Goal: Transaction & Acquisition: Purchase product/service

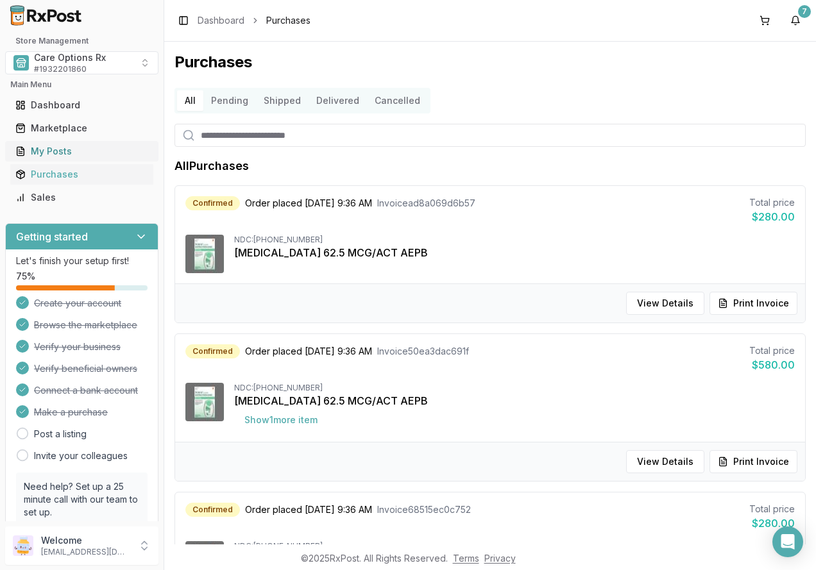
click at [47, 150] on div "My Posts" at bounding box center [81, 151] width 133 height 13
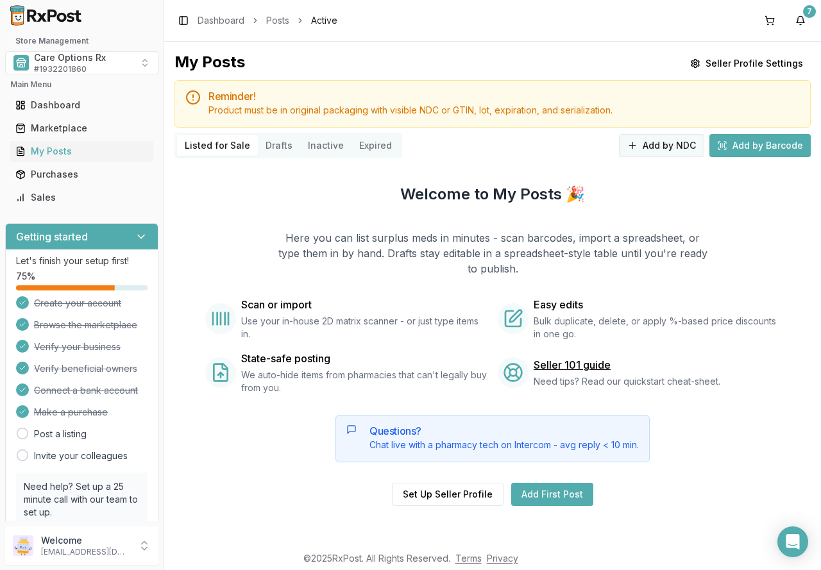
click at [672, 148] on button "Add by NDC" at bounding box center [661, 145] width 85 height 23
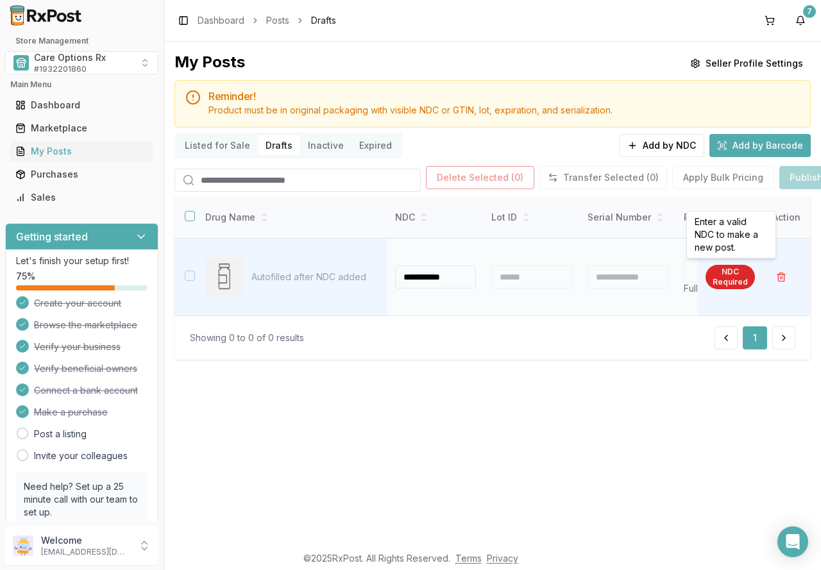
type input "**********"
click at [737, 277] on div "NDC Required" at bounding box center [730, 277] width 49 height 24
type input "**"
type input "*"
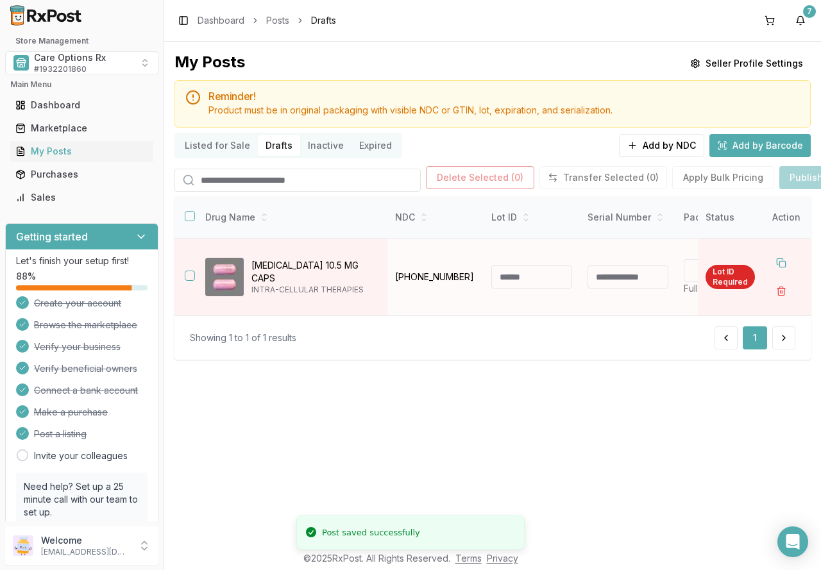
click at [535, 279] on input at bounding box center [531, 277] width 81 height 23
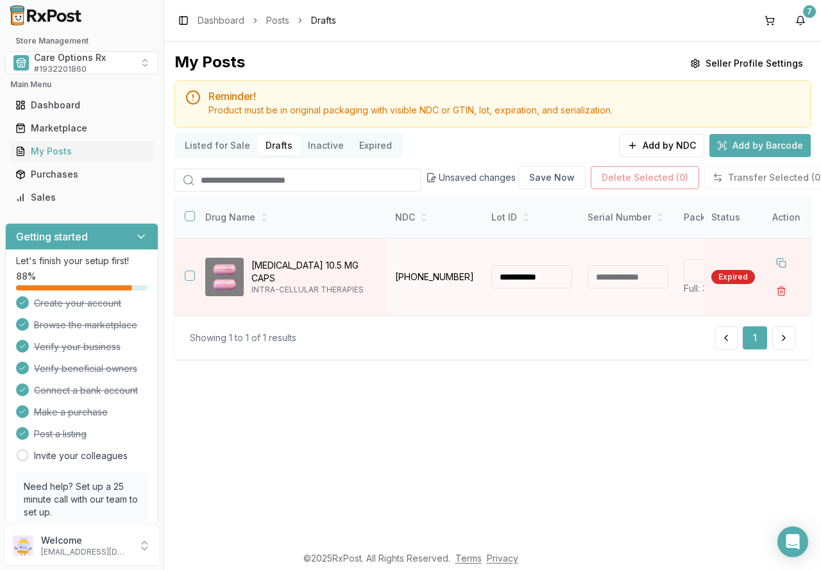
type input "**********"
click at [654, 393] on div "**********" at bounding box center [492, 293] width 657 height 503
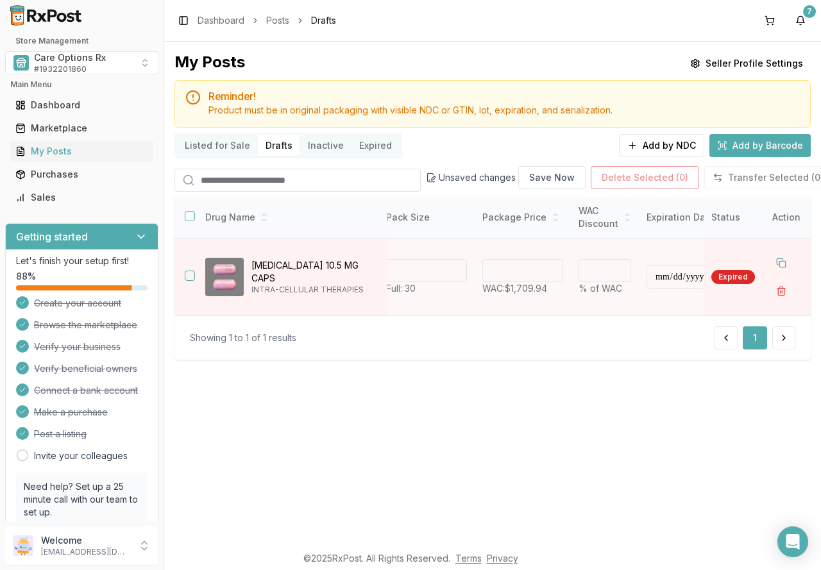
scroll to position [0, 300]
drag, startPoint x: 619, startPoint y: 274, endPoint x: 570, endPoint y: 274, distance: 48.8
click at [577, 274] on input "*" at bounding box center [603, 270] width 53 height 23
click at [614, 268] on input "*" at bounding box center [603, 270] width 53 height 23
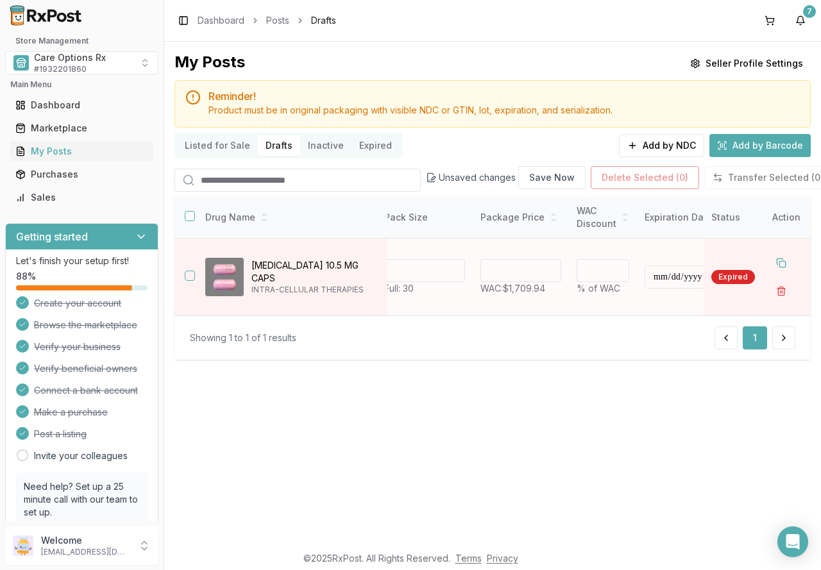
click at [614, 268] on input "*" at bounding box center [603, 270] width 53 height 23
type input "**"
click at [614, 268] on input "**" at bounding box center [603, 270] width 53 height 23
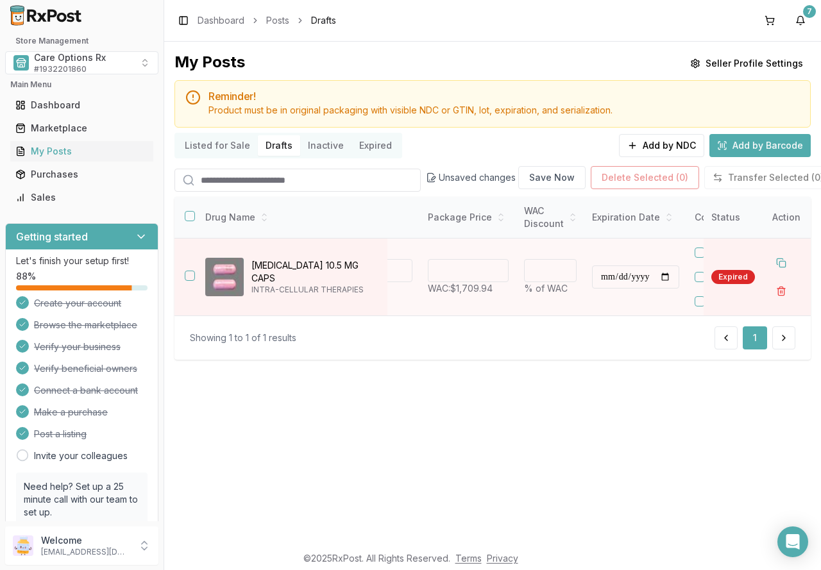
scroll to position [0, 422]
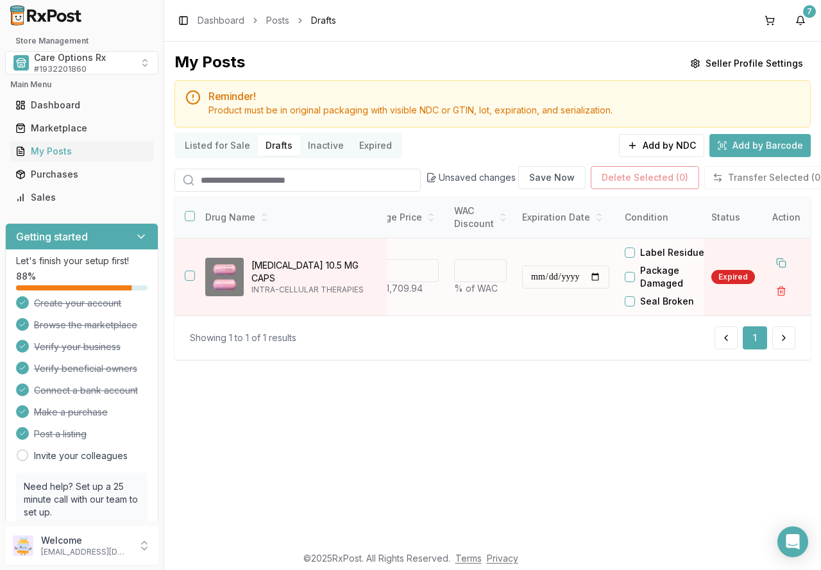
type input "*******"
click at [604, 279] on input "**********" at bounding box center [565, 277] width 87 height 23
click at [582, 278] on input "**********" at bounding box center [565, 277] width 87 height 23
type input "**********"
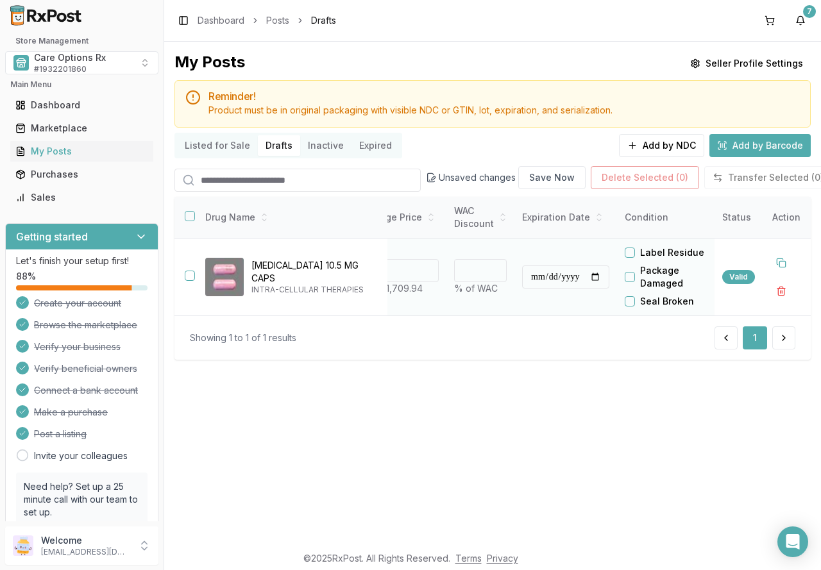
click at [490, 266] on input "**" at bounding box center [480, 270] width 53 height 23
type input "**"
click at [490, 266] on input "**" at bounding box center [480, 270] width 53 height 23
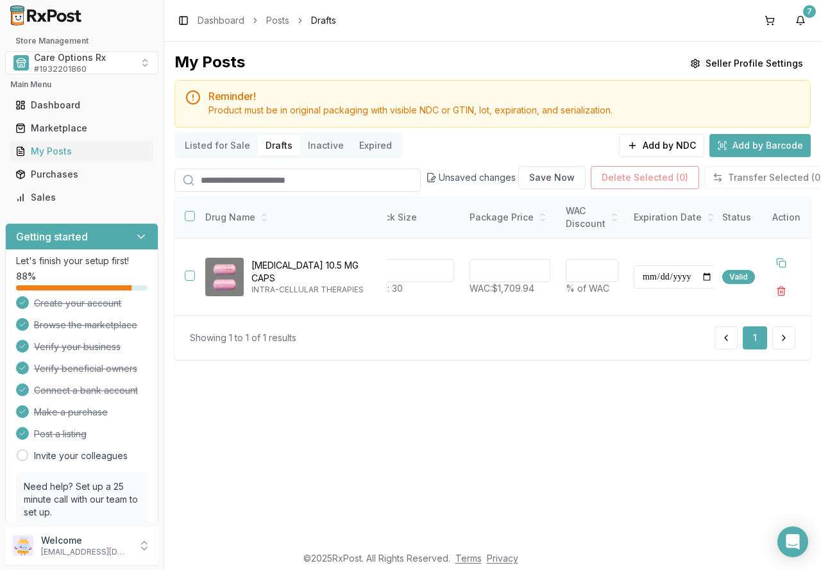
scroll to position [0, 309]
type input "*******"
click at [741, 276] on div "Valid" at bounding box center [738, 277] width 33 height 14
click at [784, 260] on button at bounding box center [781, 263] width 23 height 23
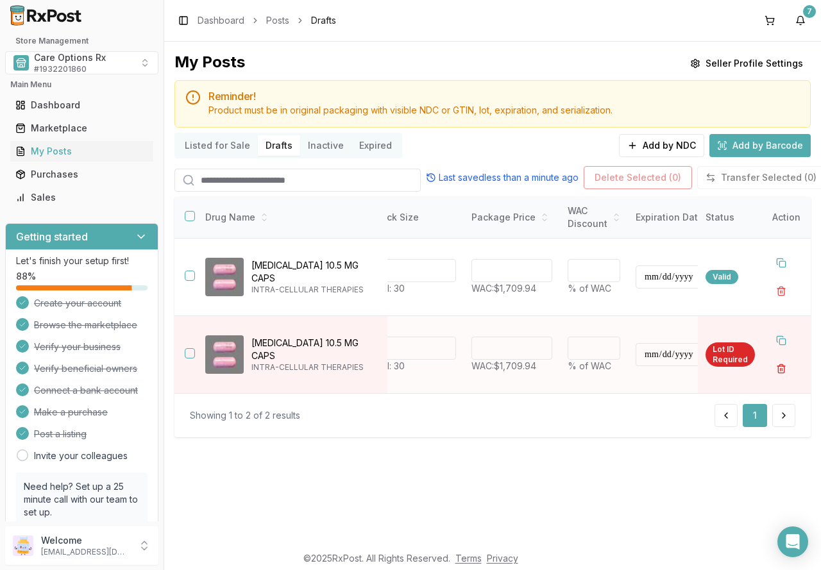
click at [780, 370] on button "button" at bounding box center [781, 368] width 23 height 23
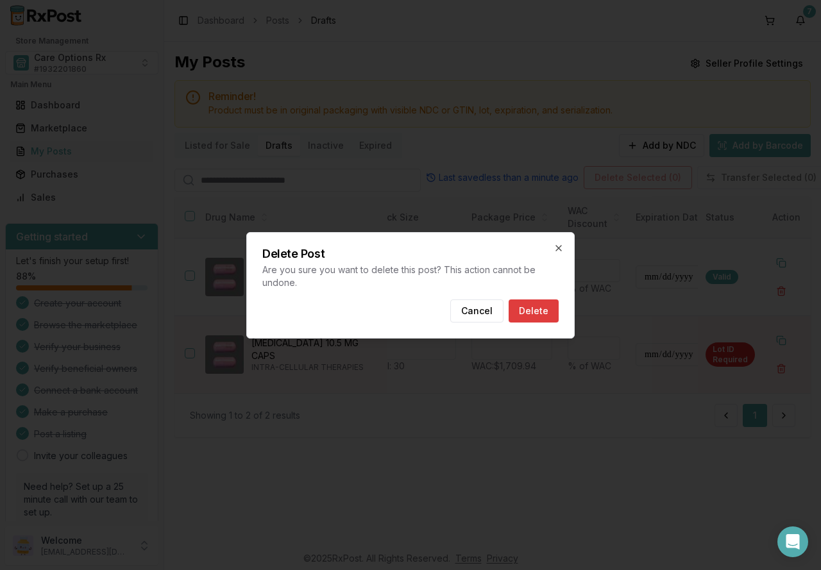
click at [540, 305] on button "Delete" at bounding box center [534, 311] width 50 height 23
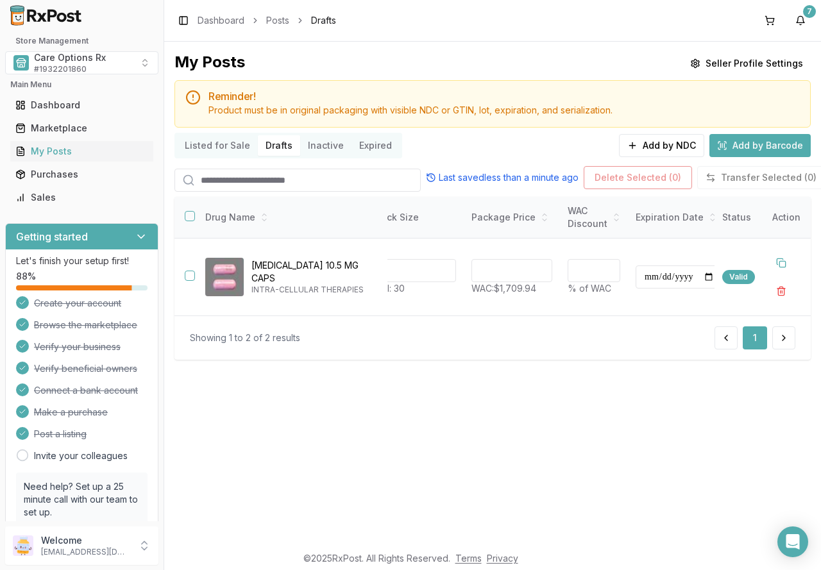
click at [524, 441] on div "**********" at bounding box center [492, 293] width 657 height 503
click at [461, 147] on div "Listed for Sale Drafts Inactive Expired Add by NDC Add by Barcode" at bounding box center [493, 146] width 636 height 26
drag, startPoint x: 462, startPoint y: 314, endPoint x: 614, endPoint y: 321, distance: 152.2
click at [618, 321] on div "**********" at bounding box center [493, 278] width 636 height 163
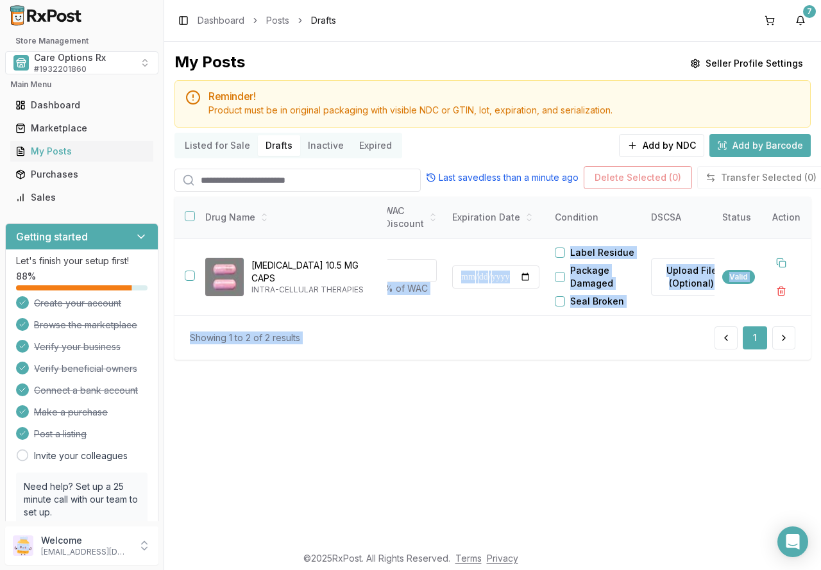
scroll to position [0, 525]
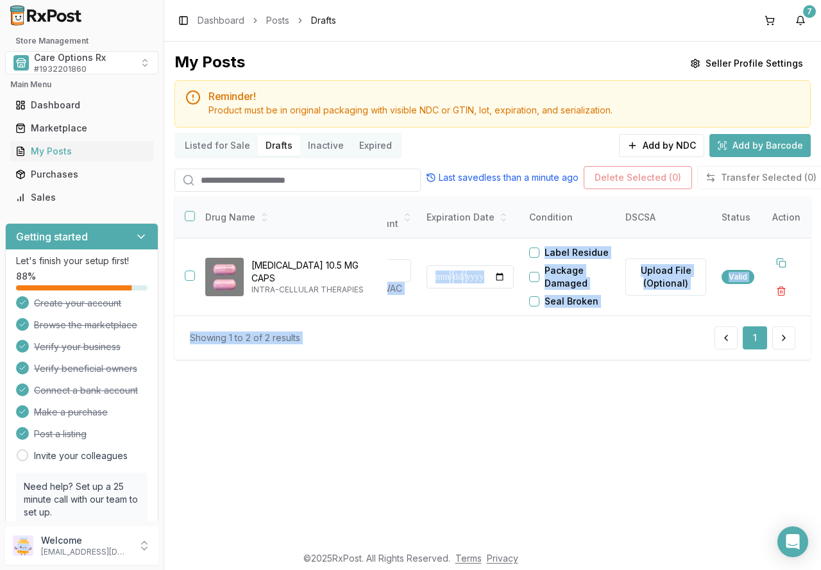
click at [617, 341] on div "Showing 1 to 2 of 2 results 1" at bounding box center [493, 338] width 606 height 23
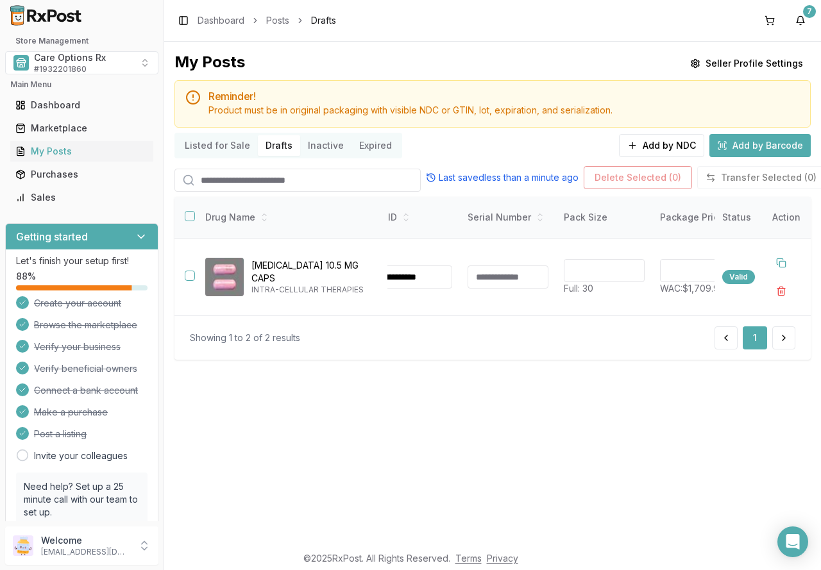
scroll to position [0, 0]
click at [219, 144] on button "Listed for Sale" at bounding box center [217, 145] width 81 height 21
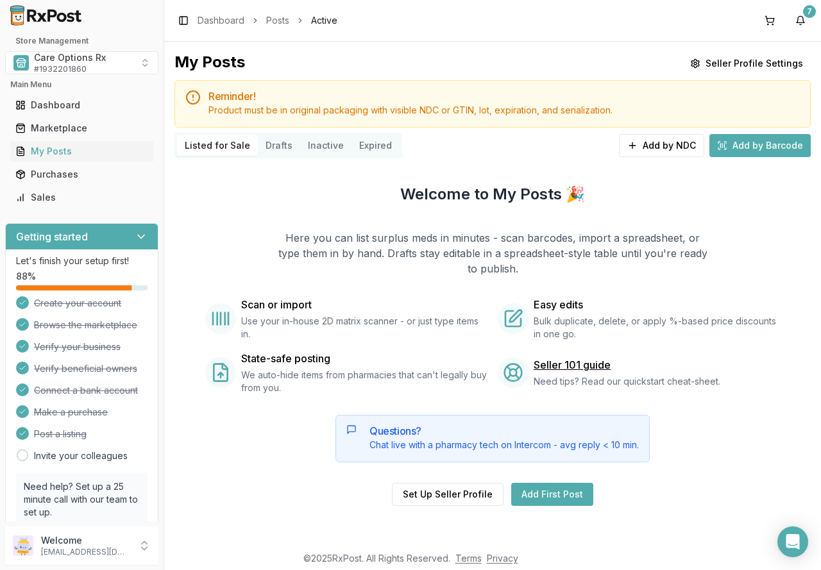
click at [277, 144] on button "Drafts" at bounding box center [279, 145] width 42 height 21
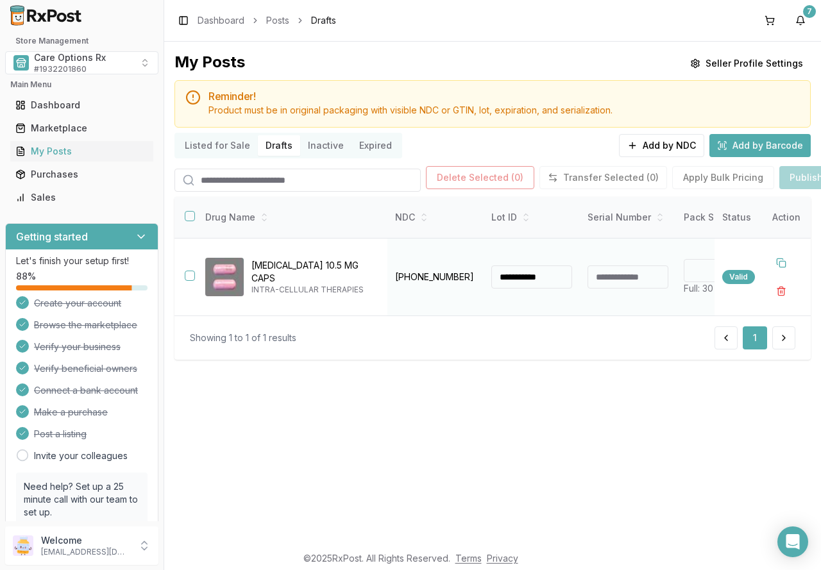
click at [196, 275] on td "Caplyta 10.5 MG CAPS INTRA-CELLULAR THERAPIES" at bounding box center [291, 278] width 192 height 78
click at [192, 275] on button "button" at bounding box center [190, 276] width 10 height 10
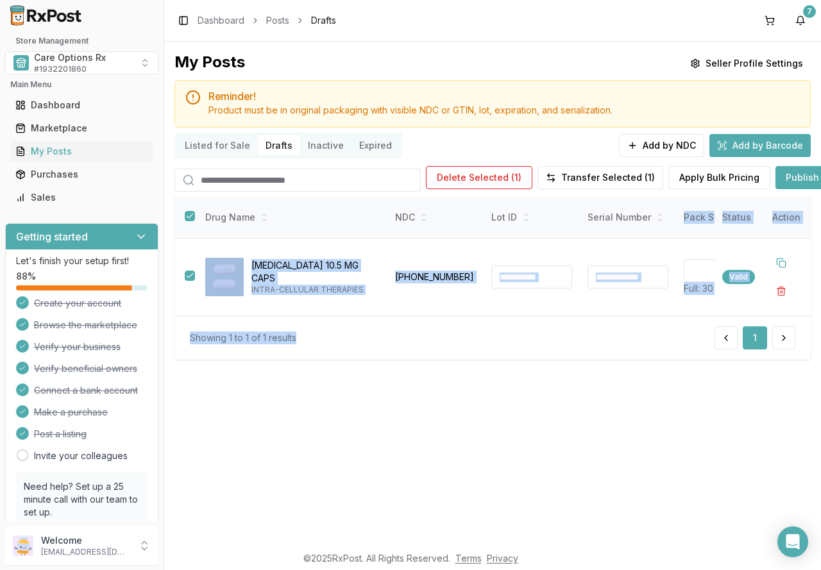
drag, startPoint x: 496, startPoint y: 321, endPoint x: 543, endPoint y: 320, distance: 47.5
click at [543, 320] on div "**********" at bounding box center [493, 278] width 636 height 163
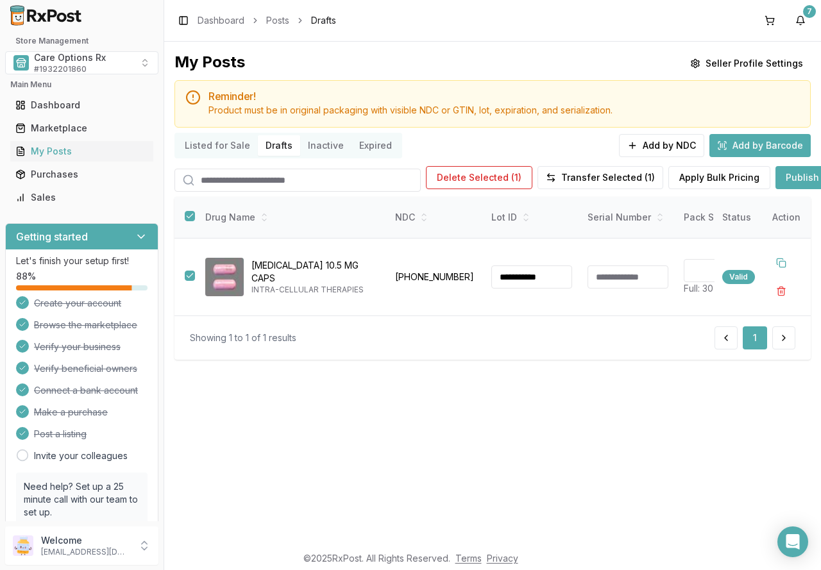
click at [538, 345] on div "Showing 1 to 1 of 1 results 1" at bounding box center [493, 338] width 606 height 23
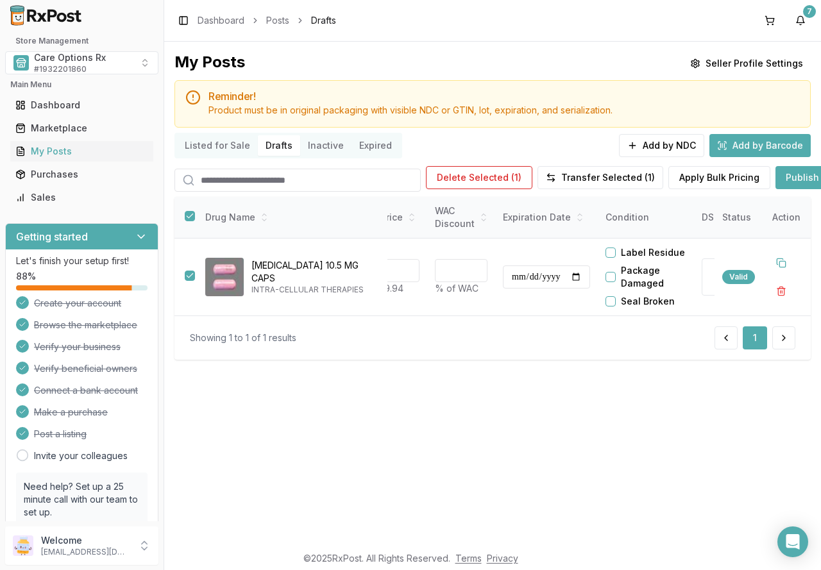
scroll to position [0, 525]
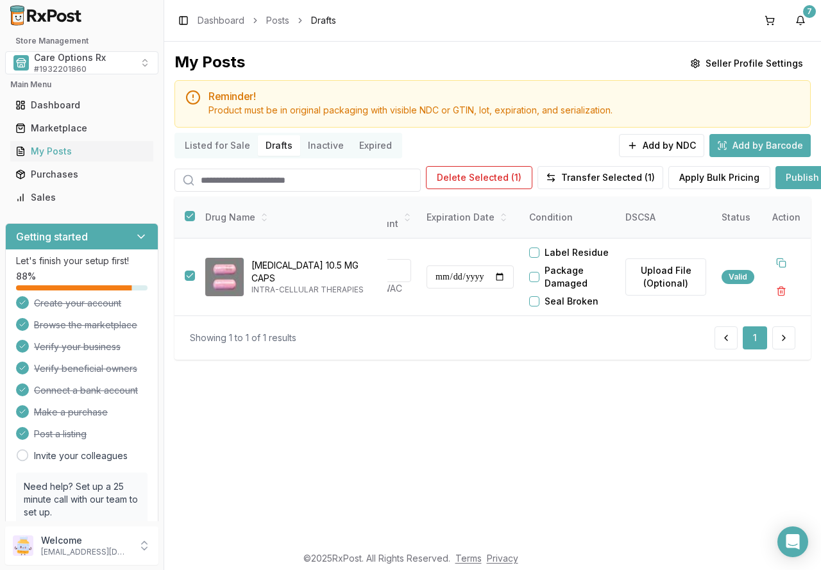
click at [794, 177] on button "Publish Selected (1)" at bounding box center [830, 177] width 109 height 23
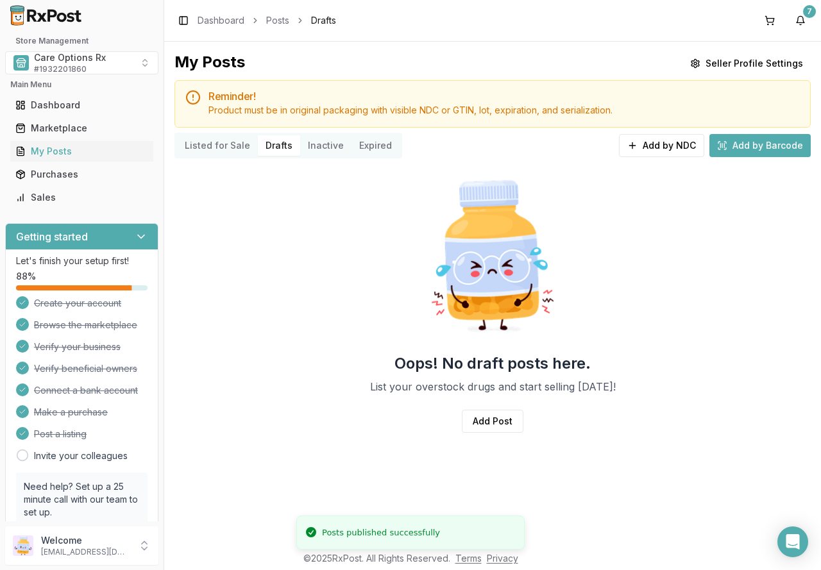
click at [363, 321] on div "Oops! No draft posts here. List your overstock drugs and start selling today! A…" at bounding box center [493, 309] width 636 height 290
click at [215, 143] on button "Listed for Sale" at bounding box center [217, 145] width 81 height 21
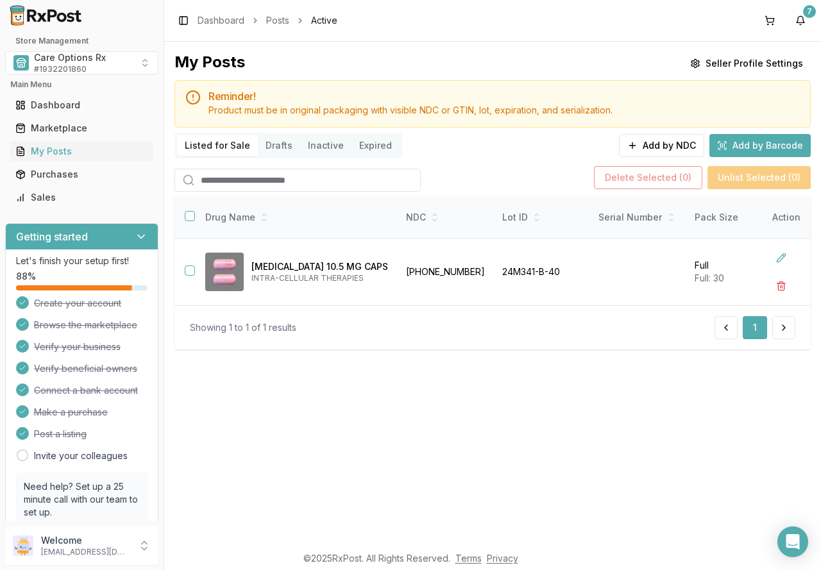
click at [284, 414] on div "My Posts Seller Profile Settings Reminder! Product must be in original packagin…" at bounding box center [492, 293] width 657 height 503
click at [52, 107] on div "Dashboard" at bounding box center [81, 105] width 133 height 13
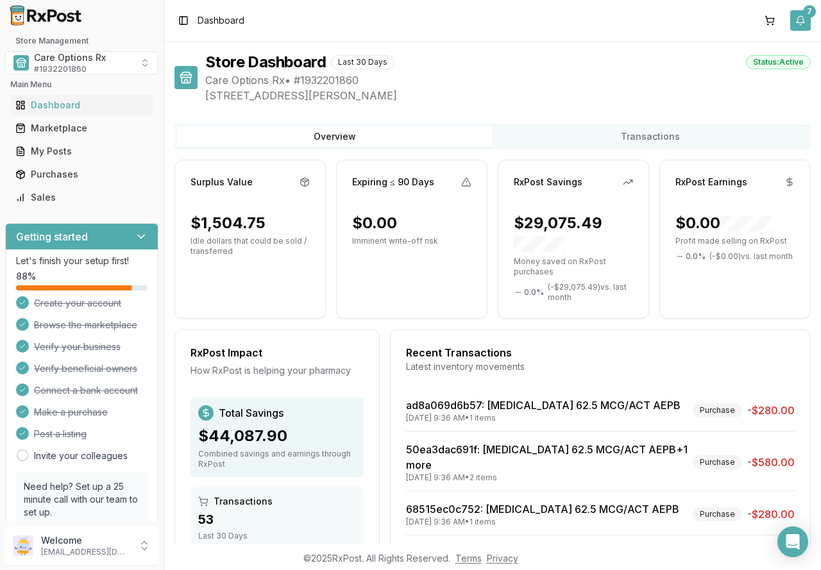
click at [803, 15] on button "7" at bounding box center [800, 20] width 21 height 21
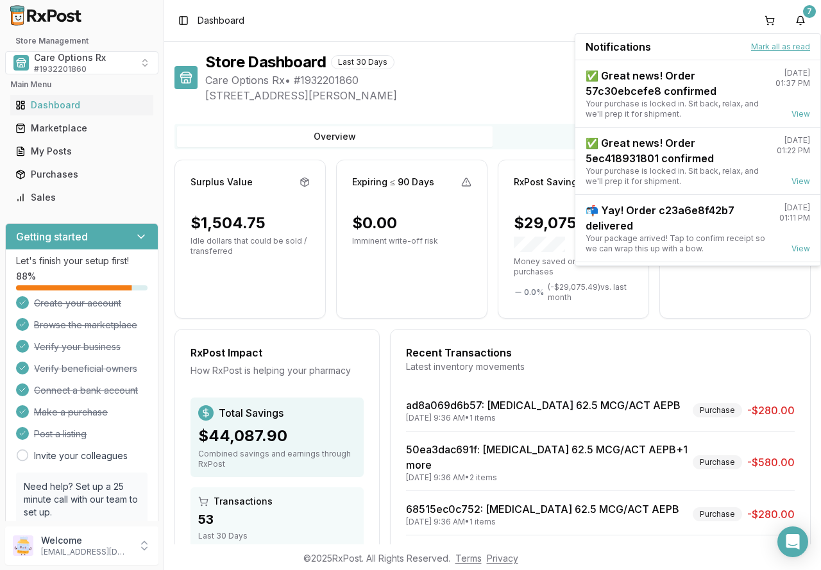
click at [776, 48] on button "Mark all as read" at bounding box center [780, 47] width 59 height 10
click at [771, 45] on button "Mark all as read" at bounding box center [780, 47] width 59 height 10
click at [519, 49] on div "Store Dashboard Last 30 Days Status: Active Care Options Rx • # 1932201860 219 …" at bounding box center [492, 293] width 657 height 503
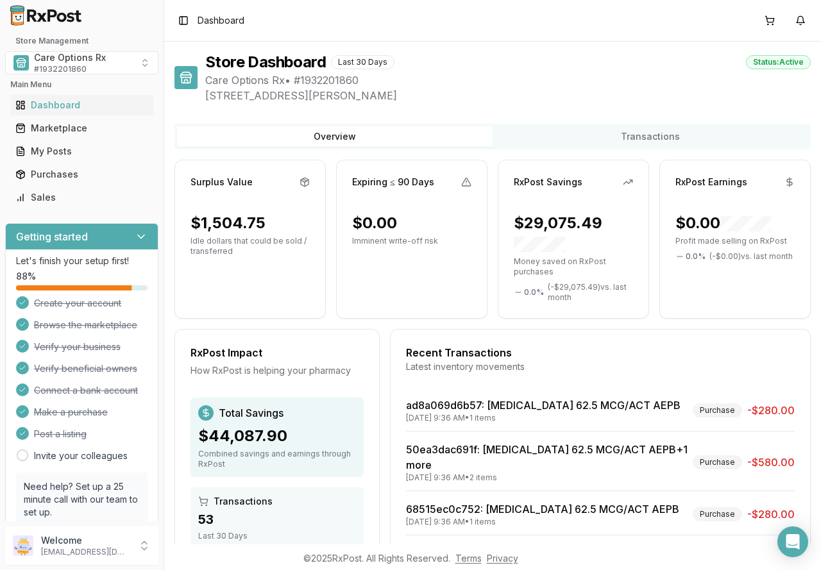
drag, startPoint x: 577, startPoint y: 40, endPoint x: 570, endPoint y: 44, distance: 7.2
click at [577, 40] on div "Toggle Sidebar Dashboard" at bounding box center [492, 20] width 657 height 41
click at [58, 128] on div "Marketplace" at bounding box center [81, 128] width 133 height 13
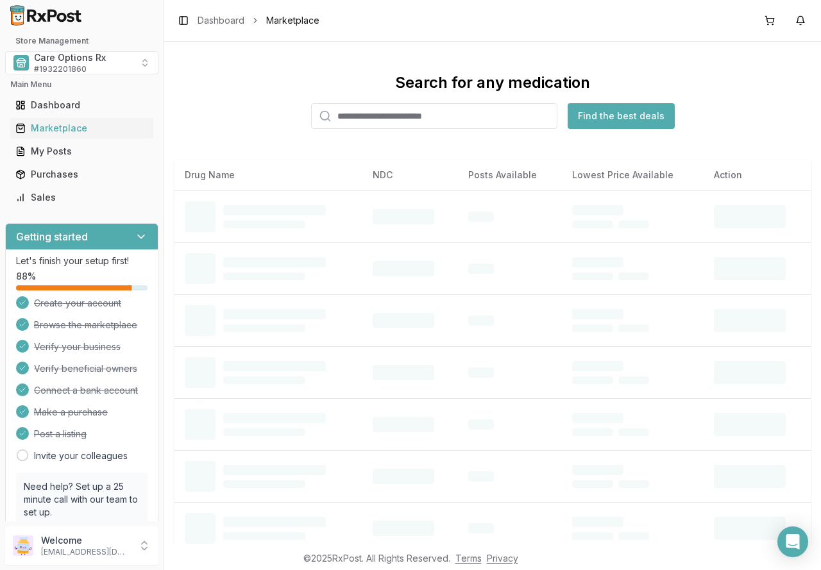
click at [361, 117] on input "search" at bounding box center [434, 116] width 246 height 26
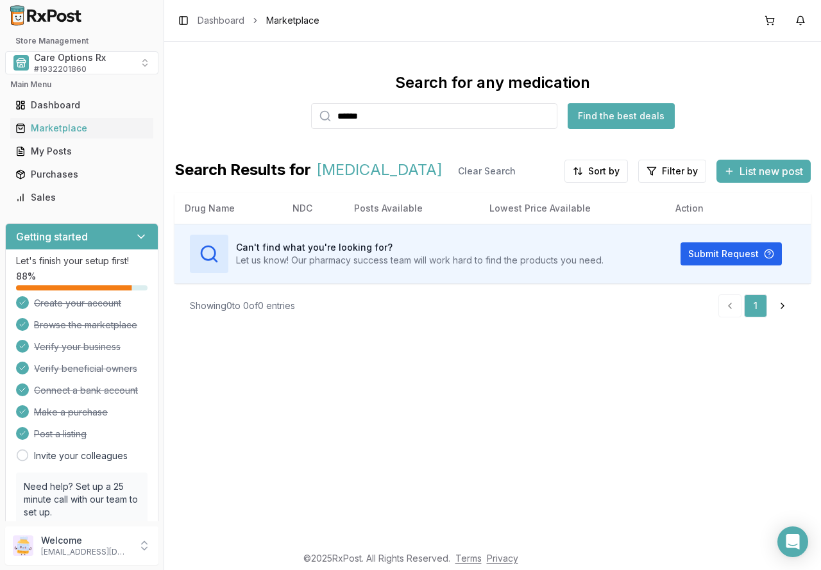
drag, startPoint x: 358, startPoint y: 110, endPoint x: 309, endPoint y: 110, distance: 49.4
click at [309, 110] on div "Search for any medication ****** Find the best deals" at bounding box center [493, 101] width 636 height 56
type input "*******"
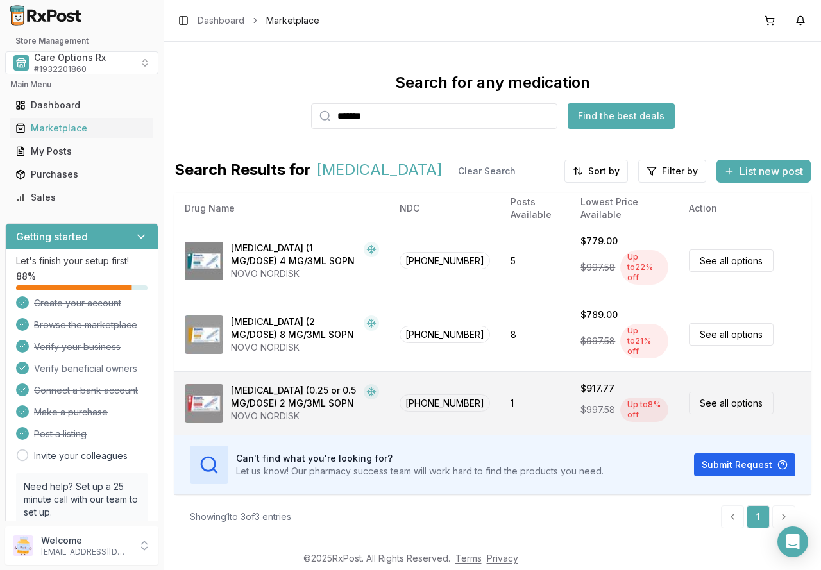
click at [274, 384] on div "[MEDICAL_DATA] (0.25 or 0.5 MG/DOSE) 2 MG/3ML SOPN" at bounding box center [295, 397] width 128 height 26
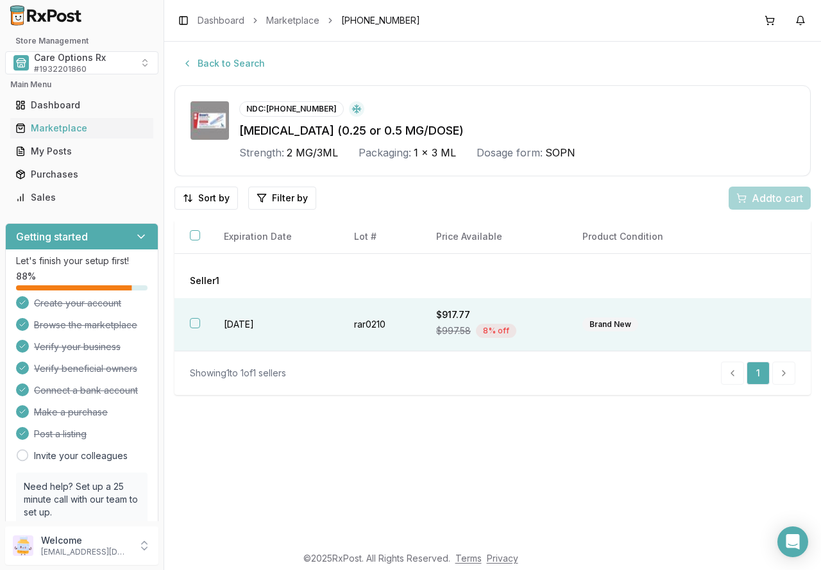
click at [194, 320] on button "button" at bounding box center [195, 323] width 10 height 10
click at [760, 197] on span "Add 1 to cart" at bounding box center [775, 198] width 56 height 15
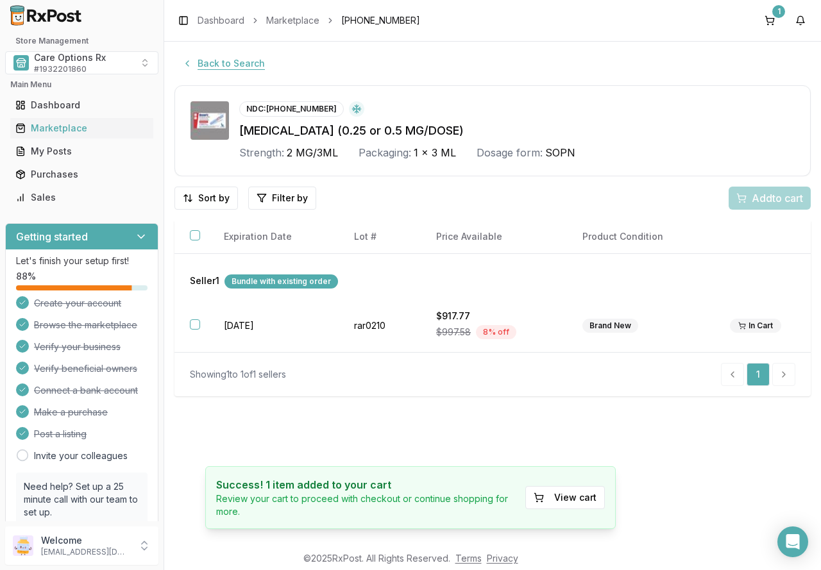
click at [205, 62] on button "Back to Search" at bounding box center [224, 63] width 98 height 23
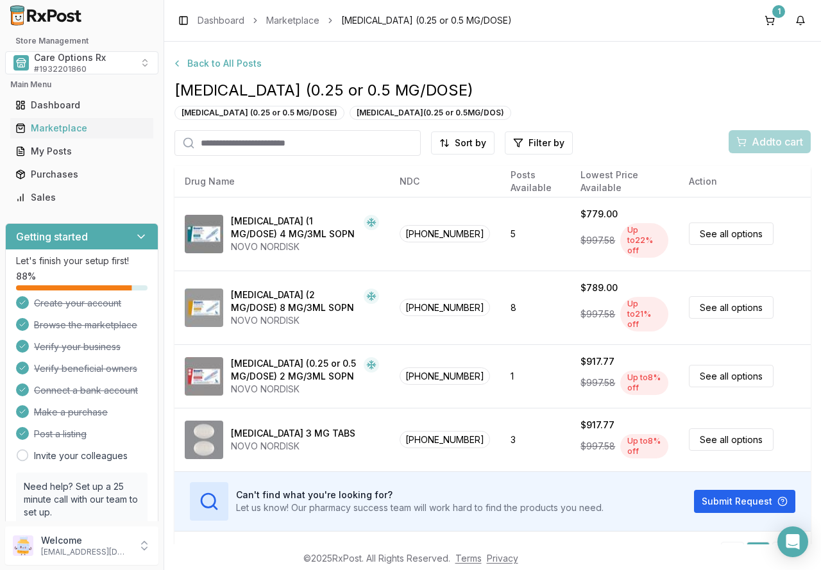
click at [298, 137] on input "search" at bounding box center [298, 143] width 246 height 26
type input "******"
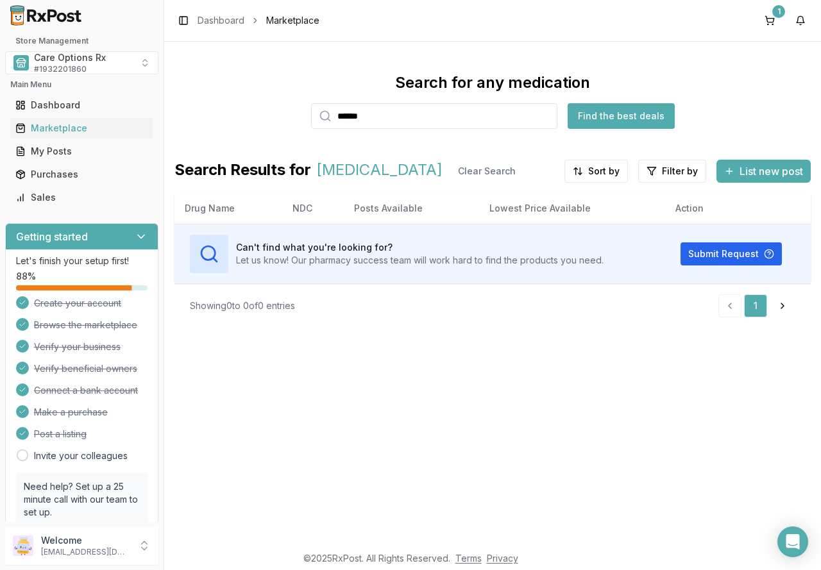
drag, startPoint x: 391, startPoint y: 114, endPoint x: 281, endPoint y: 119, distance: 110.4
click at [302, 114] on div "Search for any medication ****** Find the best deals" at bounding box center [493, 101] width 636 height 56
type input "*******"
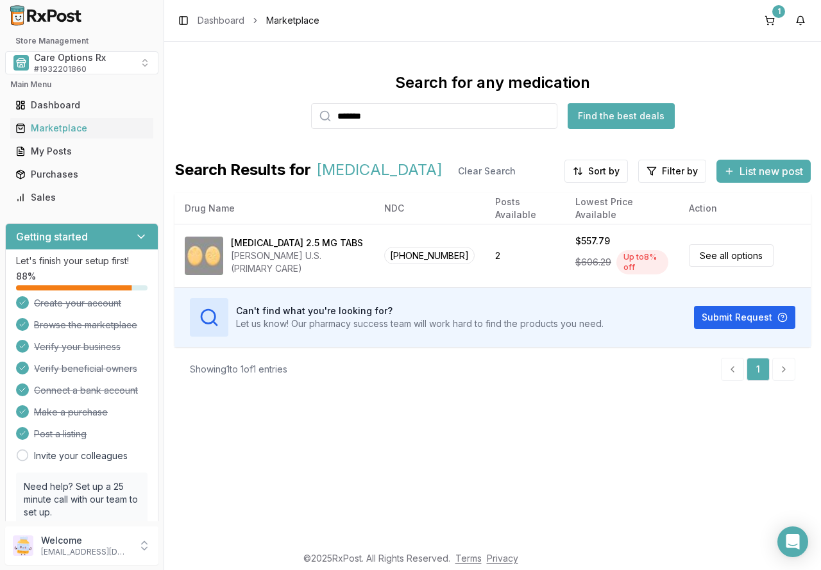
click at [572, 444] on div "Search for any medication ******* Find the best deals Search Results for ELIQUI…" at bounding box center [492, 293] width 657 height 503
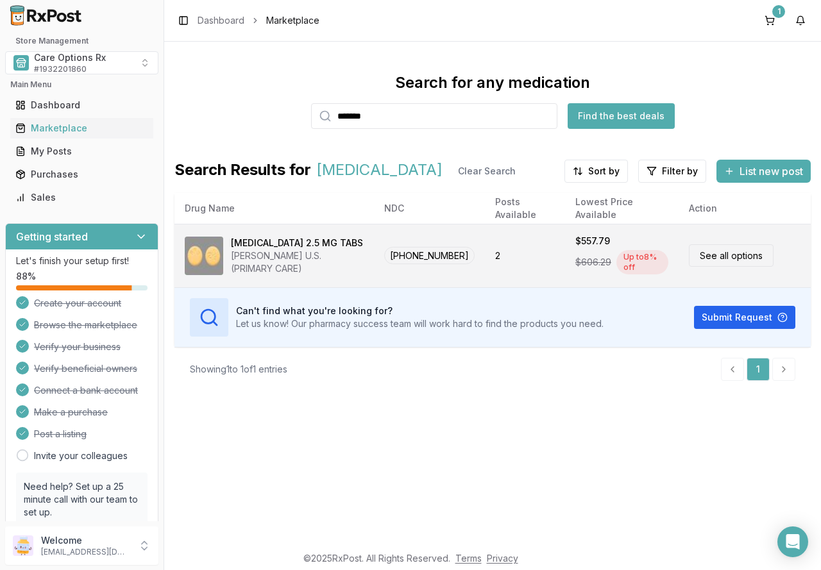
click at [264, 247] on div "[MEDICAL_DATA] 2.5 MG TABS" at bounding box center [297, 243] width 132 height 13
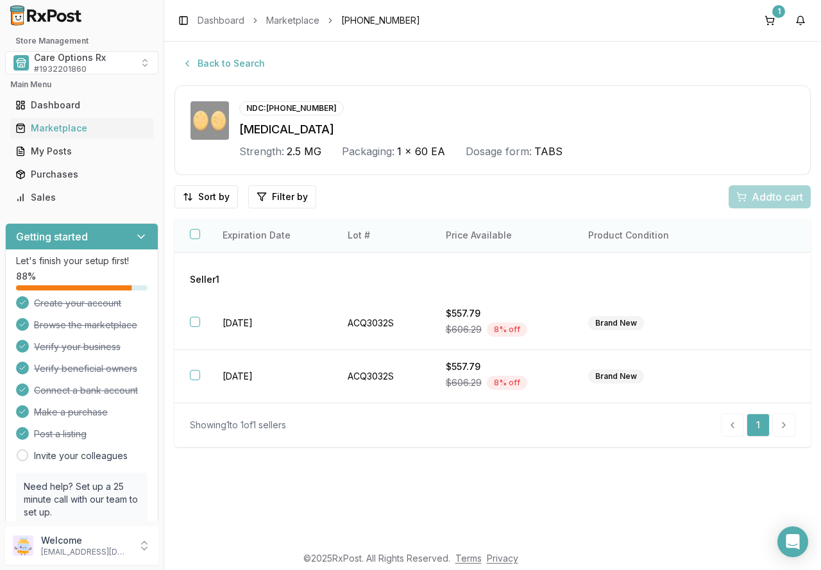
click at [194, 232] on button "button" at bounding box center [195, 234] width 10 height 10
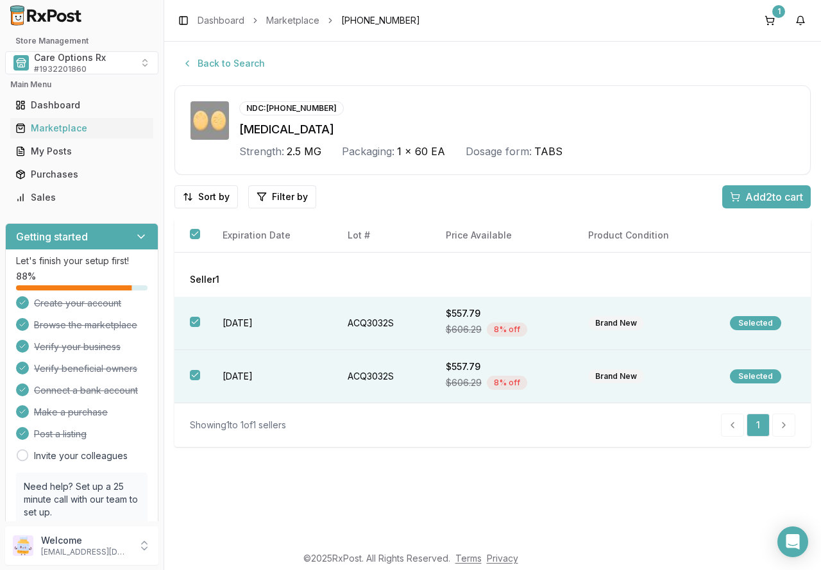
click at [784, 195] on span "Add 2 to cart" at bounding box center [775, 196] width 58 height 15
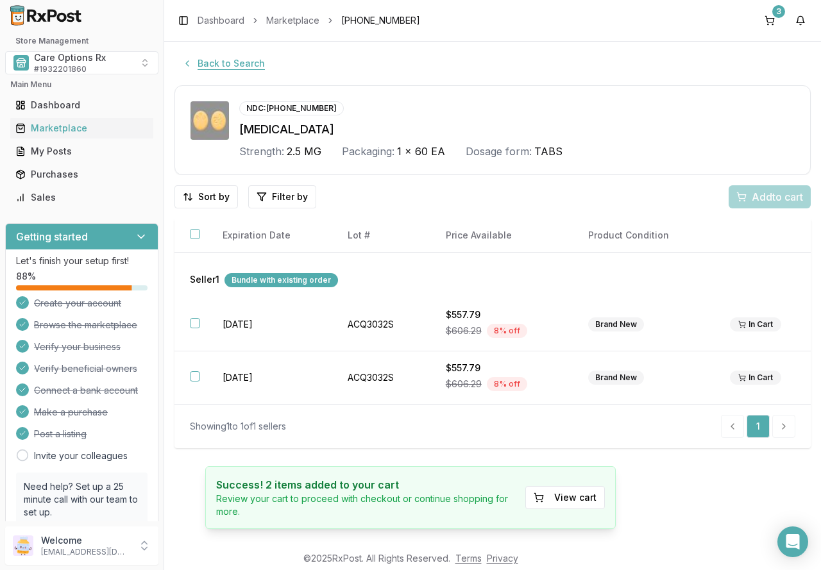
click at [203, 68] on button "Back to Search" at bounding box center [224, 63] width 98 height 23
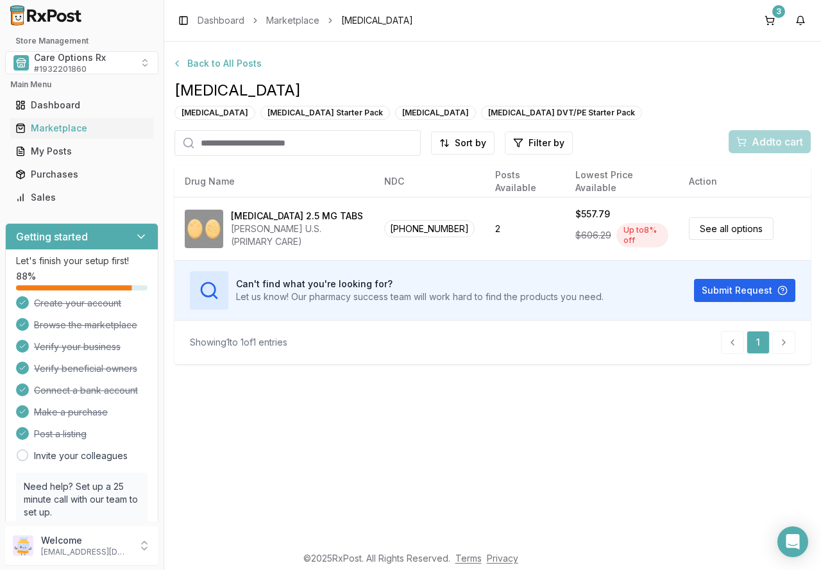
click at [318, 139] on input "search" at bounding box center [298, 143] width 246 height 26
type input "*******"
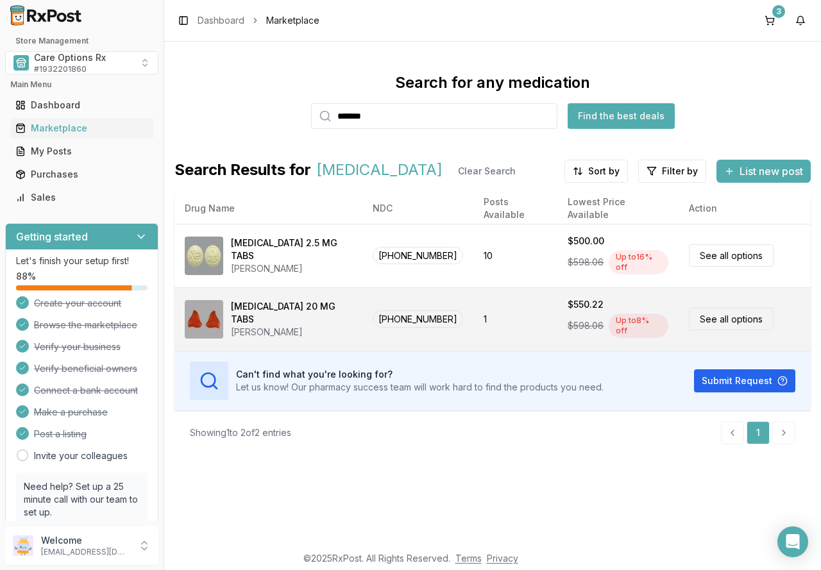
click at [246, 326] on div "JANSSEN" at bounding box center [291, 332] width 121 height 13
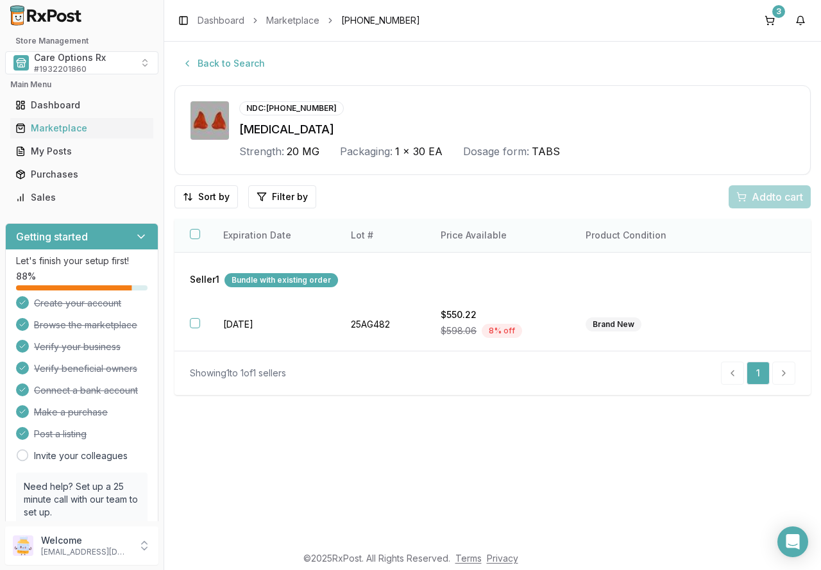
click at [194, 233] on button "button" at bounding box center [195, 234] width 10 height 10
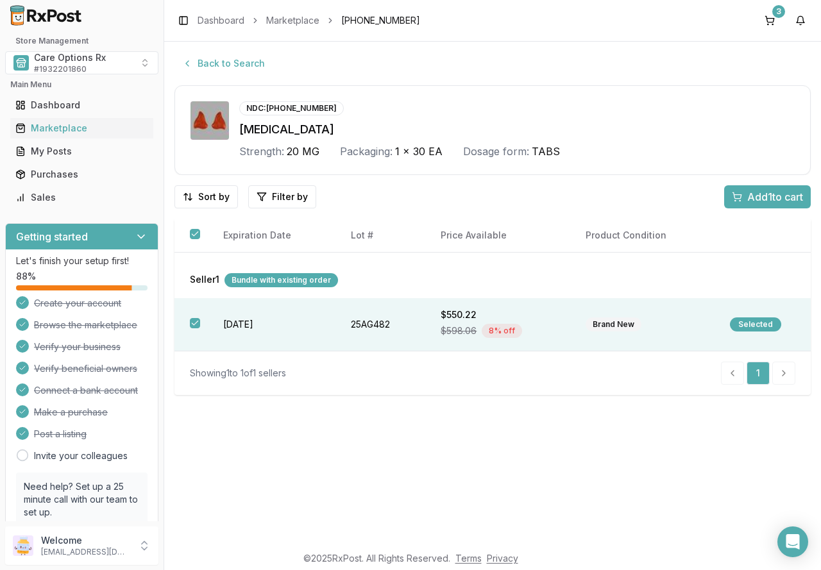
click at [739, 200] on div "Add 1 to cart" at bounding box center [767, 196] width 71 height 15
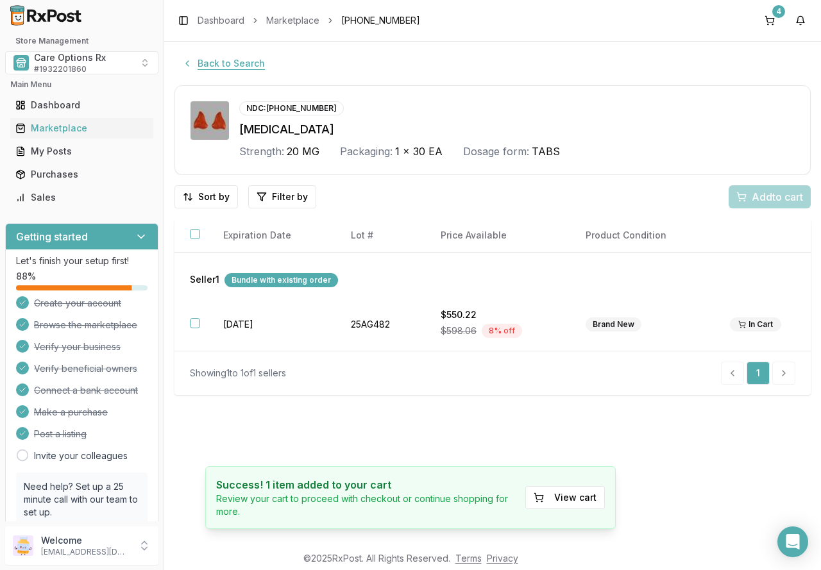
click at [208, 64] on button "Back to Search" at bounding box center [224, 63] width 98 height 23
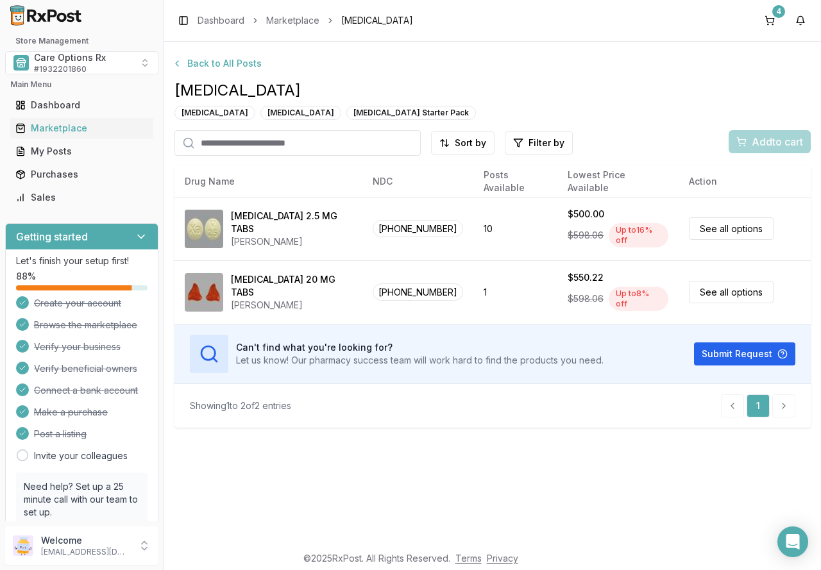
click at [228, 144] on input "search" at bounding box center [298, 143] width 246 height 26
type input "*******"
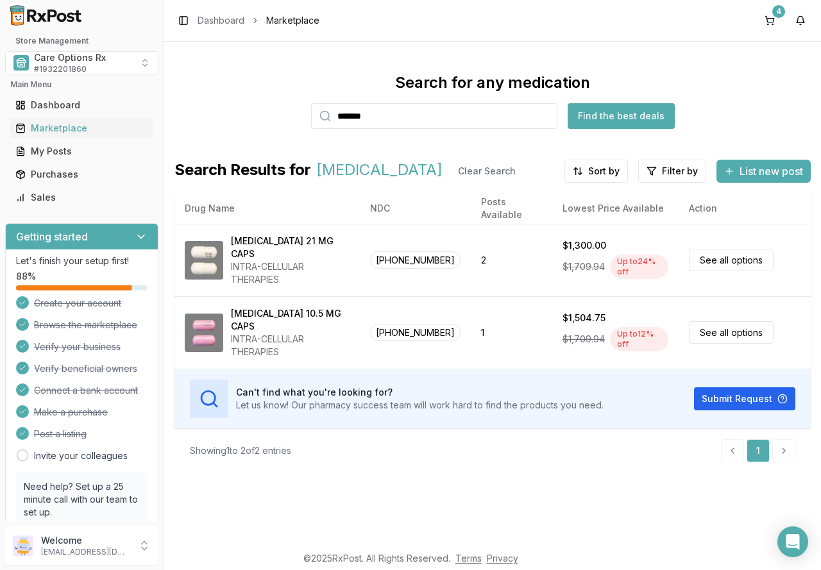
drag, startPoint x: 404, startPoint y: 120, endPoint x: 257, endPoint y: 119, distance: 146.9
click at [262, 119] on div "Search for any medication ******* Find the best deals" at bounding box center [493, 101] width 636 height 56
type input "****"
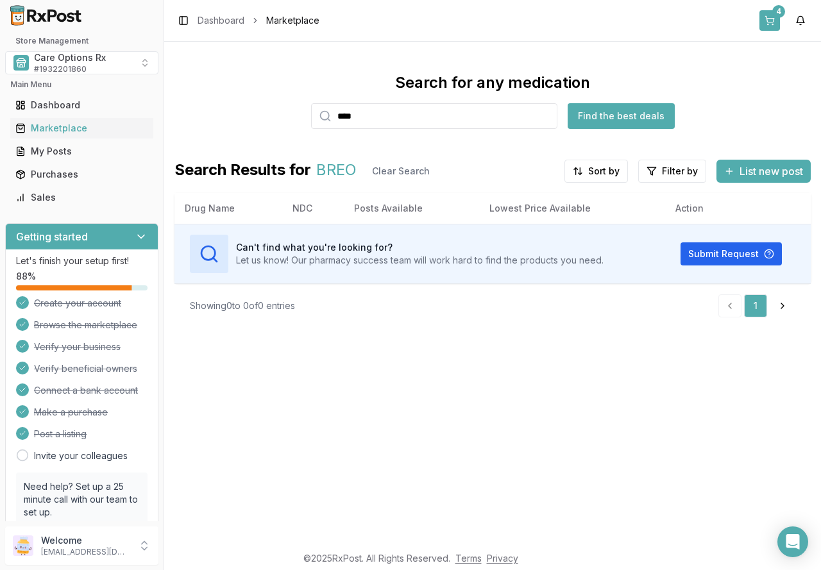
click at [772, 17] on button "4" at bounding box center [770, 20] width 21 height 21
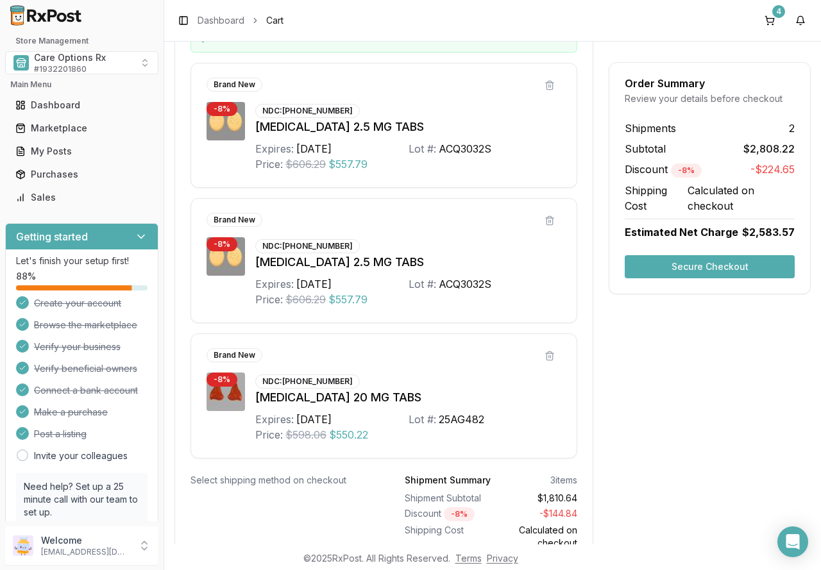
scroll to position [669, 0]
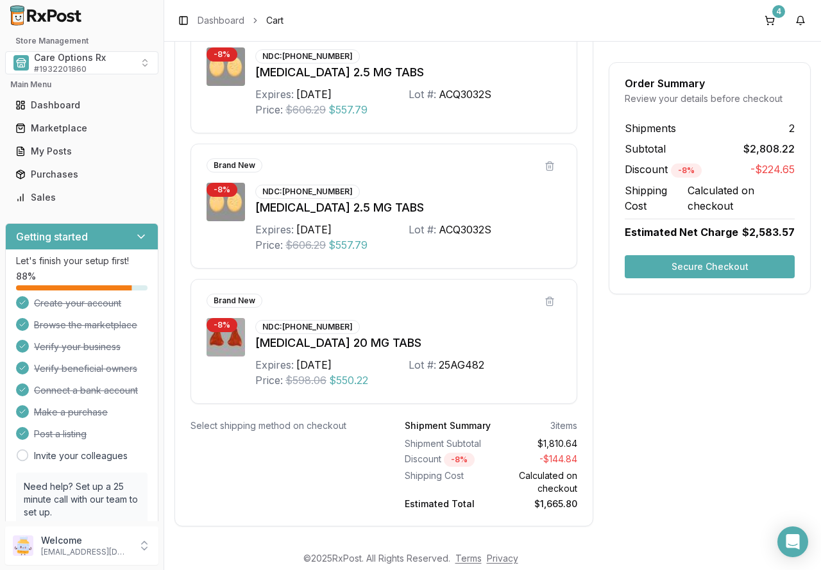
click at [703, 264] on button "Secure Checkout" at bounding box center [710, 266] width 170 height 23
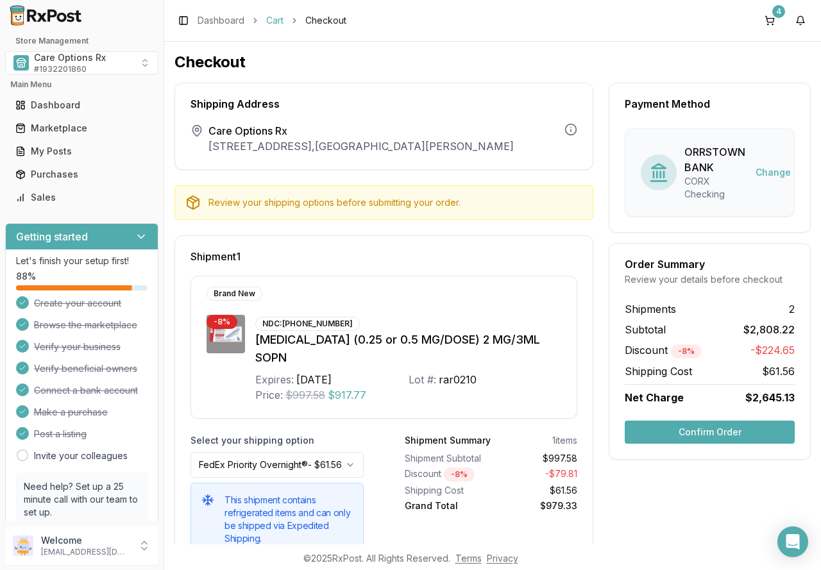
click at [277, 23] on link "Cart" at bounding box center [274, 20] width 17 height 13
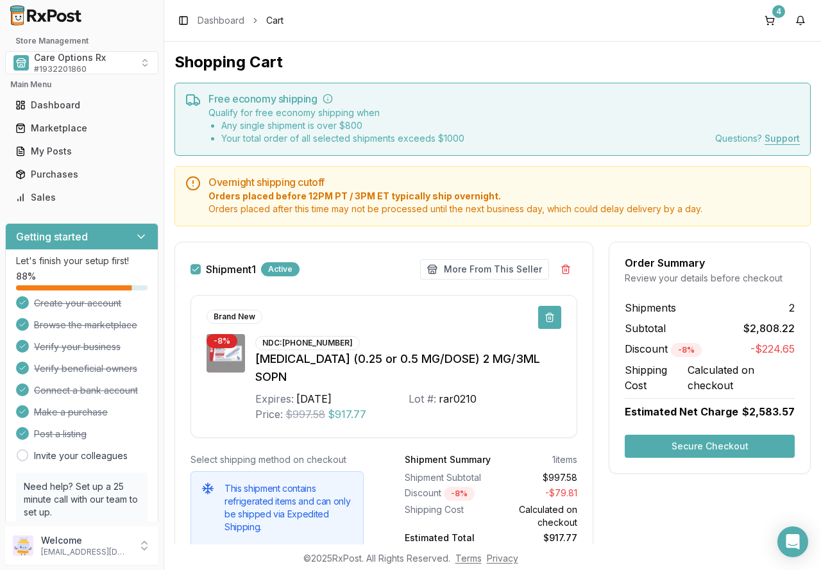
click at [547, 317] on button at bounding box center [549, 317] width 23 height 23
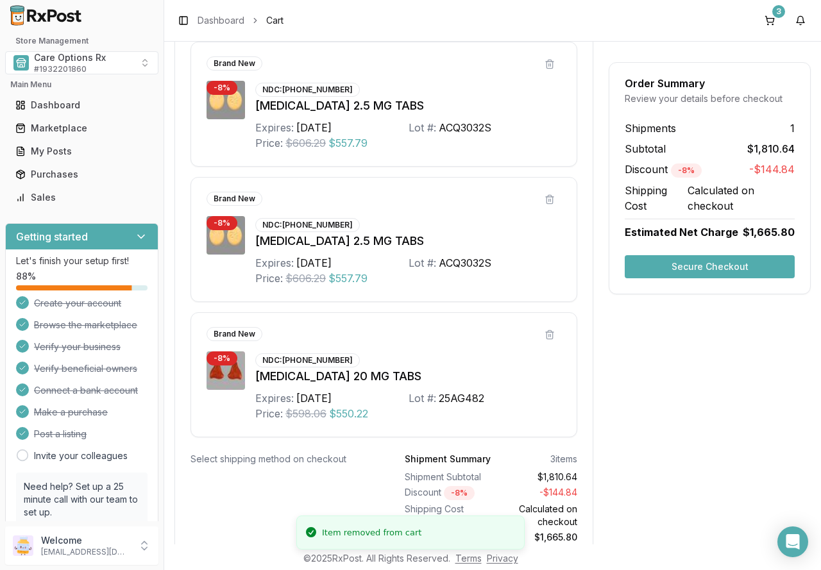
scroll to position [350, 0]
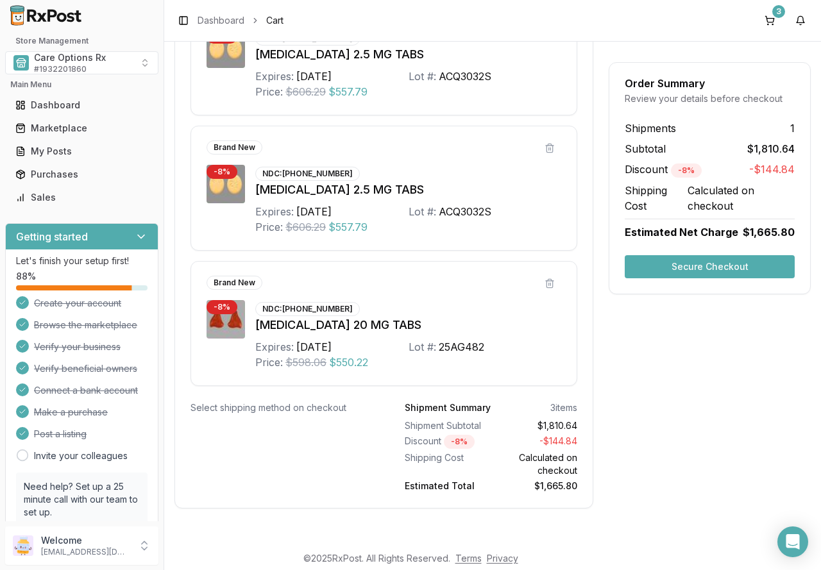
click at [670, 262] on button "Secure Checkout" at bounding box center [710, 266] width 170 height 23
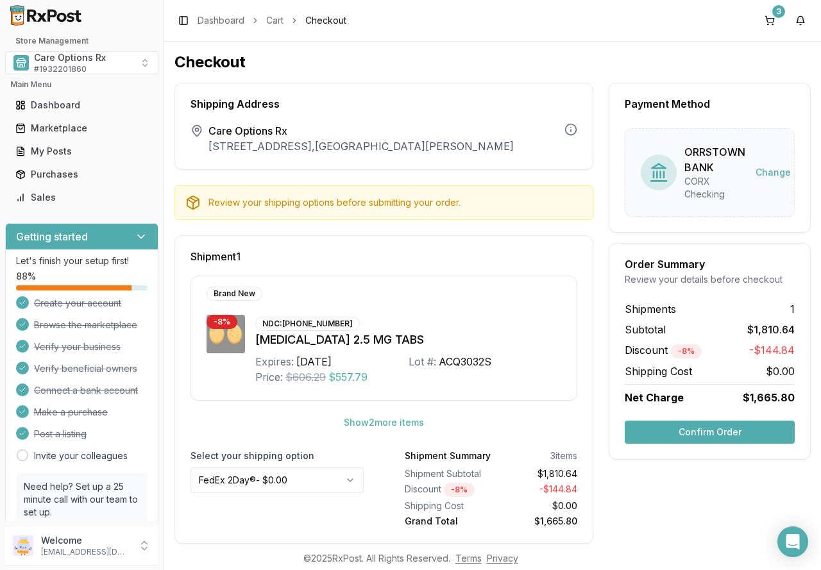
click at [680, 436] on button "Confirm Order" at bounding box center [710, 432] width 170 height 23
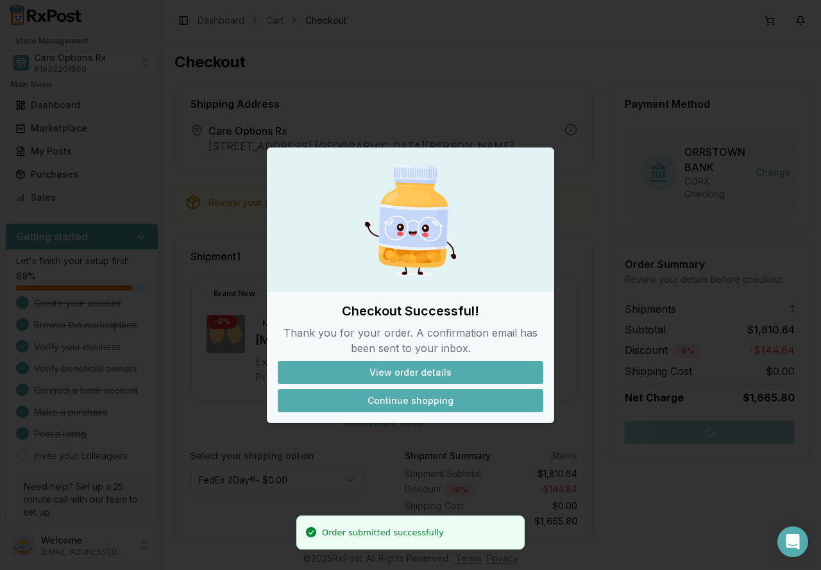
click at [429, 404] on button "Continue shopping" at bounding box center [411, 400] width 266 height 23
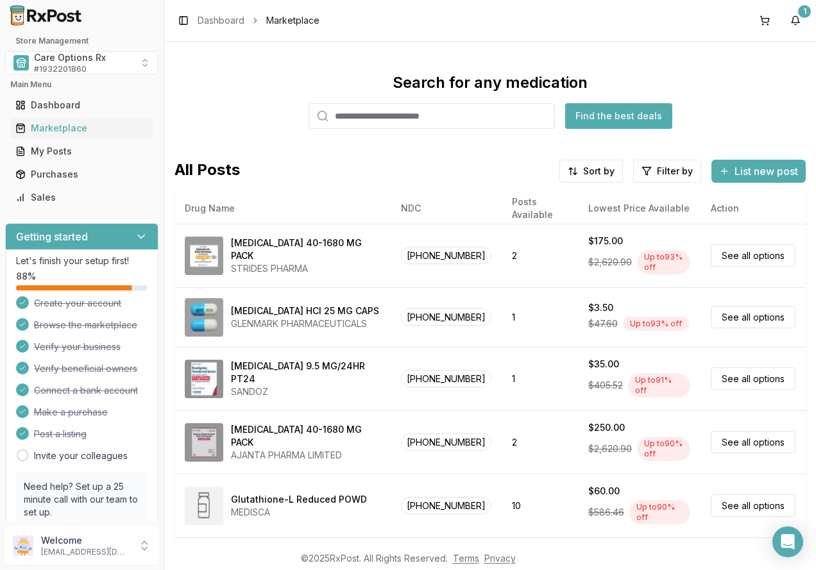
click at [696, 51] on div "Search for any medication Find the best deals All Posts Sort by Filter by List …" at bounding box center [490, 293] width 652 height 503
click at [58, 71] on span "# 1932201860" at bounding box center [60, 69] width 53 height 10
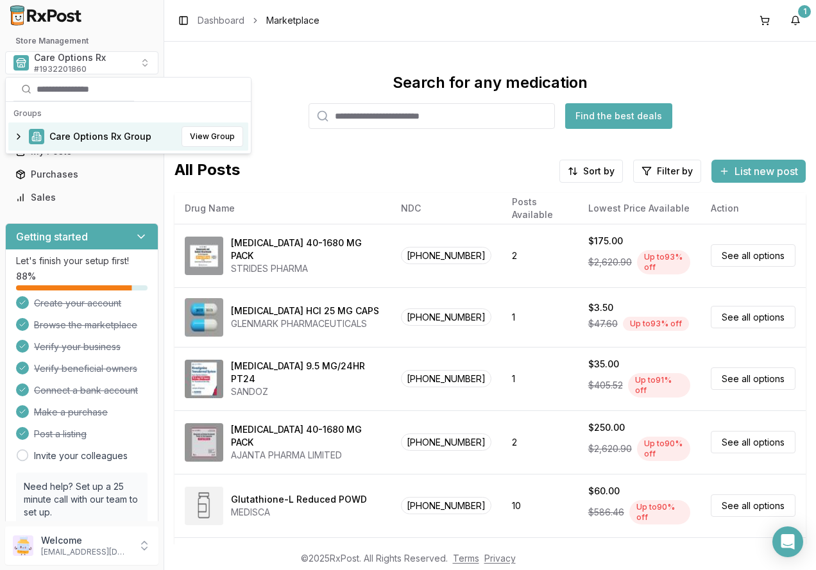
click at [71, 133] on span "Care Options Rx Group" at bounding box center [100, 136] width 102 height 13
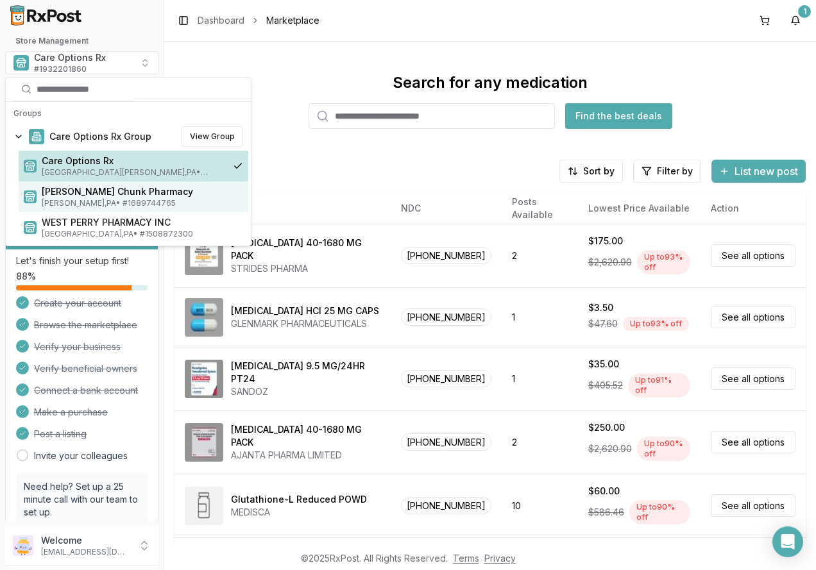
click at [78, 196] on span "[PERSON_NAME] Chunk Pharmacy" at bounding box center [142, 191] width 201 height 13
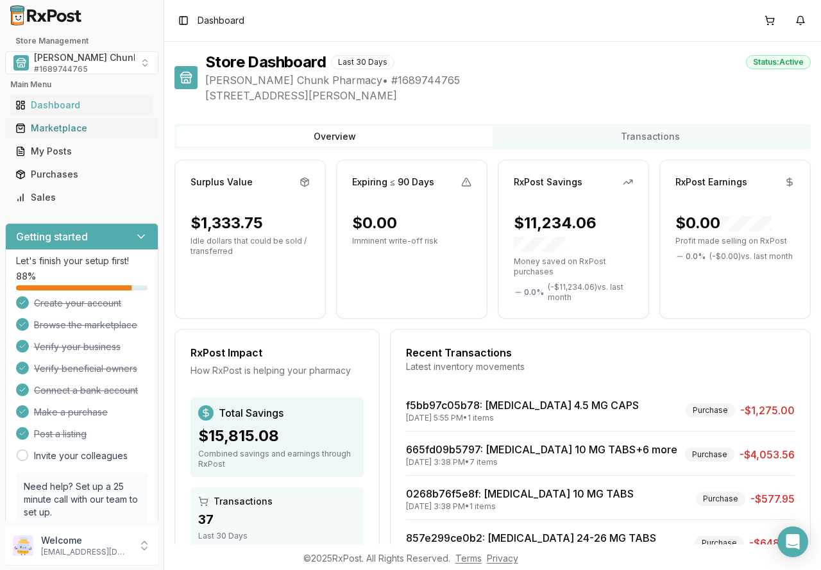
click at [59, 126] on div "Marketplace" at bounding box center [81, 128] width 133 height 13
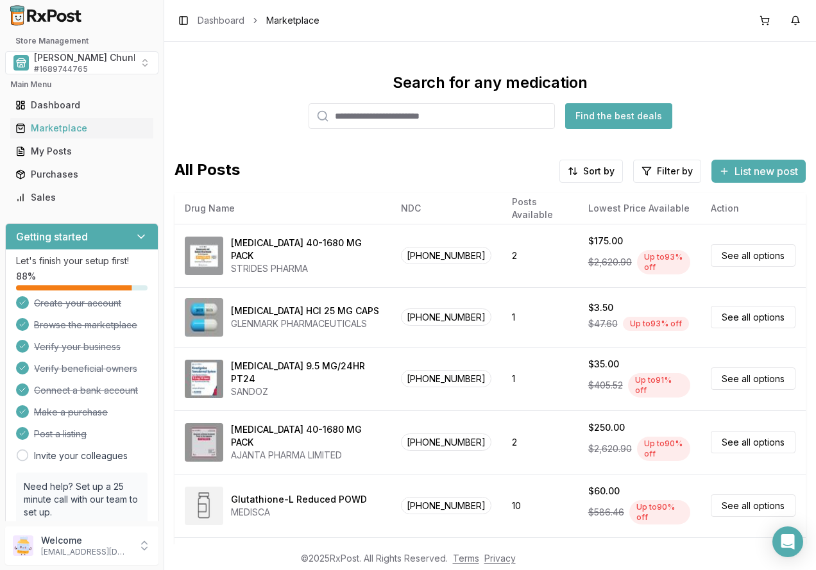
click at [361, 119] on input "search" at bounding box center [432, 116] width 246 height 26
type input "*******"
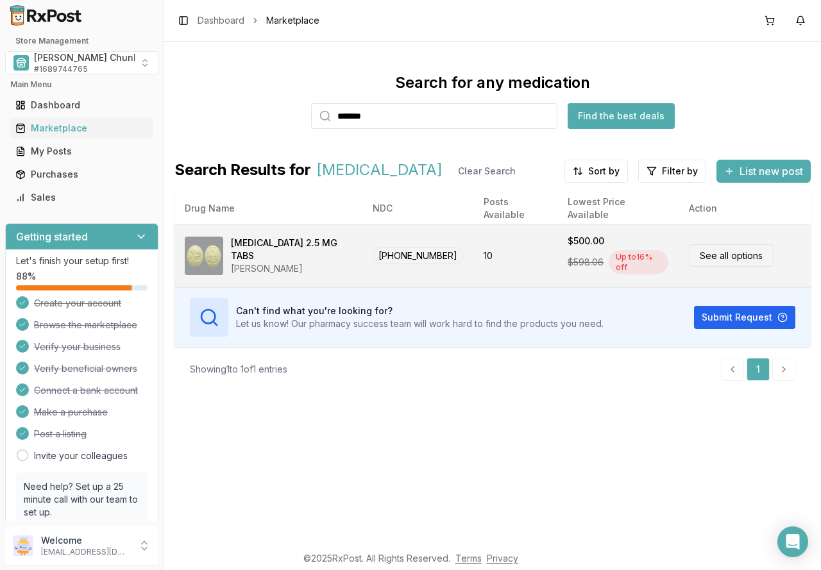
click at [705, 253] on link "See all options" at bounding box center [731, 255] width 85 height 22
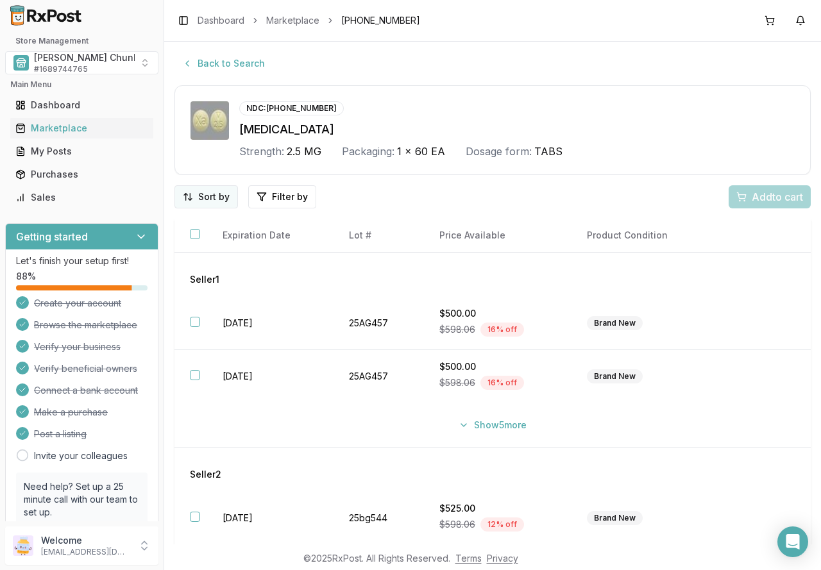
click at [198, 200] on html "Store Management Mauch Chunk Pharmacy # 1689744765 Main Menu Dashboard Marketpl…" at bounding box center [410, 285] width 821 height 570
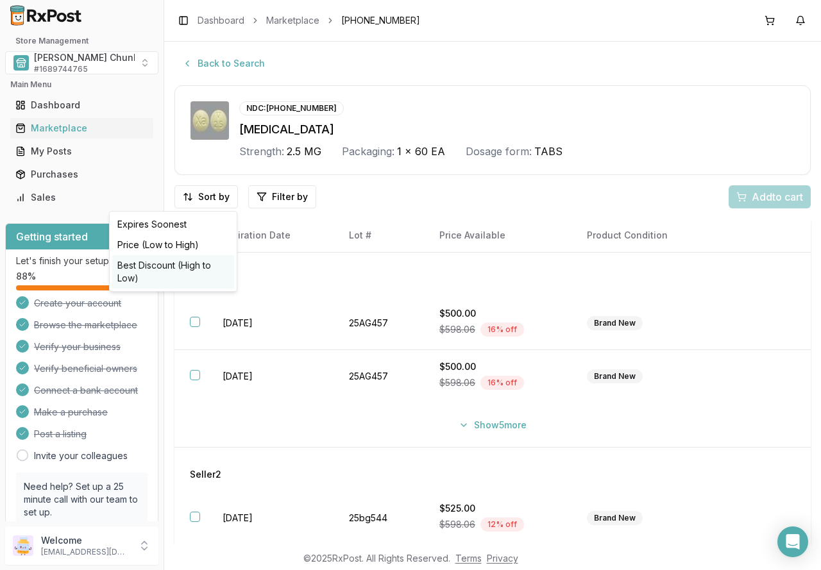
click at [181, 271] on div "Best Discount (High to Low)" at bounding box center [173, 271] width 122 height 33
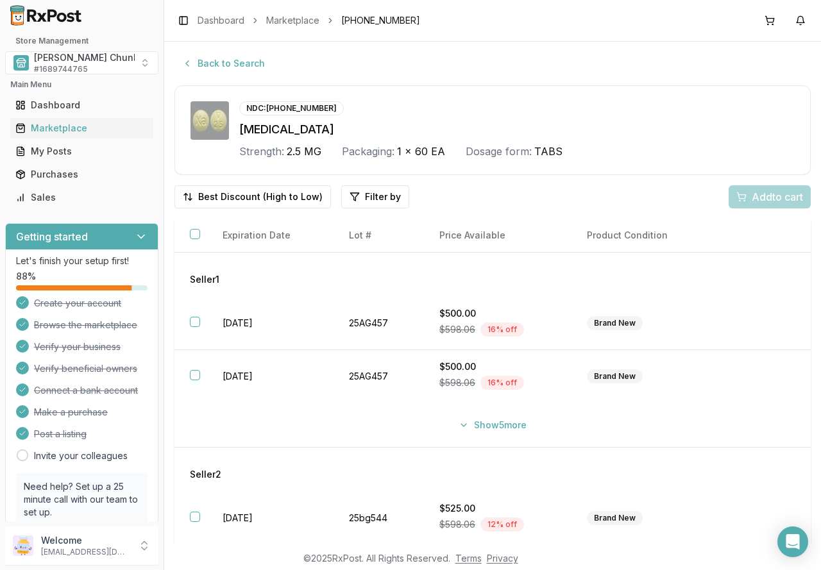
drag, startPoint x: 192, startPoint y: 326, endPoint x: 146, endPoint y: 325, distance: 45.6
click at [166, 325] on div "Back to Search NDC: 50458-0577-60 Xarelto Strength: 2.5 MG Packaging: 1 x 60 EA…" at bounding box center [492, 293] width 657 height 503
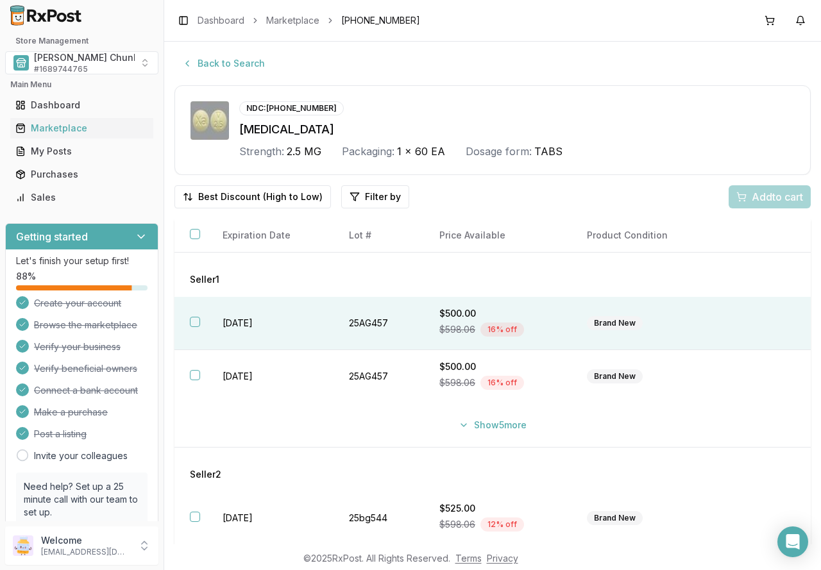
click at [189, 318] on th at bounding box center [191, 323] width 33 height 53
click at [749, 204] on span "Add 1 to cart" at bounding box center [775, 196] width 56 height 15
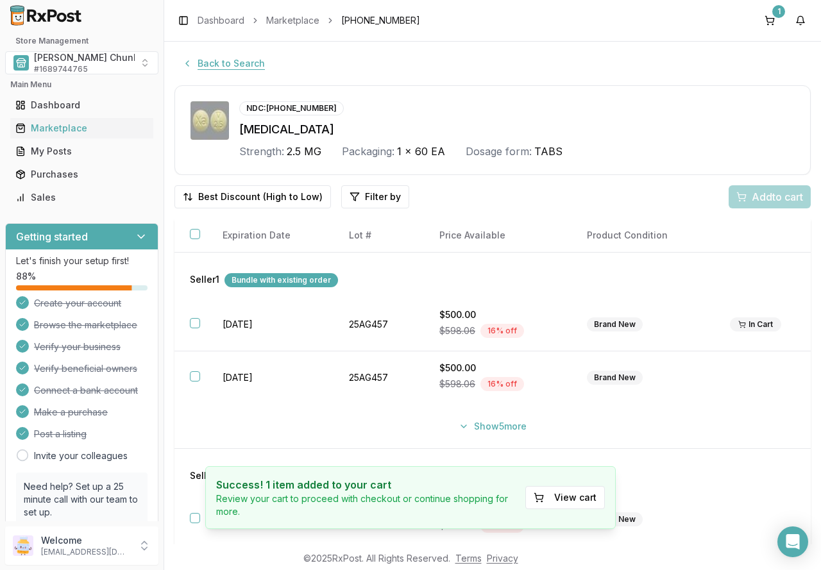
click at [222, 64] on button "Back to Search" at bounding box center [224, 63] width 98 height 23
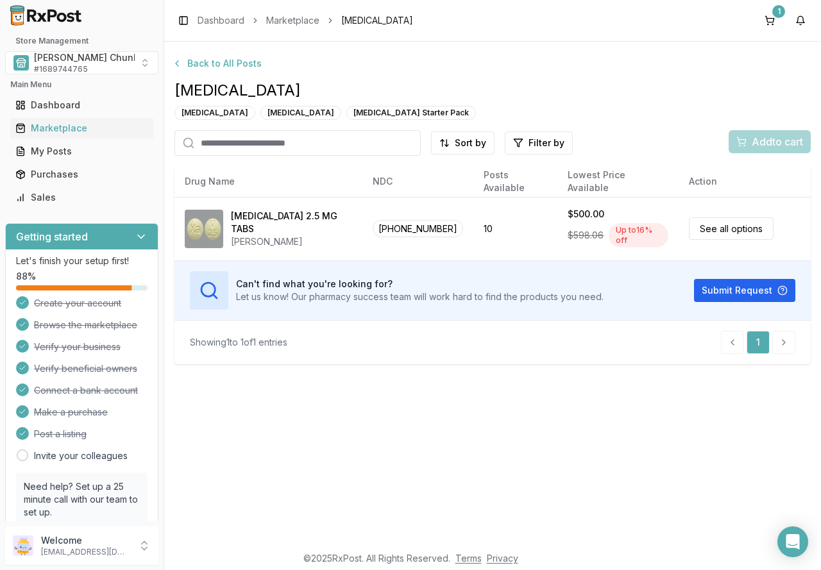
click at [243, 146] on input "search" at bounding box center [298, 143] width 246 height 26
type input "*********"
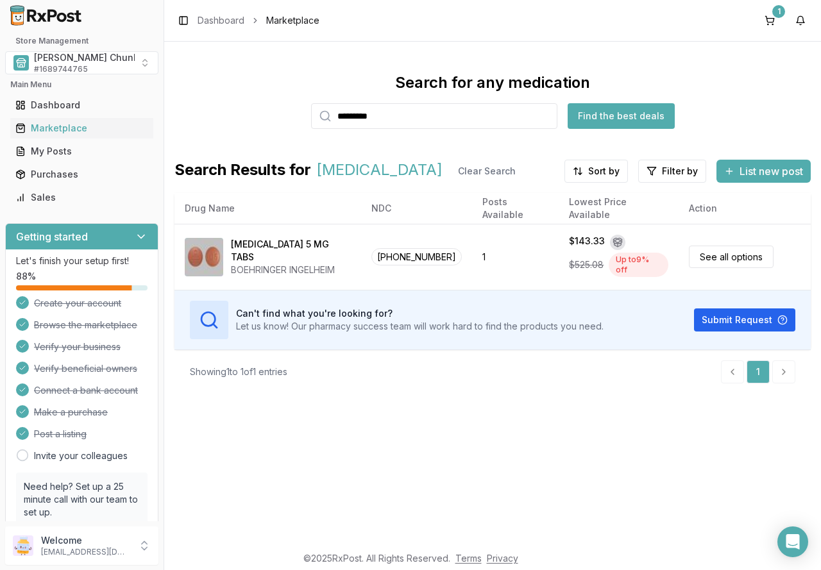
drag, startPoint x: 401, startPoint y: 112, endPoint x: 303, endPoint y: 112, distance: 98.2
click at [303, 112] on div "Search for any medication ********* Find the best deals" at bounding box center [493, 101] width 636 height 56
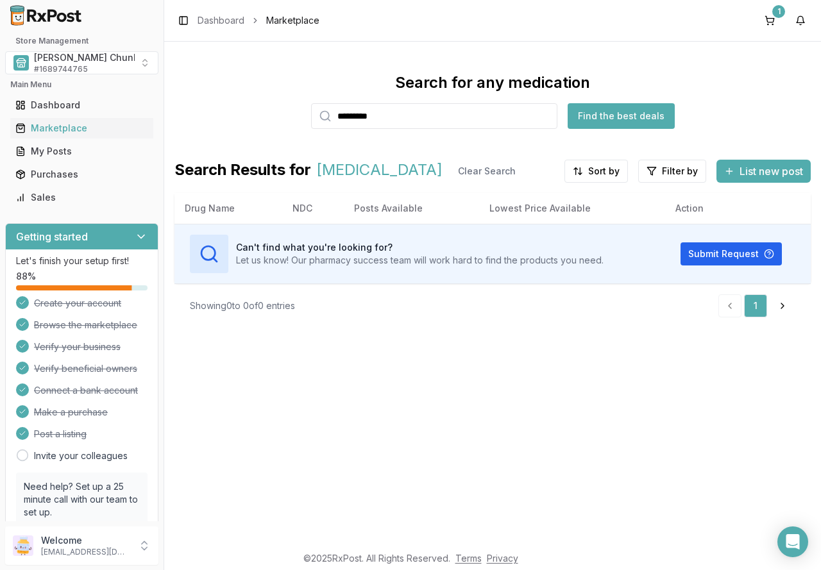
drag, startPoint x: 295, startPoint y: 117, endPoint x: 253, endPoint y: 117, distance: 41.1
click at [253, 117] on div "Search for any medication ********* Find the best deals" at bounding box center [493, 101] width 636 height 56
type input "********"
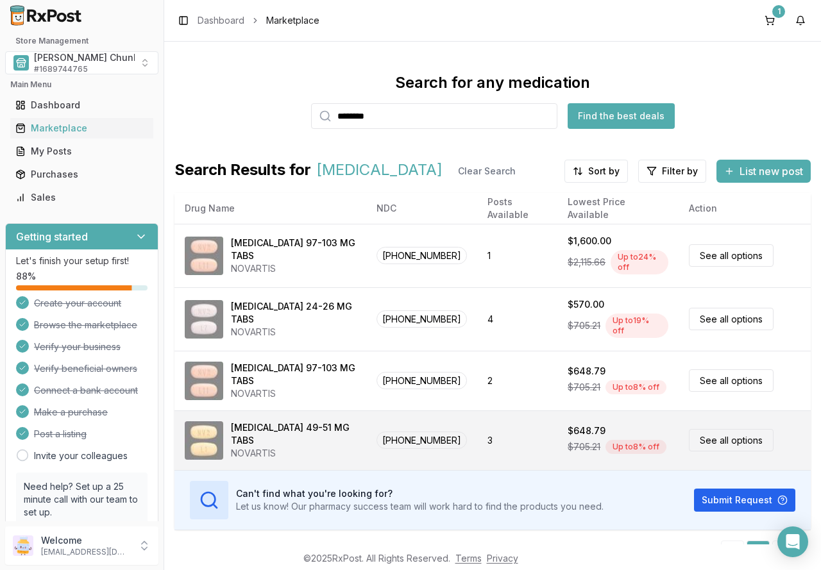
click at [291, 432] on div "Entresto 49-51 MG TABS" at bounding box center [293, 435] width 125 height 26
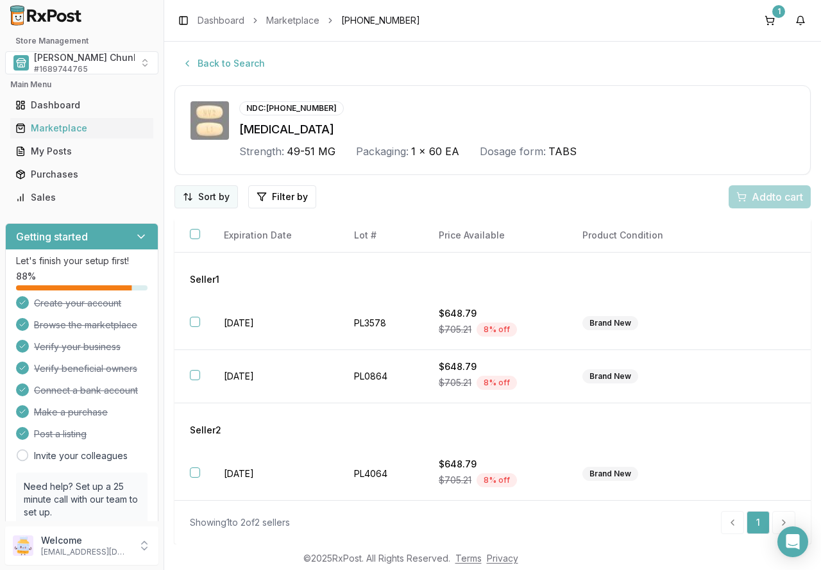
click at [211, 194] on html "Store Management Mauch Chunk Pharmacy # 1689744765 Main Menu Dashboard Marketpl…" at bounding box center [410, 285] width 821 height 570
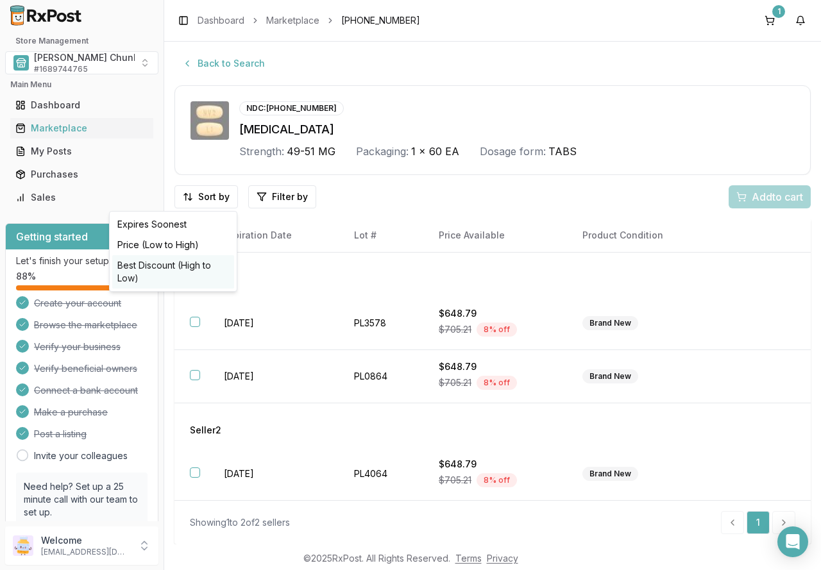
click at [189, 264] on div "Best Discount (High to Low)" at bounding box center [173, 271] width 122 height 33
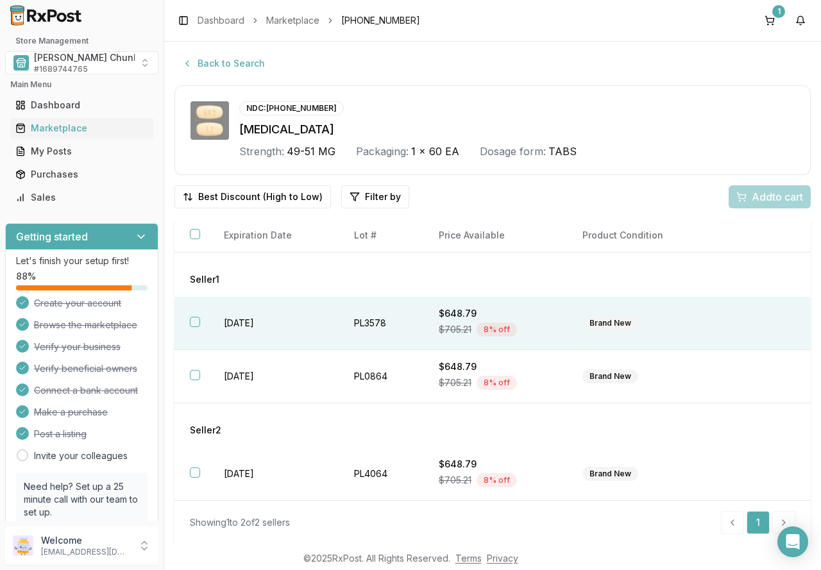
drag, startPoint x: 196, startPoint y: 322, endPoint x: 275, endPoint y: 308, distance: 80.8
click at [196, 322] on button "button" at bounding box center [195, 322] width 10 height 10
click at [778, 198] on span "Add 1 to cart" at bounding box center [775, 196] width 56 height 15
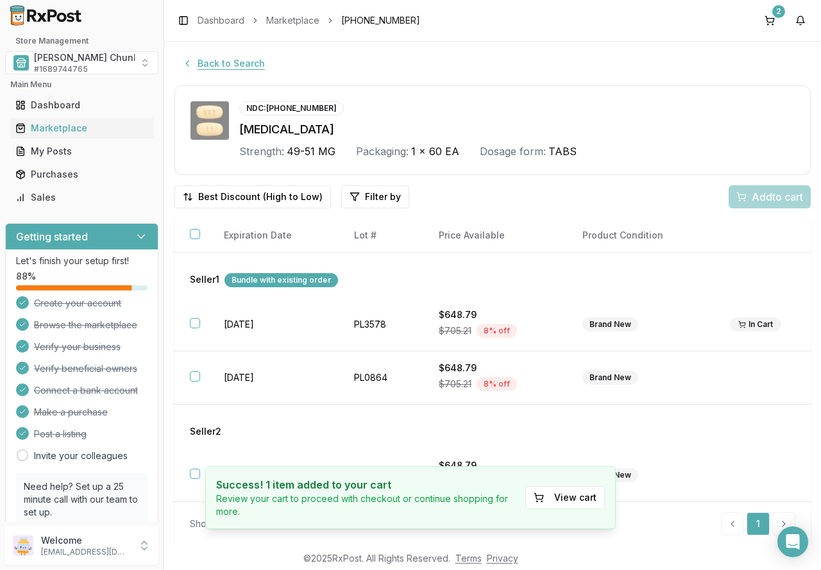
click at [196, 59] on button "Back to Search" at bounding box center [224, 63] width 98 height 23
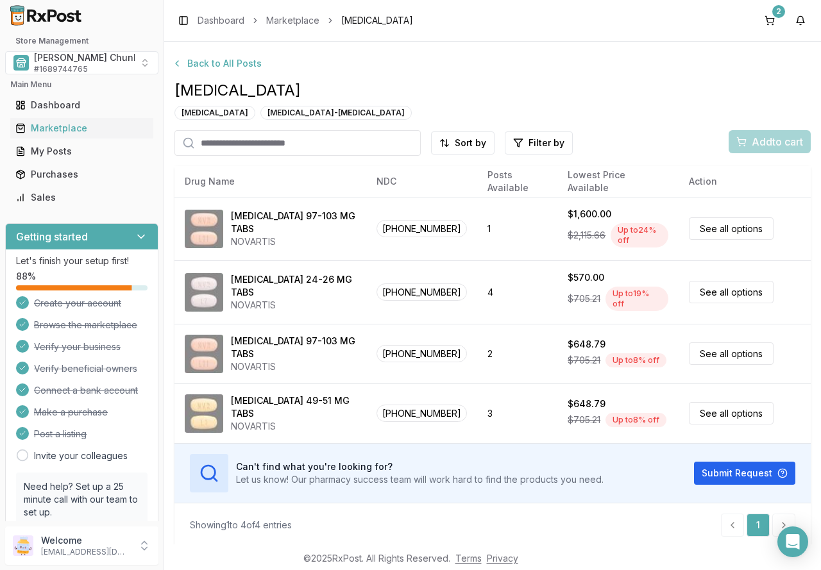
click at [249, 144] on input "search" at bounding box center [298, 143] width 246 height 26
type input "****"
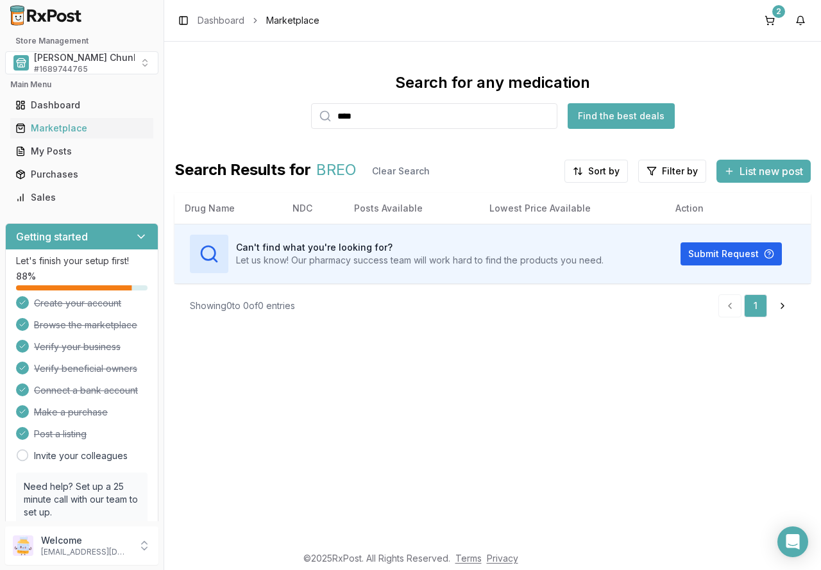
drag, startPoint x: 372, startPoint y: 112, endPoint x: 234, endPoint y: 112, distance: 138.6
click at [236, 112] on div "Search for any medication **** Find the best deals" at bounding box center [493, 101] width 636 height 56
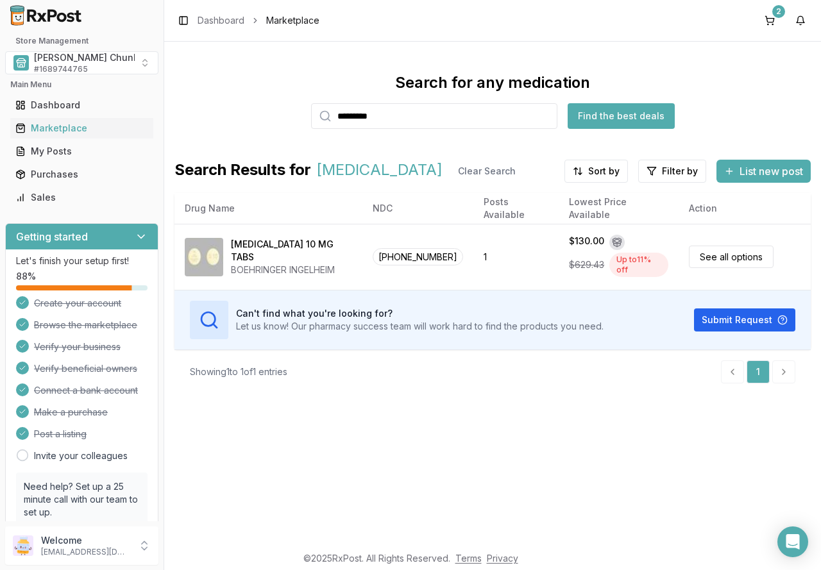
drag, startPoint x: 295, startPoint y: 107, endPoint x: 263, endPoint y: 112, distance: 32.5
click at [278, 107] on div "Search for any medication ********* Find the best deals" at bounding box center [493, 101] width 636 height 56
type input "*******"
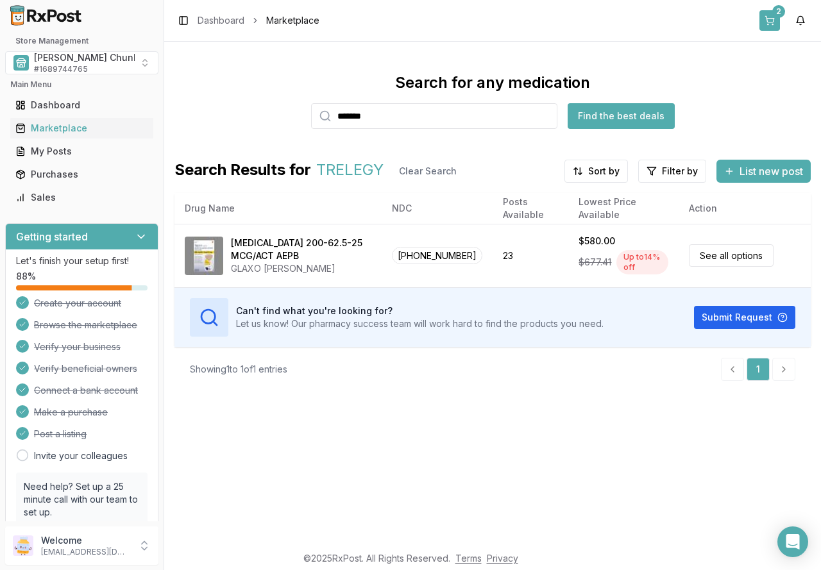
click at [772, 18] on button "2" at bounding box center [770, 20] width 21 height 21
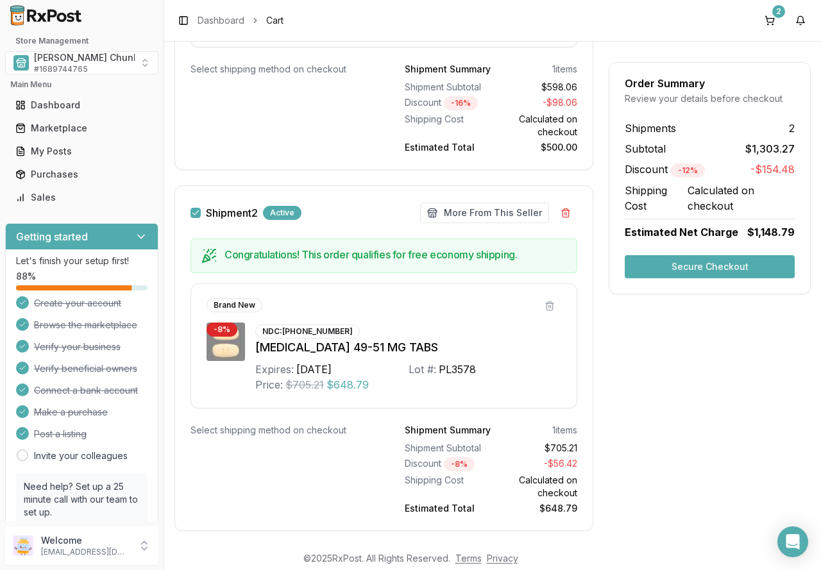
scroll to position [440, 0]
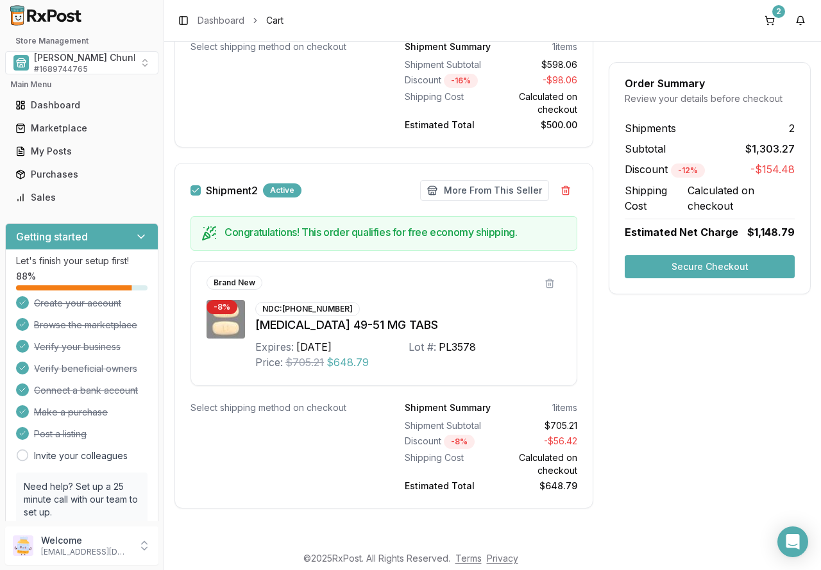
click at [685, 273] on button "Secure Checkout" at bounding box center [710, 266] width 170 height 23
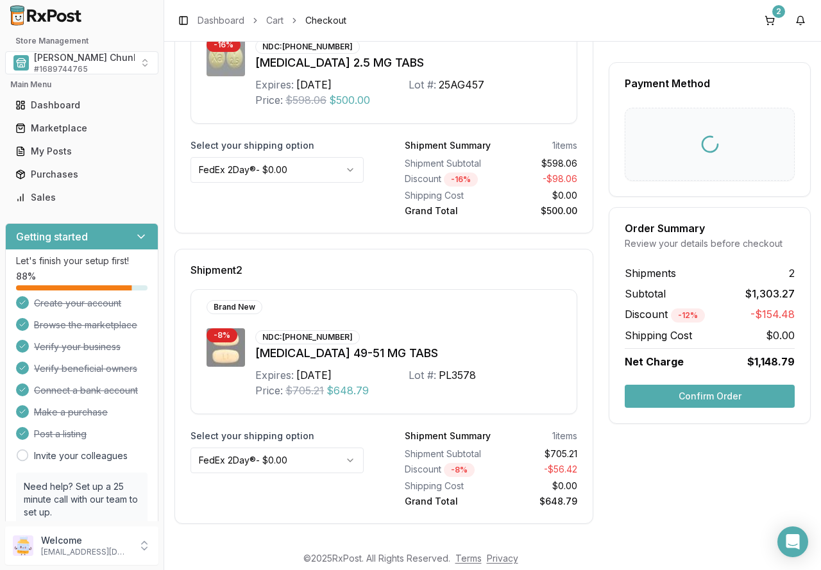
scroll to position [10, 0]
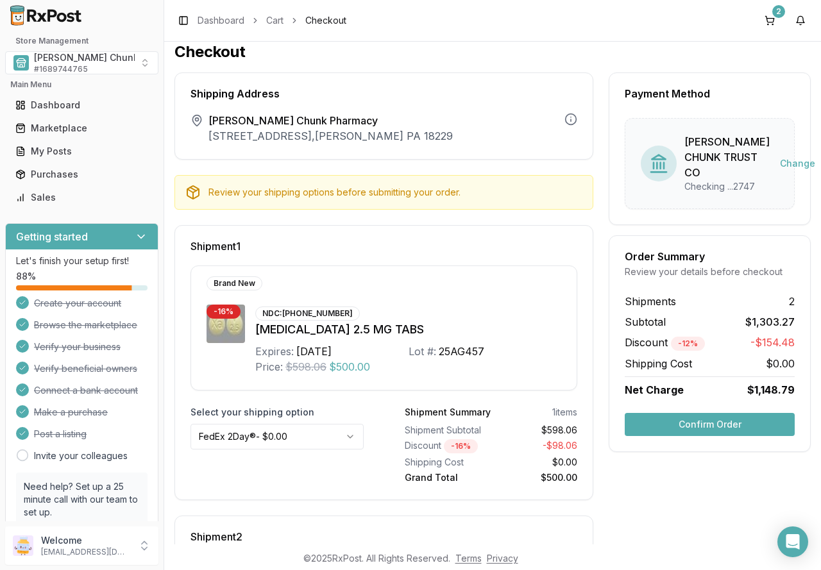
click at [687, 436] on button "Confirm Order" at bounding box center [710, 424] width 170 height 23
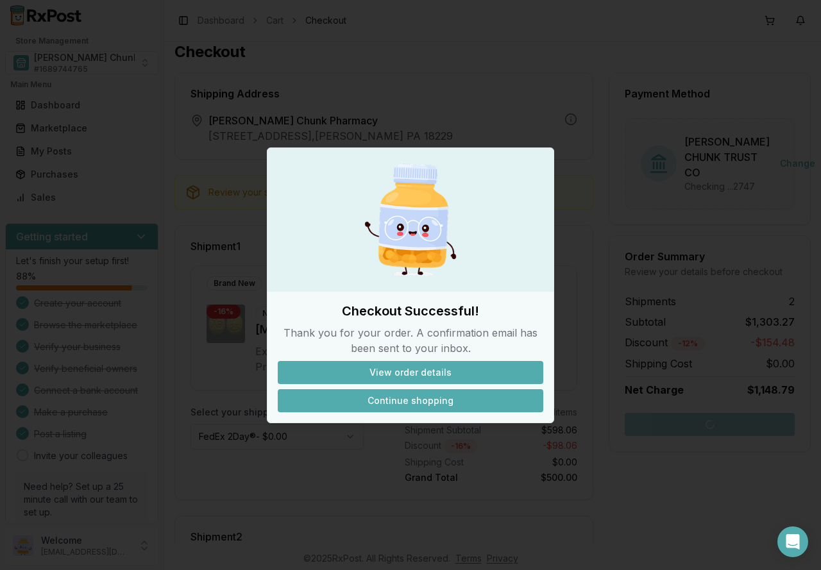
click at [418, 409] on button "Continue shopping" at bounding box center [411, 400] width 266 height 23
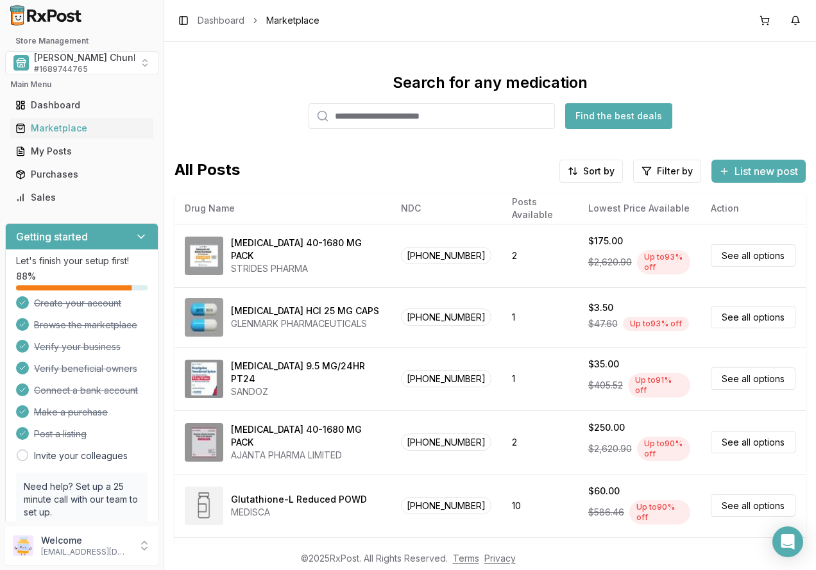
click at [244, 74] on div "Search for any medication Find the best deals" at bounding box center [490, 101] width 631 height 56
click at [98, 60] on span "[PERSON_NAME] Chunk Pharmacy" at bounding box center [109, 57] width 151 height 13
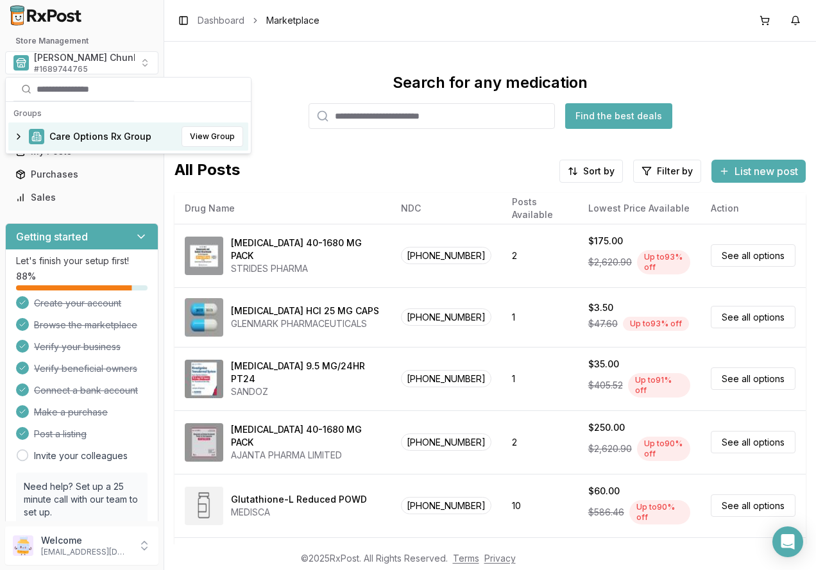
click at [80, 132] on span "Care Options Rx Group" at bounding box center [100, 136] width 102 height 13
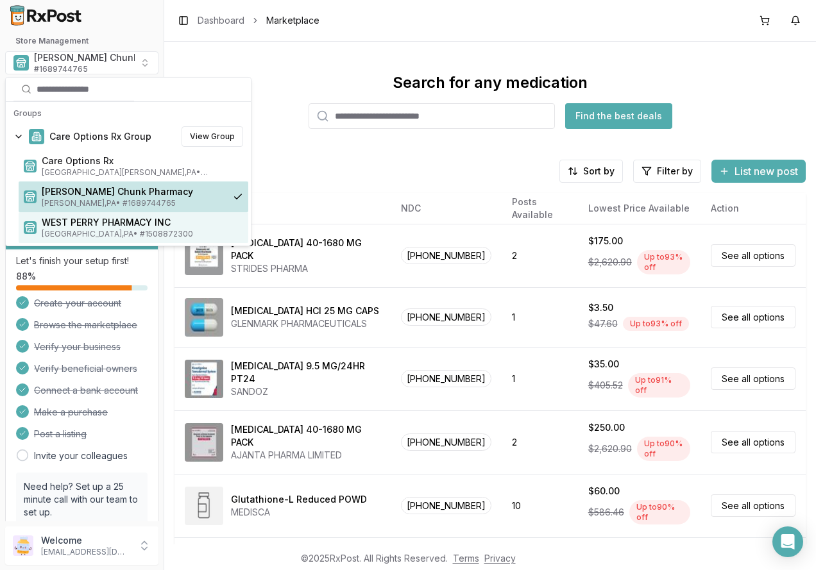
click at [71, 228] on span "WEST PERRY PHARMACY INC" at bounding box center [142, 222] width 201 height 13
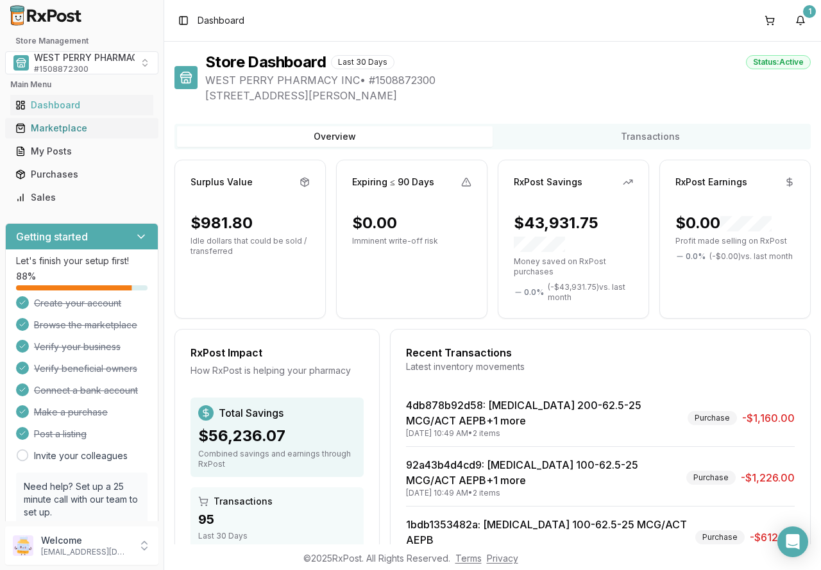
drag, startPoint x: 47, startPoint y: 126, endPoint x: 30, endPoint y: 137, distance: 21.0
click at [47, 126] on div "Marketplace" at bounding box center [81, 128] width 133 height 13
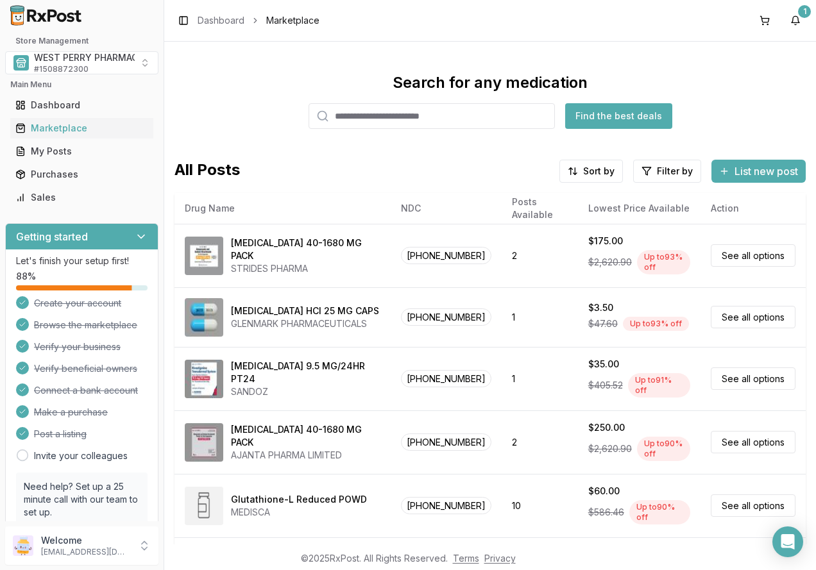
click at [355, 114] on input "search" at bounding box center [432, 116] width 246 height 26
type input "*****"
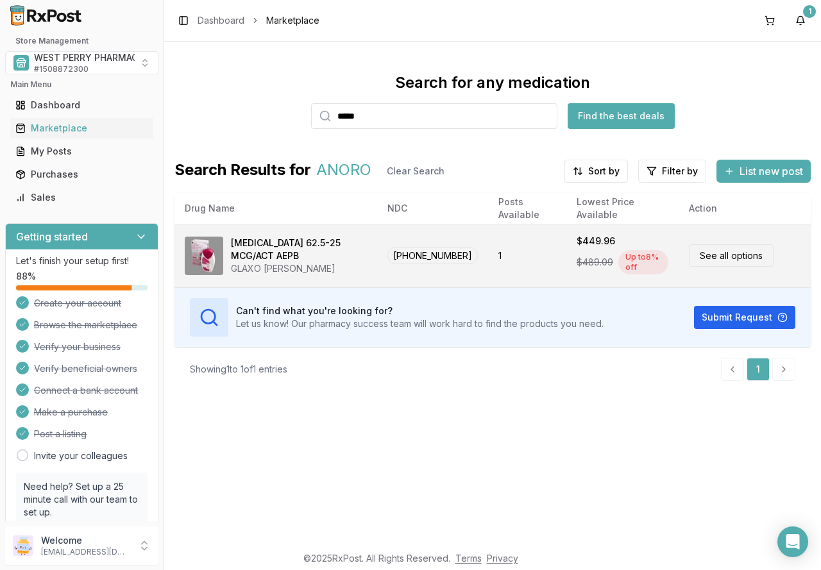
click at [287, 250] on div "[MEDICAL_DATA] 62.5-25 MCG/ACT AEPB" at bounding box center [299, 250] width 136 height 26
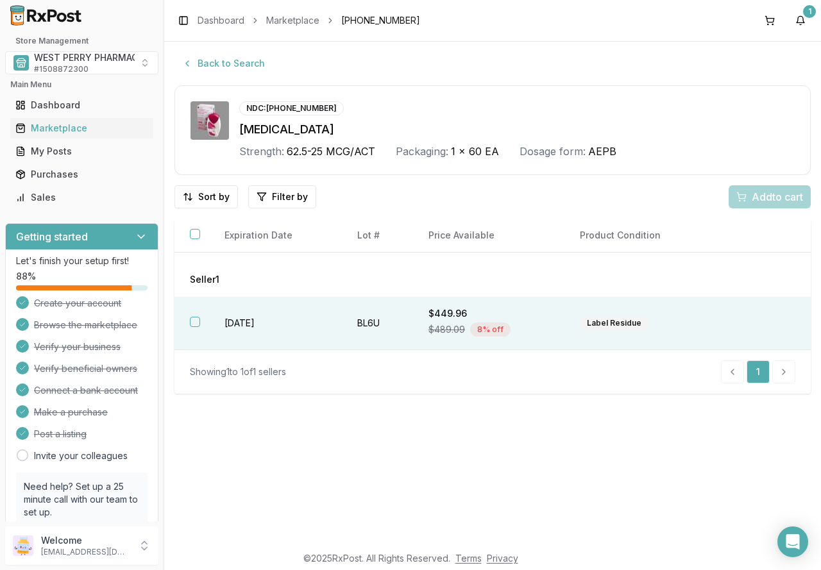
click at [292, 325] on td "2026-09-30" at bounding box center [275, 323] width 133 height 53
click at [747, 190] on span "Add 1 to cart" at bounding box center [775, 196] width 56 height 15
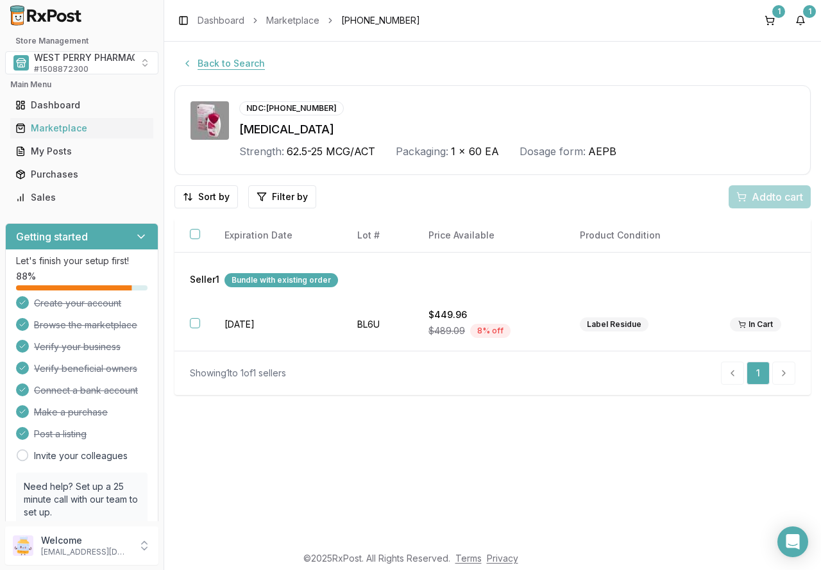
click at [213, 64] on button "Back to Search" at bounding box center [224, 63] width 98 height 23
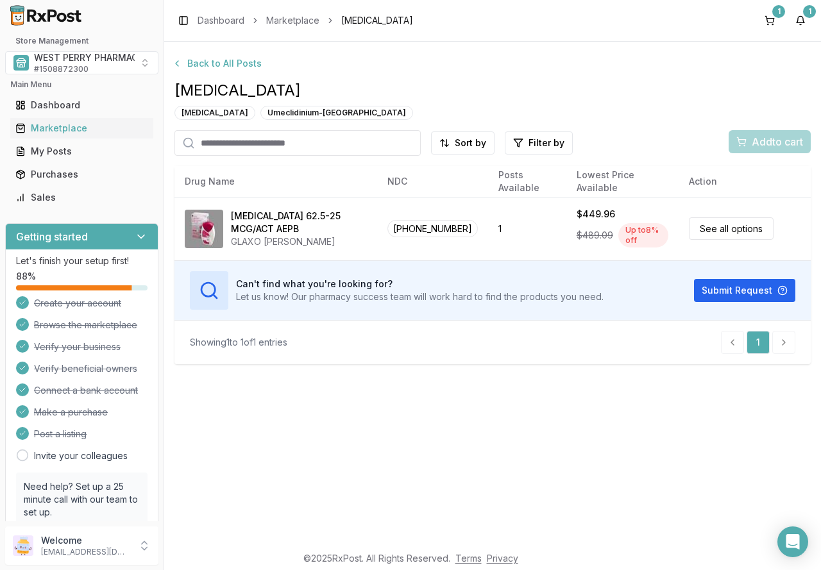
click at [318, 148] on input "search" at bounding box center [298, 143] width 246 height 26
type input "******"
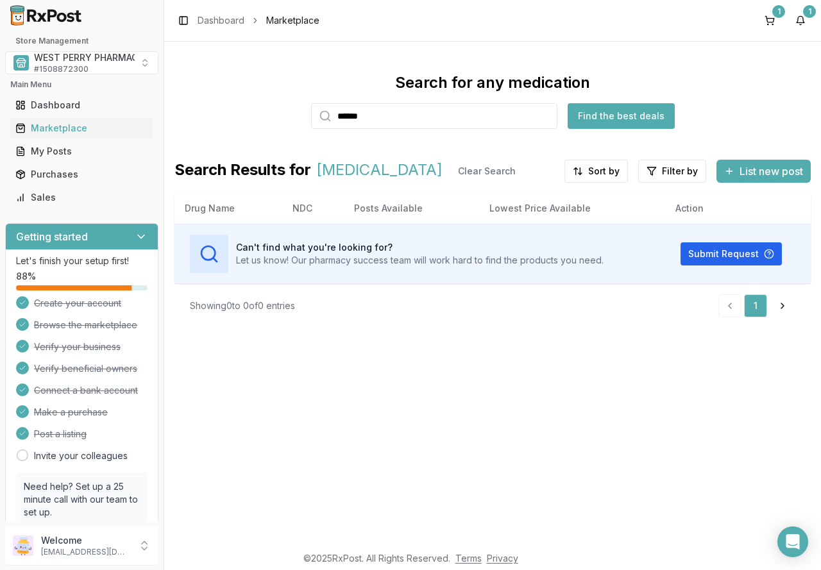
drag, startPoint x: 382, startPoint y: 118, endPoint x: 316, endPoint y: 115, distance: 66.2
click at [316, 115] on div "******" at bounding box center [434, 116] width 246 height 26
drag, startPoint x: 278, startPoint y: 118, endPoint x: 171, endPoint y: 129, distance: 107.7
click at [227, 120] on div "Search for any medication ******* Find the best deals" at bounding box center [493, 101] width 636 height 56
drag, startPoint x: 291, startPoint y: 101, endPoint x: 264, endPoint y: 98, distance: 27.9
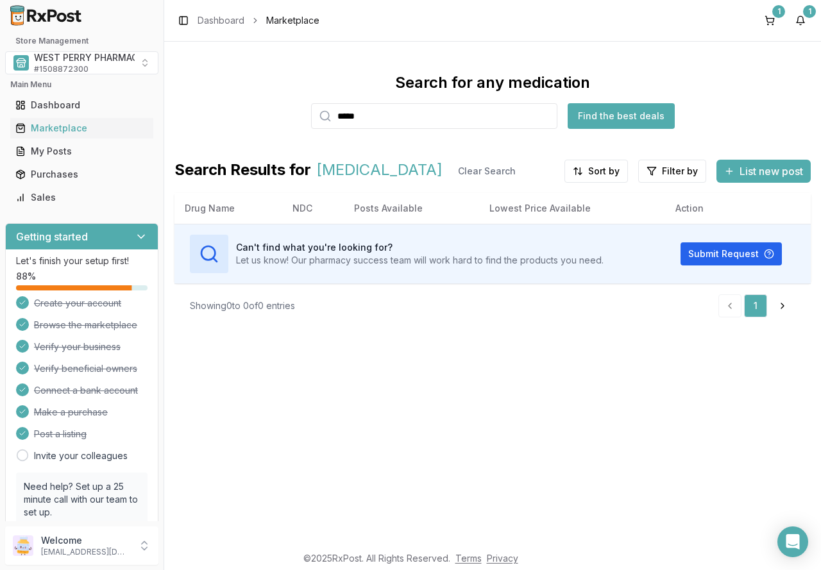
click at [269, 98] on div "Search for any medication ***** Find the best deals" at bounding box center [493, 101] width 636 height 56
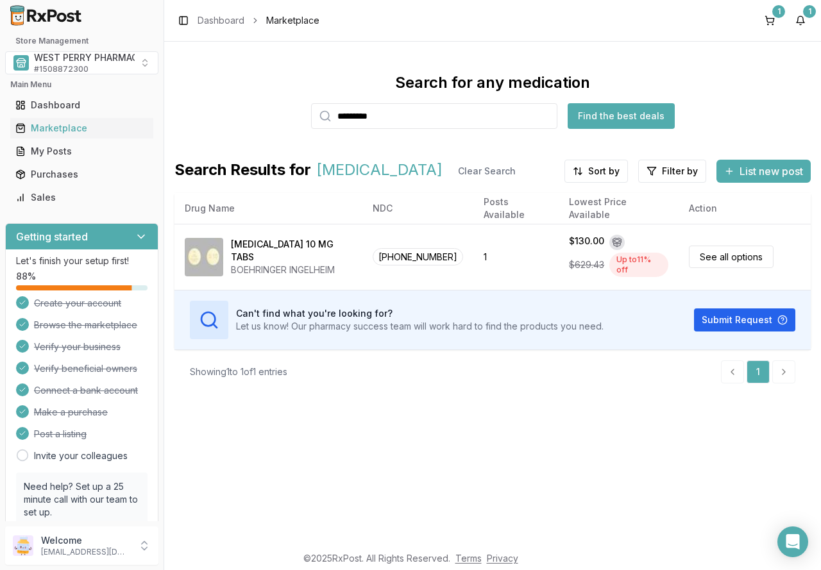
click at [374, 409] on div "Search for any medication ********* Find the best deals Search Results for JARD…" at bounding box center [492, 293] width 657 height 503
drag, startPoint x: 400, startPoint y: 111, endPoint x: 240, endPoint y: 110, distance: 159.8
click at [240, 110] on div "Search for any medication ********* Find the best deals" at bounding box center [493, 101] width 636 height 56
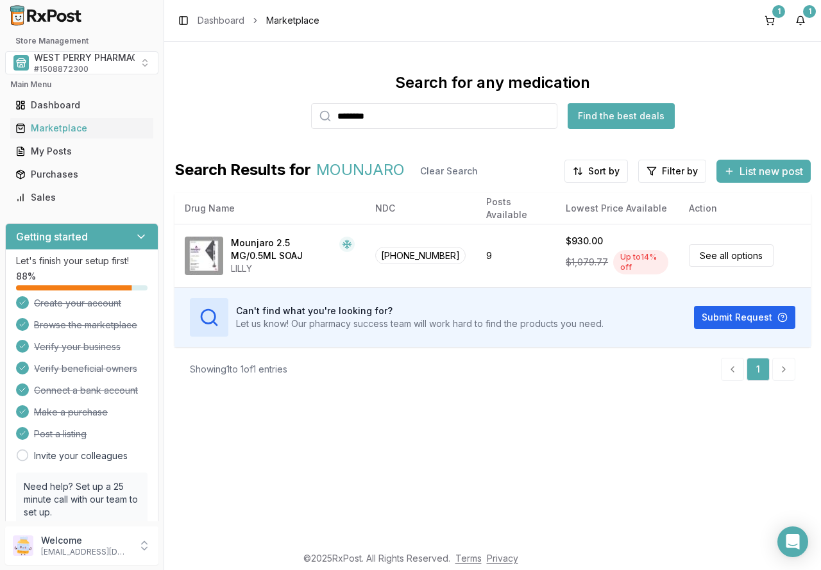
click at [273, 110] on div "Search for any medication ******** Find the best deals" at bounding box center [493, 101] width 636 height 56
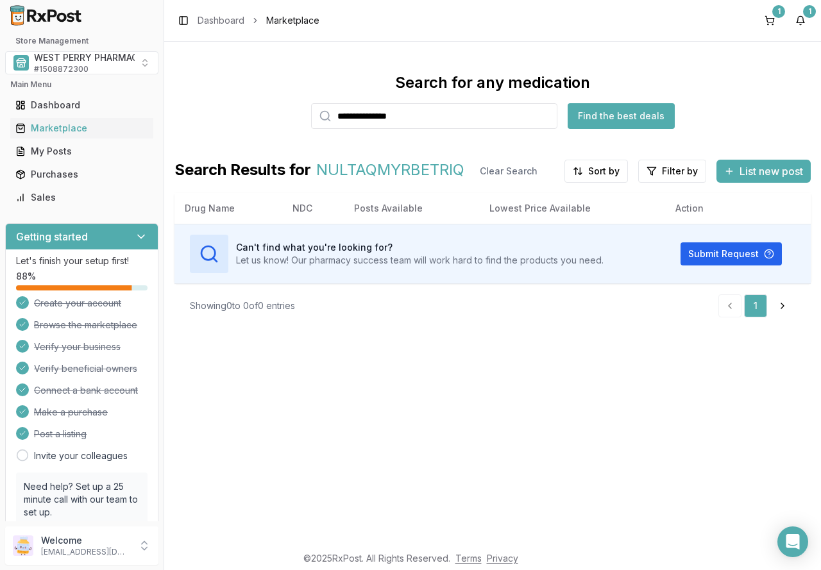
drag, startPoint x: 456, startPoint y: 114, endPoint x: 269, endPoint y: 114, distance: 187.4
click at [269, 114] on div "**********" at bounding box center [493, 101] width 636 height 56
click at [216, 102] on div "Search for any medication ********* Find the best deals" at bounding box center [493, 101] width 636 height 56
type input "*******"
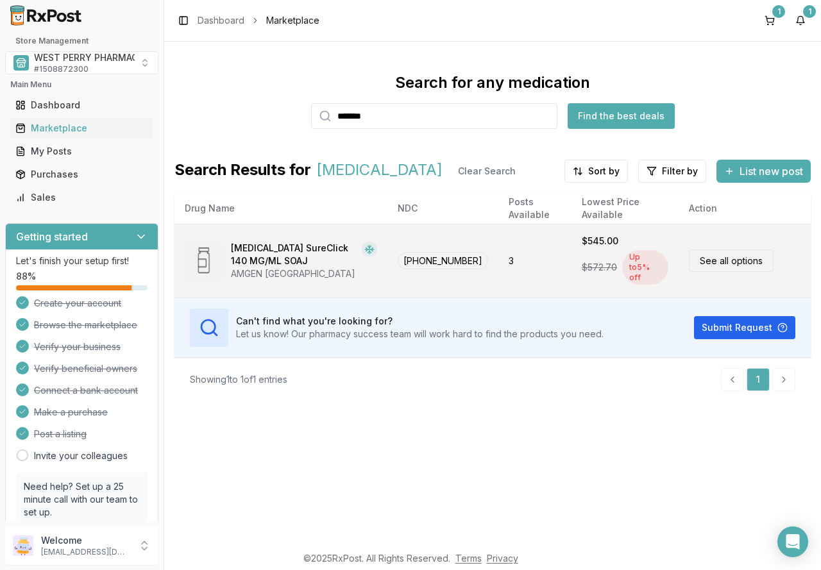
click at [272, 249] on div "[MEDICAL_DATA] SureClick 140 MG/ML SOAJ" at bounding box center [294, 255] width 126 height 26
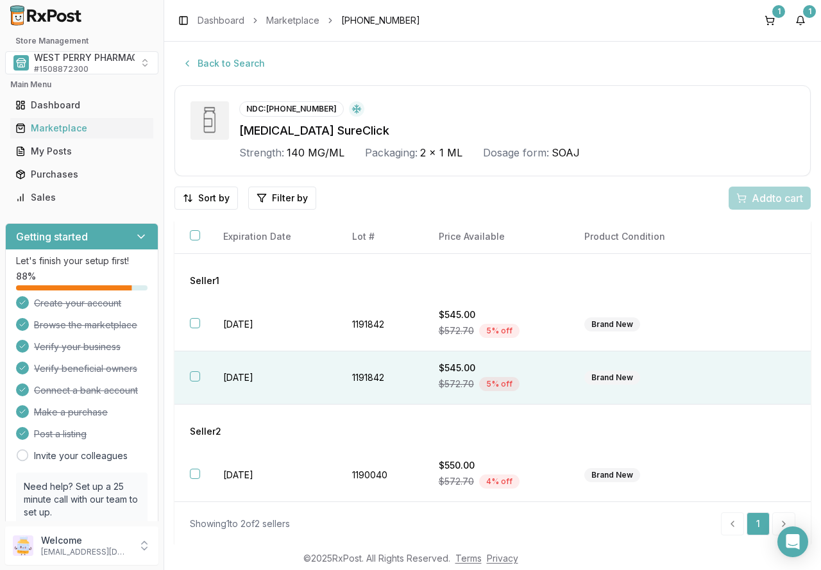
drag, startPoint x: 276, startPoint y: 323, endPoint x: 265, endPoint y: 365, distance: 43.7
click at [275, 323] on td "2028-02-29" at bounding box center [272, 324] width 129 height 53
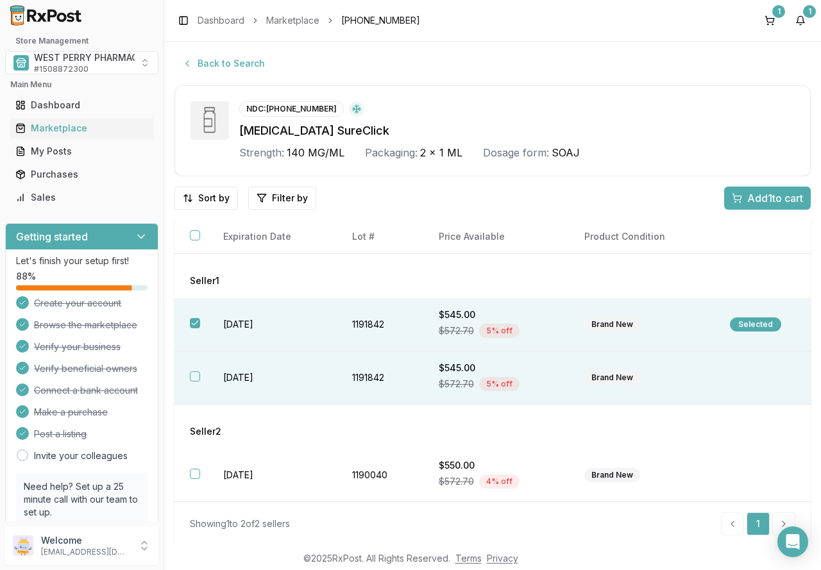
drag, startPoint x: 255, startPoint y: 379, endPoint x: 266, endPoint y: 379, distance: 10.9
click at [255, 379] on td "2028-02-29" at bounding box center [272, 378] width 129 height 53
click at [763, 195] on span "Add 2 to cart" at bounding box center [775, 198] width 58 height 15
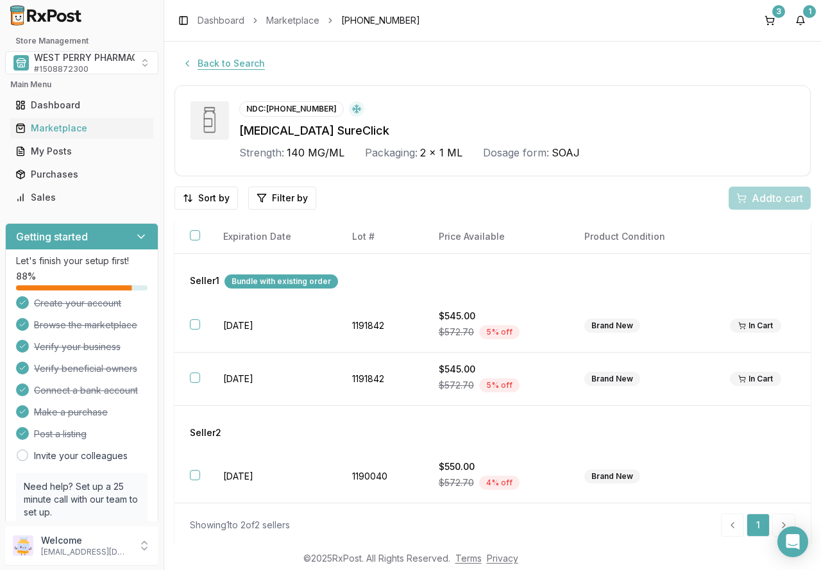
click at [206, 67] on button "Back to Search" at bounding box center [224, 63] width 98 height 23
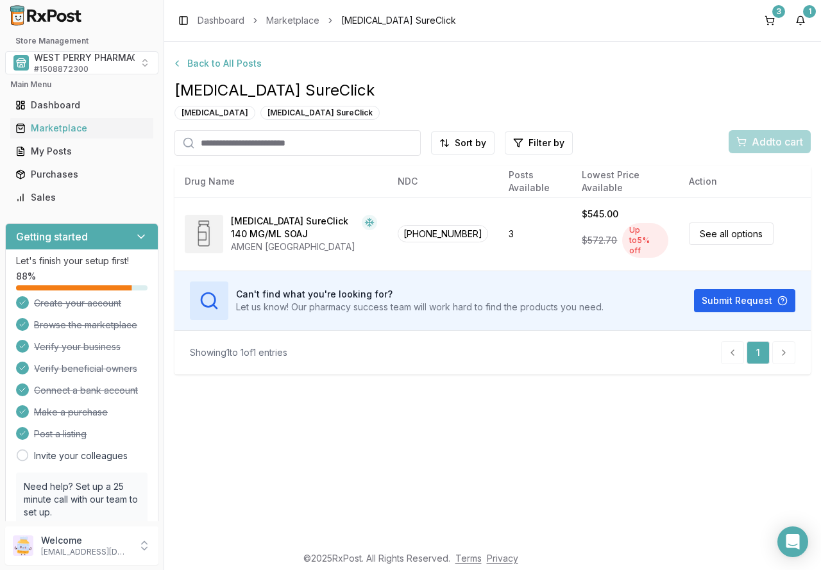
click at [265, 150] on input "search" at bounding box center [298, 143] width 246 height 26
type input "***"
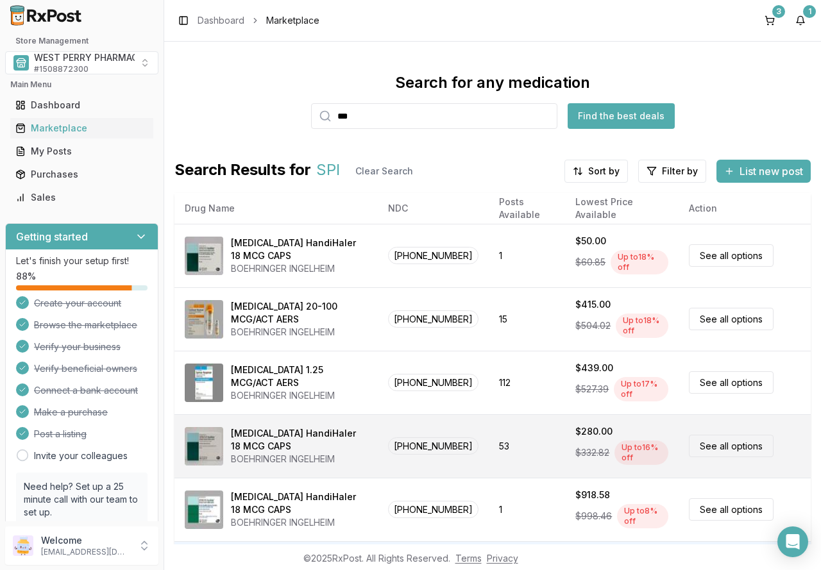
click at [280, 443] on div "[MEDICAL_DATA] HandiHaler 18 MCG CAPS" at bounding box center [299, 440] width 137 height 26
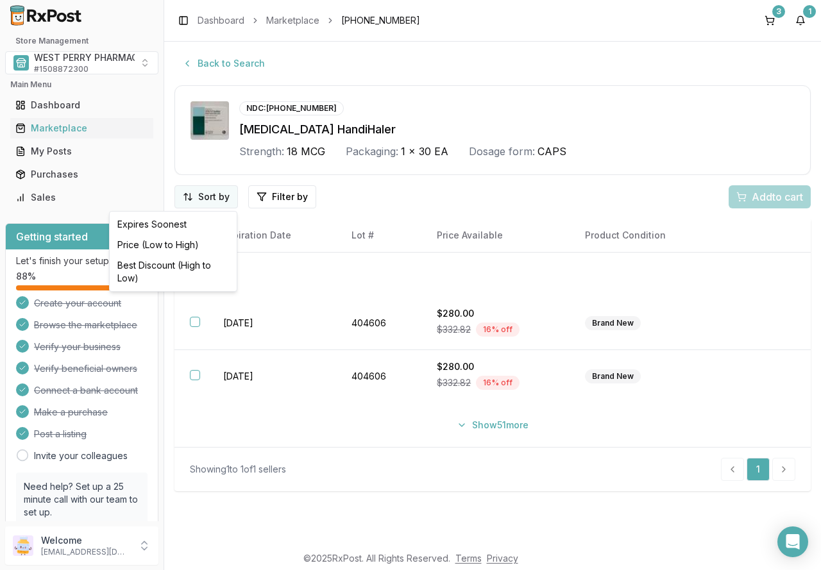
click at [203, 202] on html "Store Management WEST PERRY PHARMACY INC # 1508872300 Main Menu Dashboard Marke…" at bounding box center [410, 285] width 821 height 570
click at [197, 268] on div "Best Discount (High to Low)" at bounding box center [173, 271] width 122 height 33
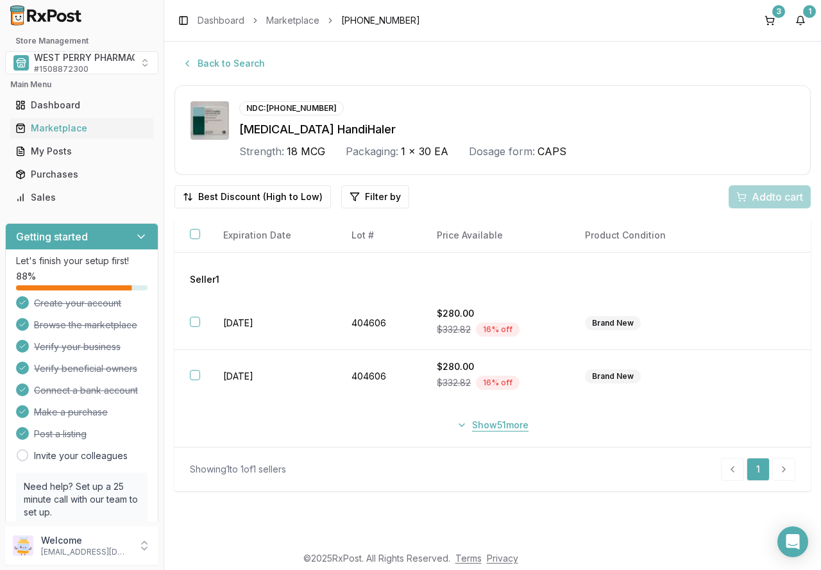
click at [489, 423] on button "Show 51 more" at bounding box center [492, 425] width 87 height 23
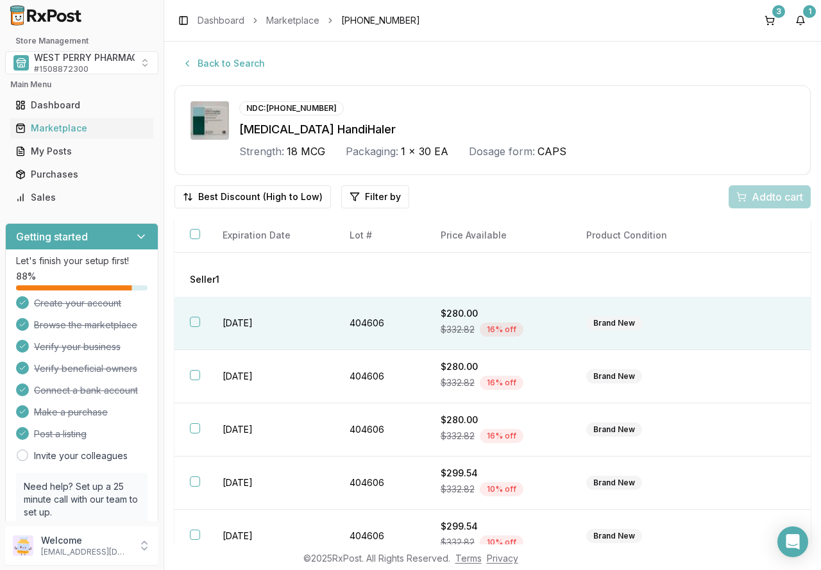
drag, startPoint x: 221, startPoint y: 326, endPoint x: 228, endPoint y: 349, distance: 24.2
click at [221, 326] on td "2026-02-28" at bounding box center [270, 323] width 127 height 53
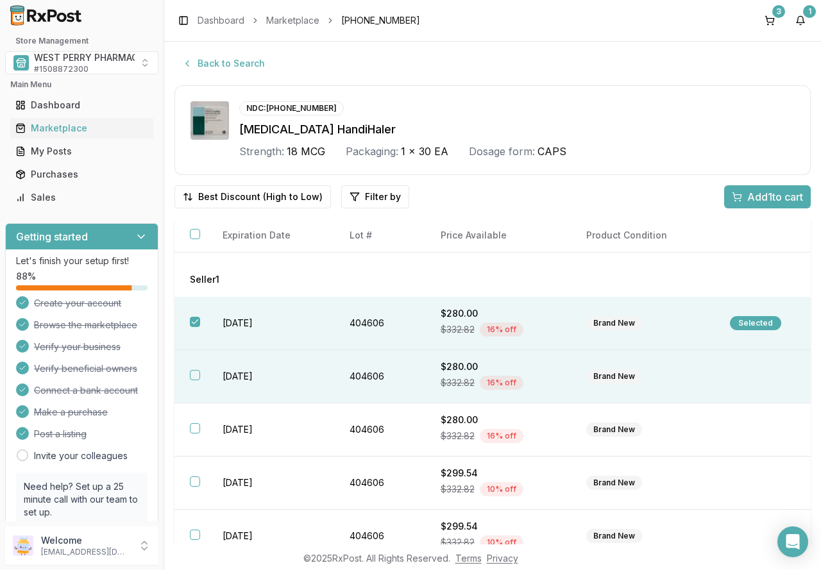
click at [235, 373] on td "2026-02-28" at bounding box center [270, 376] width 127 height 53
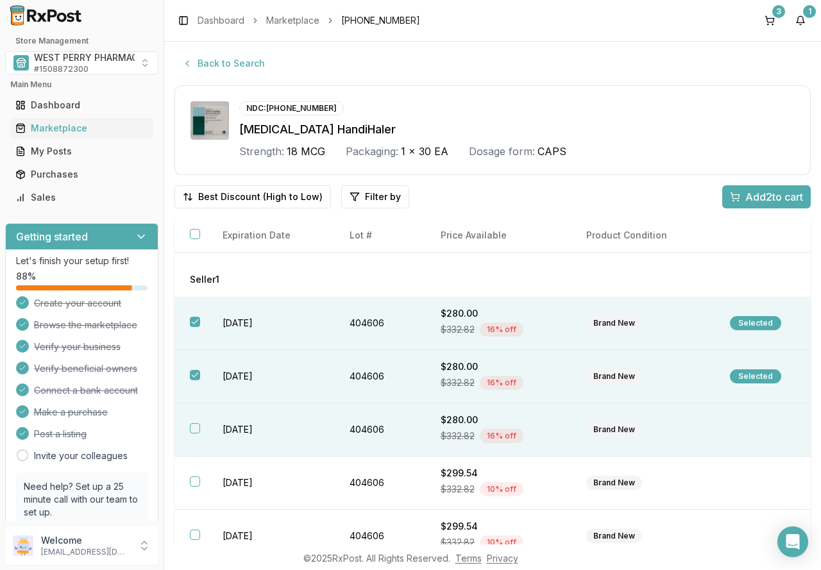
click at [246, 431] on td "2026-02-28" at bounding box center [270, 430] width 127 height 53
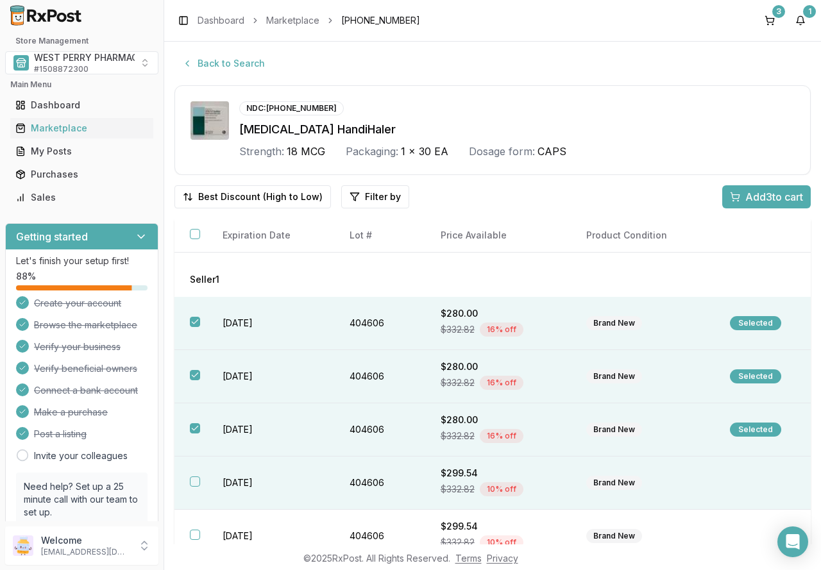
click at [247, 482] on td "2026-02-28" at bounding box center [270, 483] width 127 height 53
click at [749, 197] on span "Add 4 to cart" at bounding box center [775, 196] width 58 height 15
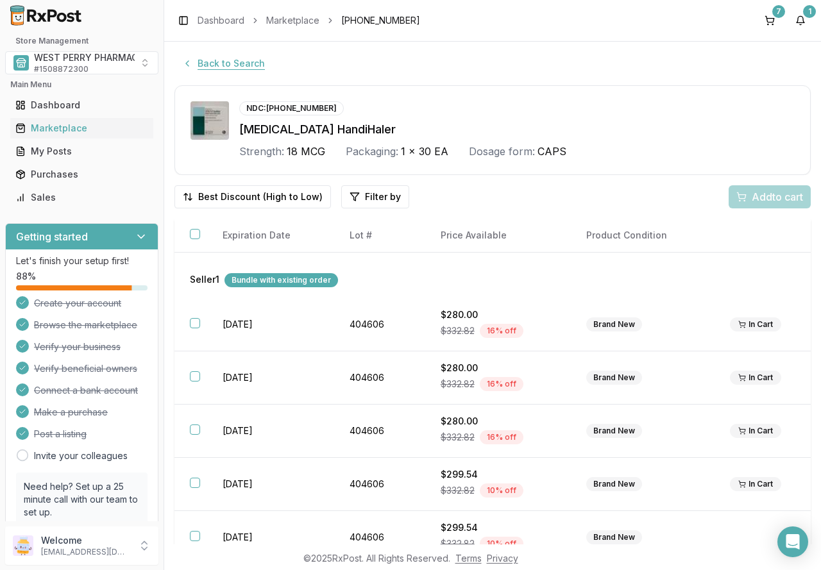
click at [223, 67] on button "Back to Search" at bounding box center [224, 63] width 98 height 23
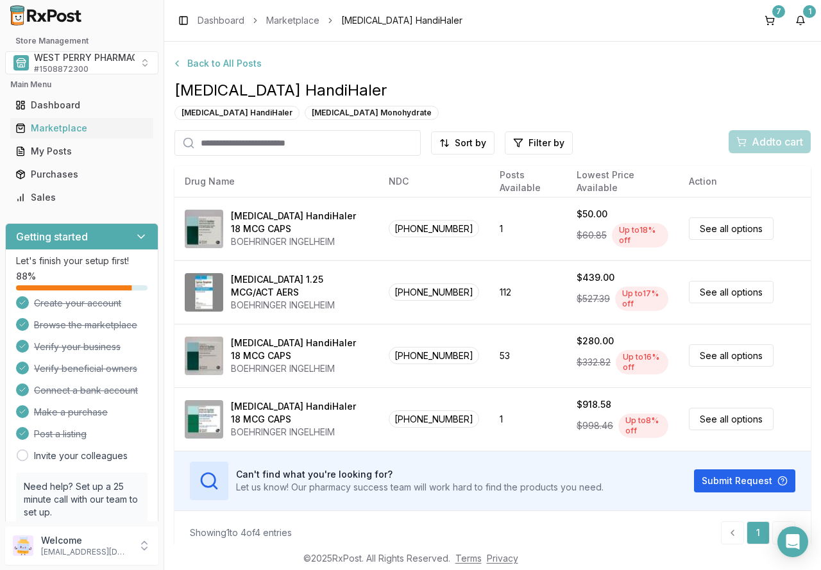
click at [266, 144] on input "search" at bounding box center [298, 143] width 246 height 26
type input "******"
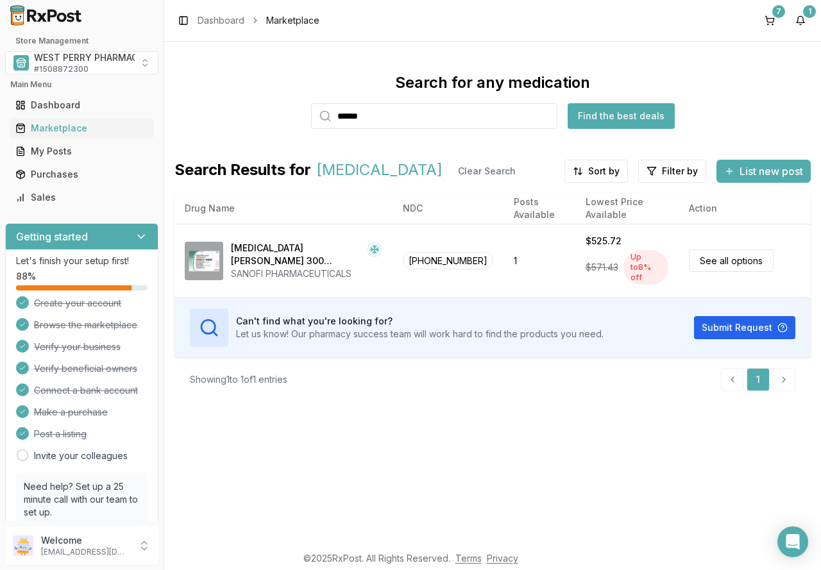
drag, startPoint x: 215, startPoint y: 117, endPoint x: 200, endPoint y: 120, distance: 15.6
click at [200, 120] on div "Search for any medication ****** Find the best deals" at bounding box center [493, 101] width 636 height 56
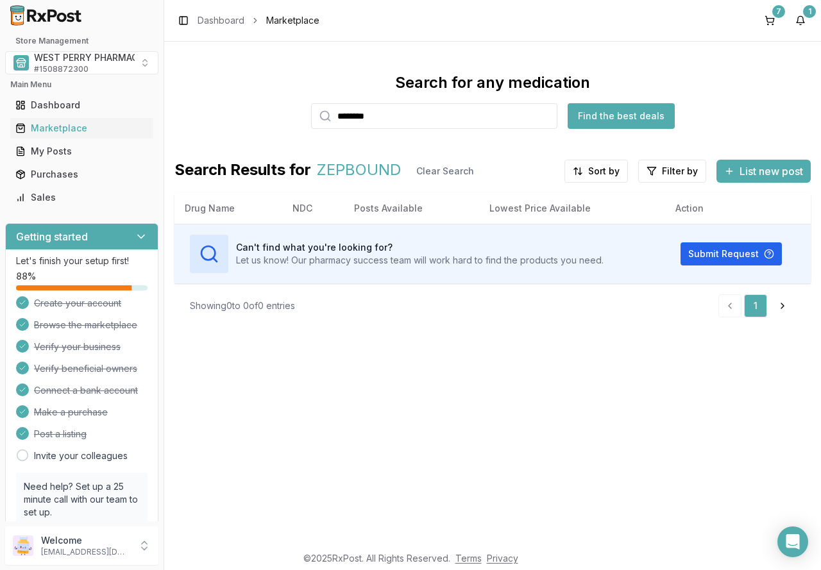
click at [255, 117] on div "Search for any medication ******** Find the best deals" at bounding box center [493, 101] width 636 height 56
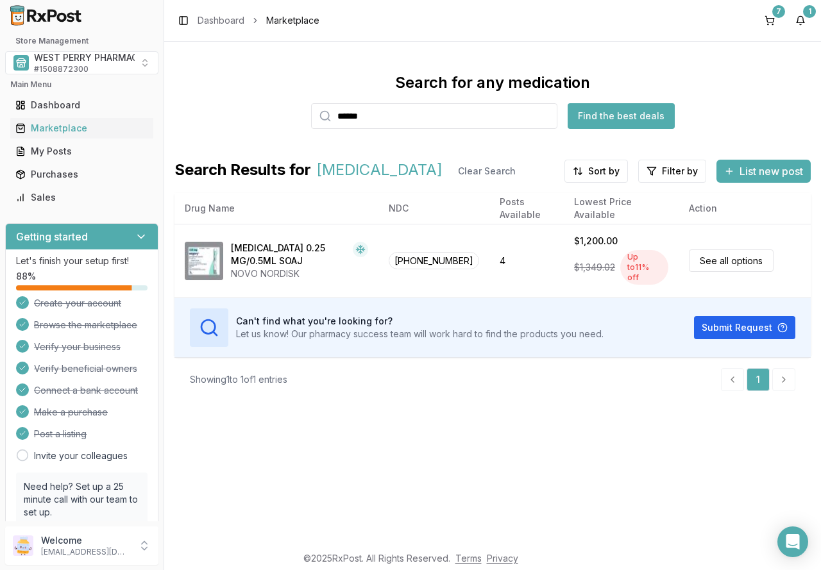
drag, startPoint x: 400, startPoint y: 117, endPoint x: 175, endPoint y: 103, distance: 225.6
click at [175, 103] on div "Search for any medication ****** Find the best deals" at bounding box center [493, 101] width 636 height 56
type input "*******"
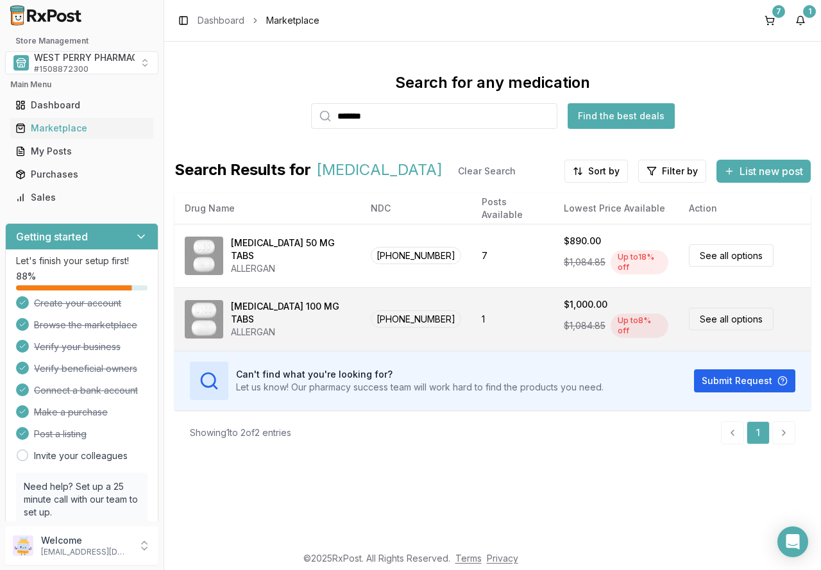
click at [246, 310] on div "[MEDICAL_DATA] 100 MG TABS" at bounding box center [290, 313] width 119 height 26
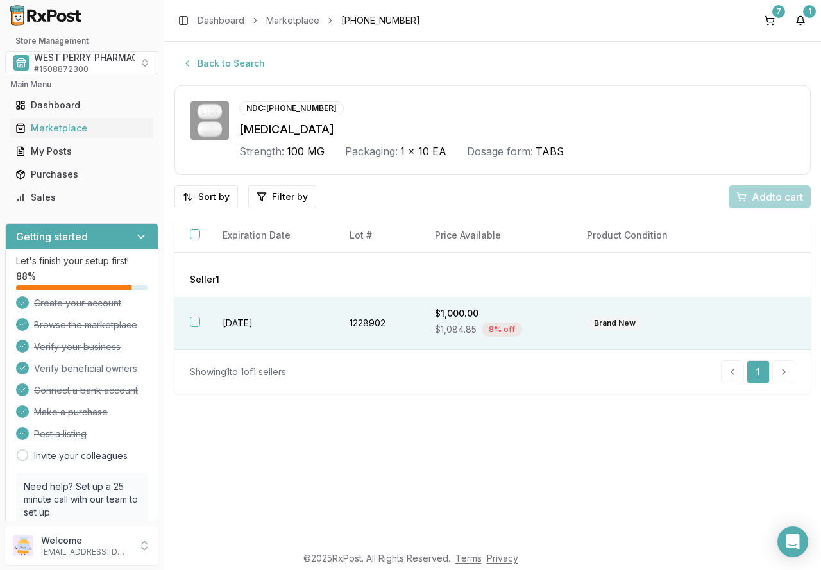
click at [201, 324] on th at bounding box center [191, 323] width 33 height 53
click at [751, 201] on span "Add 1 to cart" at bounding box center [775, 196] width 56 height 15
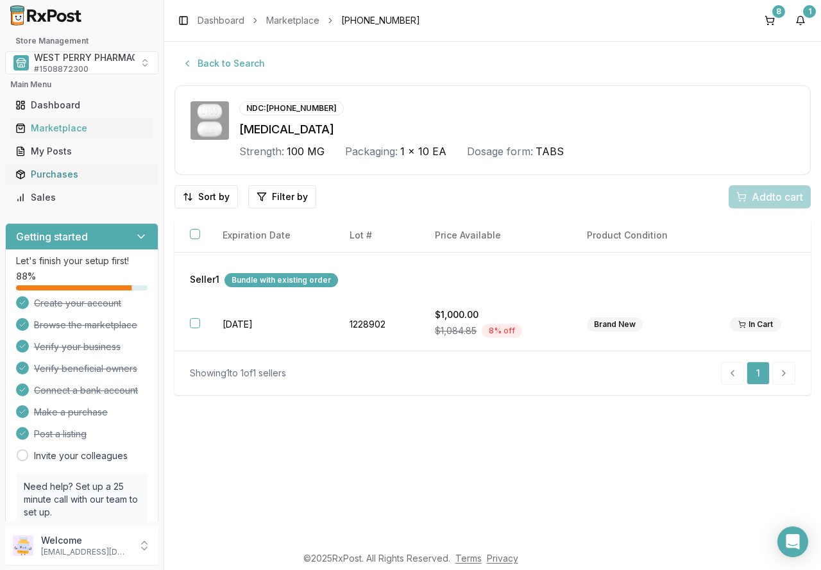
click at [52, 169] on div "Purchases" at bounding box center [81, 174] width 133 height 13
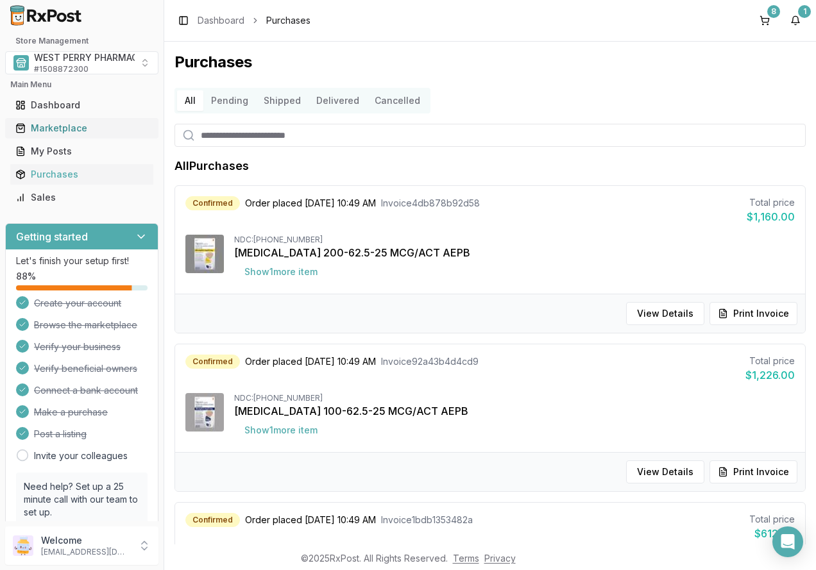
click at [62, 131] on div "Marketplace" at bounding box center [81, 128] width 133 height 13
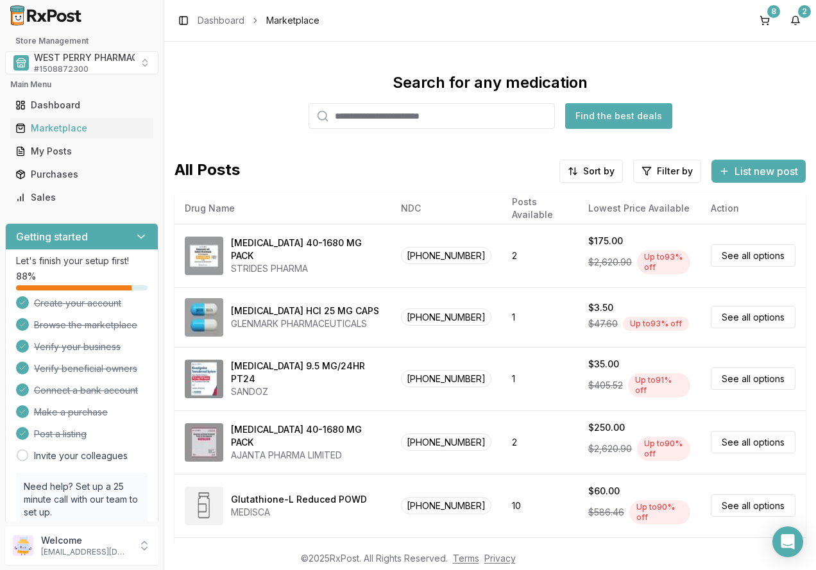
click at [350, 119] on input "search" at bounding box center [432, 116] width 246 height 26
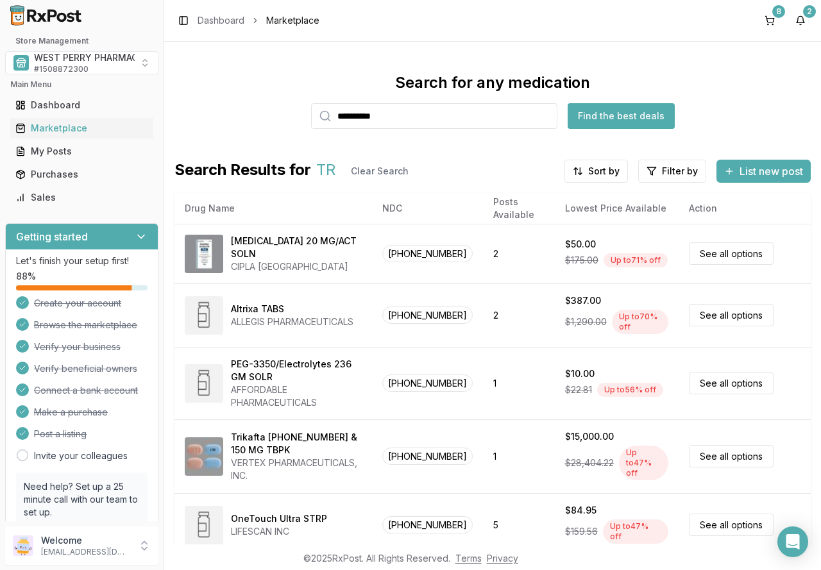
type input "**********"
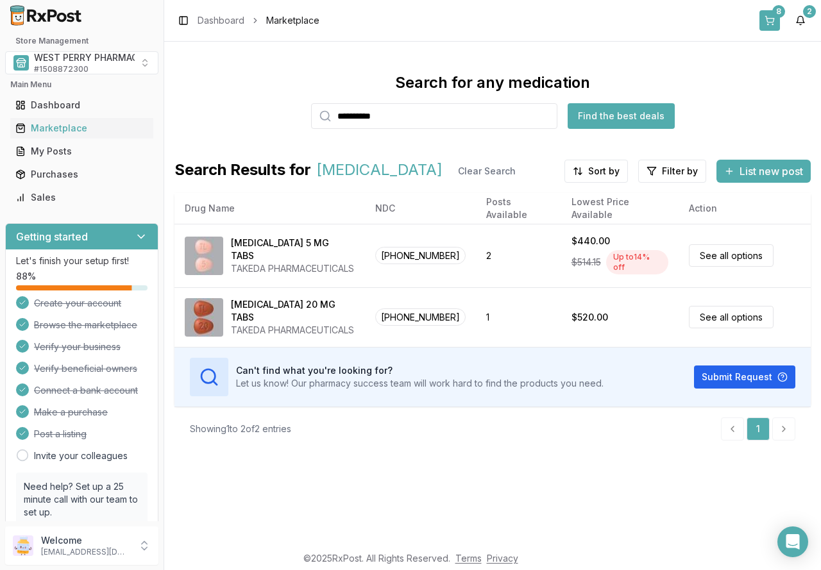
click at [776, 26] on button "8" at bounding box center [770, 20] width 21 height 21
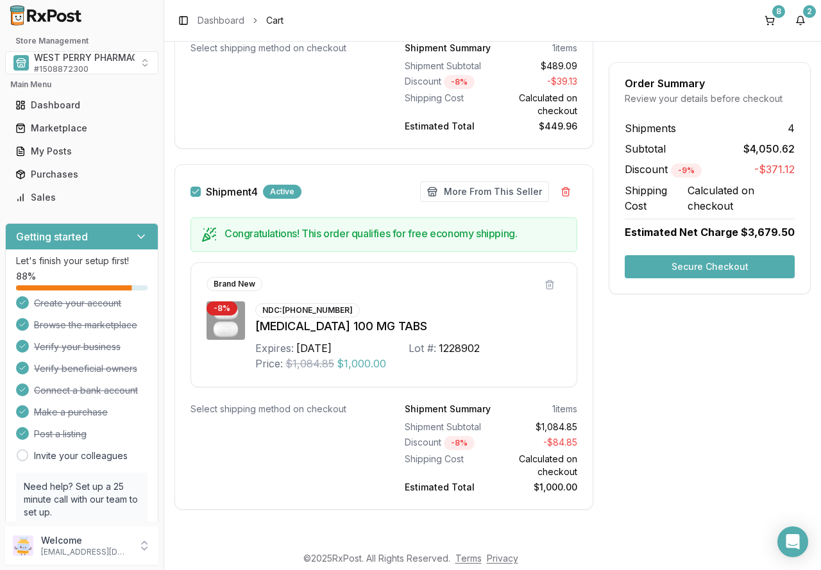
scroll to position [1662, 0]
click at [686, 269] on button "Secure Checkout" at bounding box center [710, 266] width 170 height 23
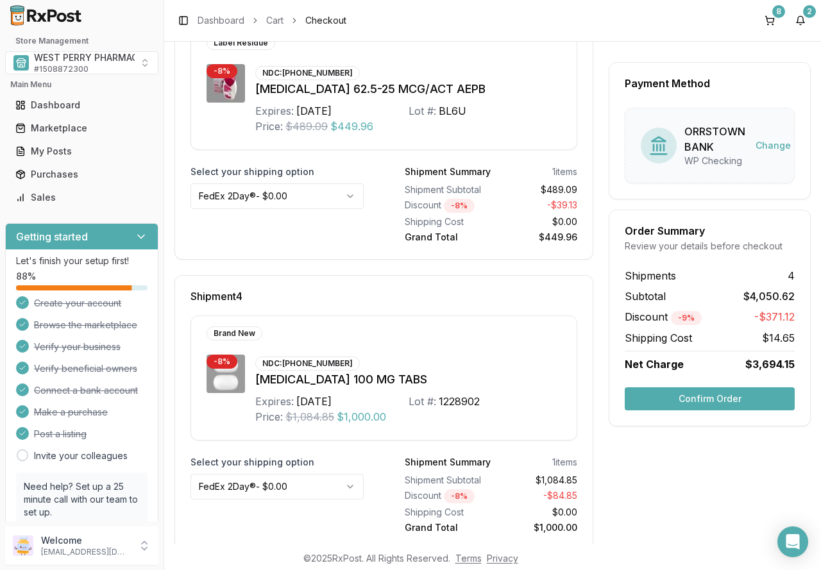
scroll to position [971, 0]
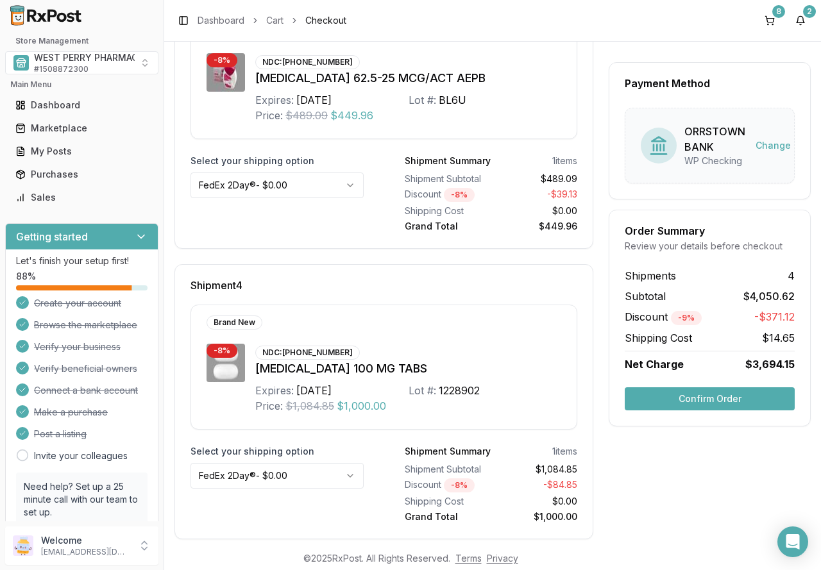
click at [664, 396] on button "Confirm Order" at bounding box center [710, 399] width 170 height 23
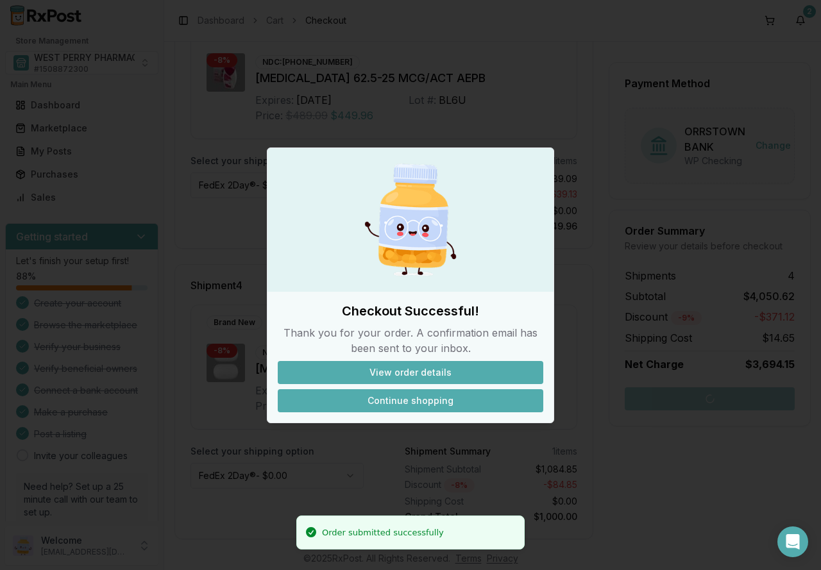
click at [407, 403] on button "Continue shopping" at bounding box center [411, 400] width 266 height 23
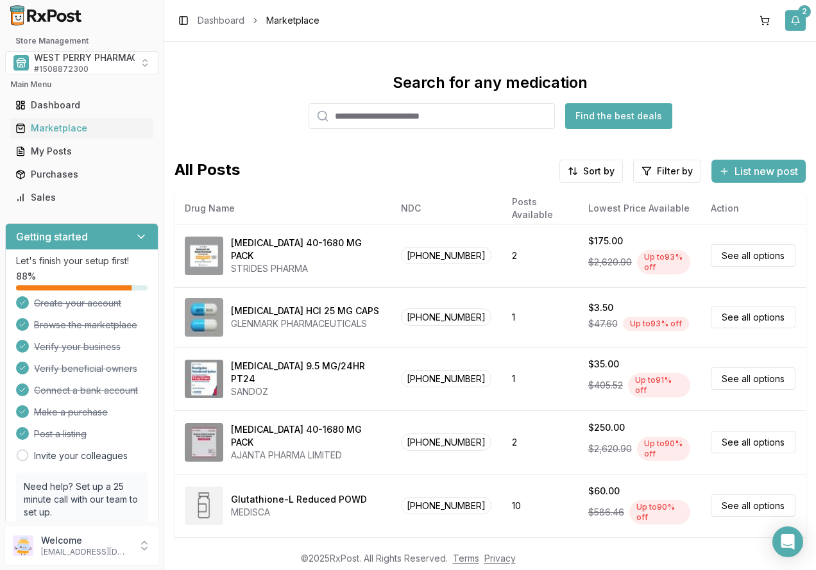
click at [796, 22] on button "2" at bounding box center [795, 20] width 21 height 21
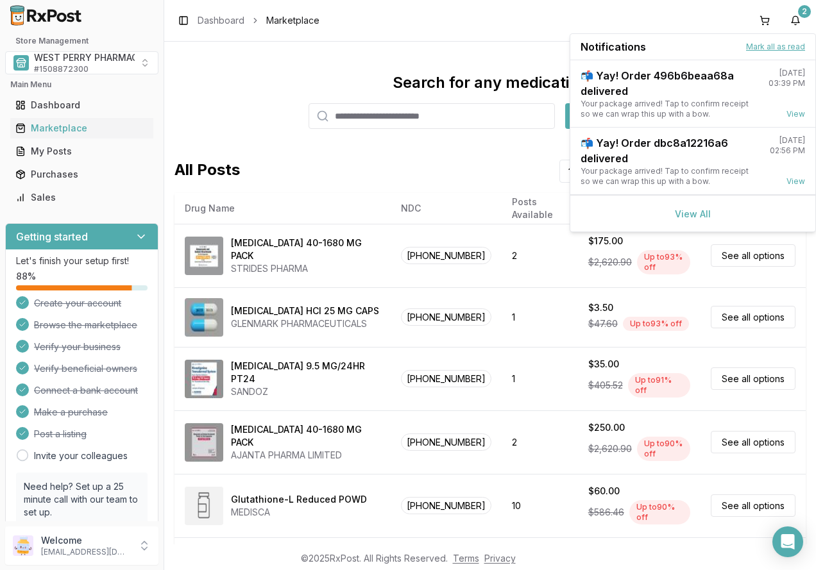
click at [784, 46] on button "Mark all as read" at bounding box center [775, 47] width 59 height 10
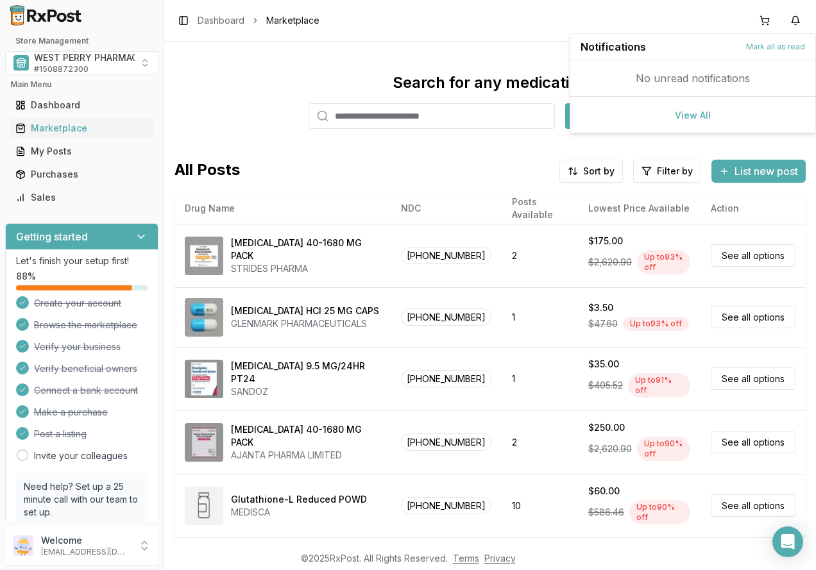
click at [234, 78] on div "Search for any medication Find the best deals" at bounding box center [490, 101] width 631 height 56
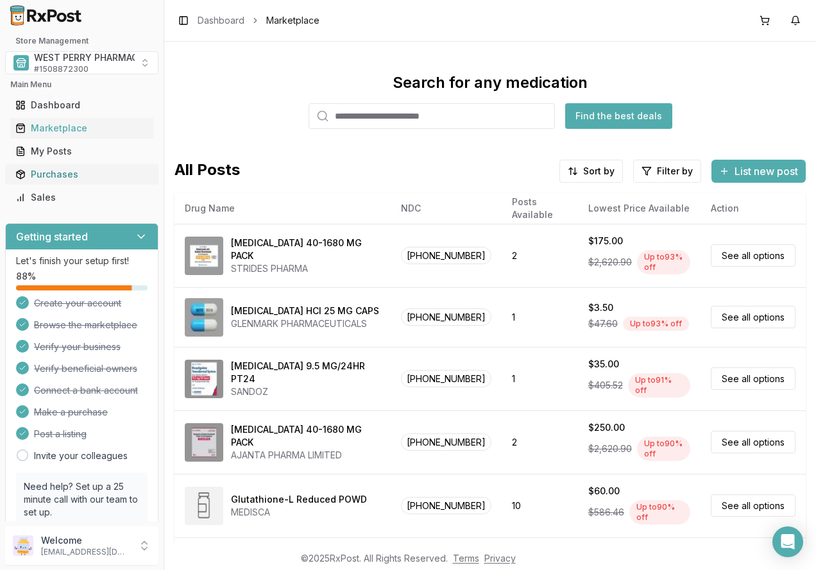
click at [51, 175] on div "Purchases" at bounding box center [81, 174] width 133 height 13
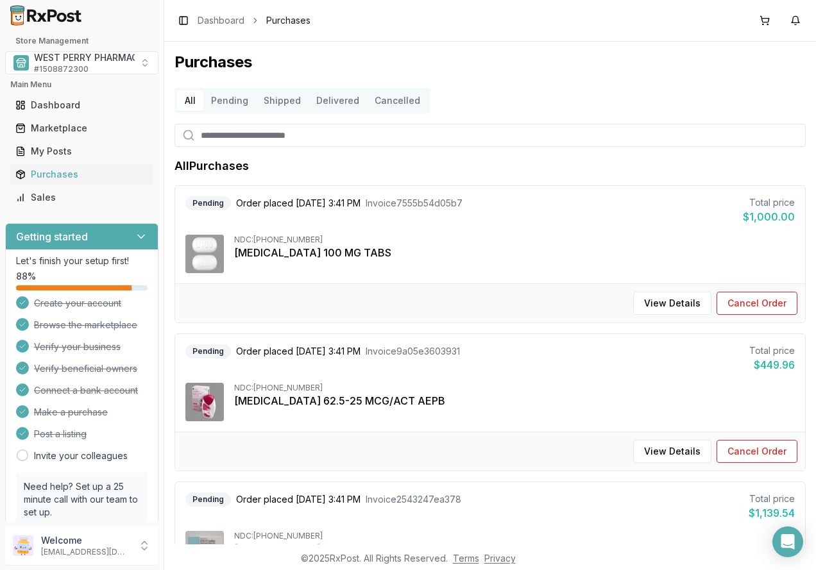
click at [320, 94] on button "Delivered" at bounding box center [338, 100] width 58 height 21
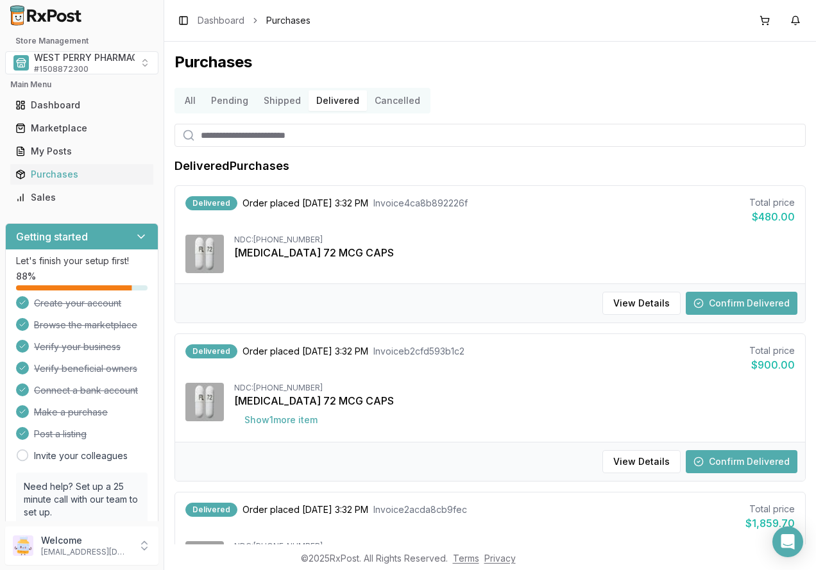
click at [719, 307] on button "Confirm Delivered" at bounding box center [742, 303] width 112 height 23
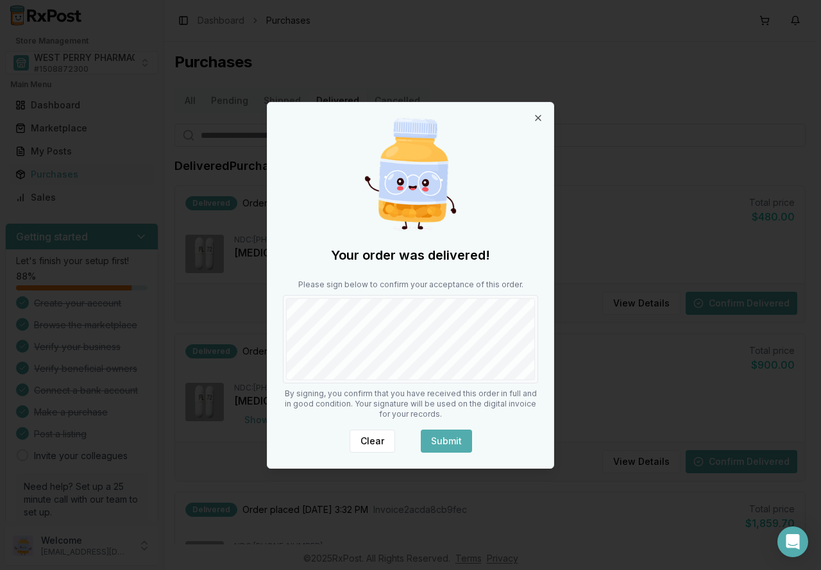
click at [446, 440] on button "Submit" at bounding box center [446, 441] width 51 height 23
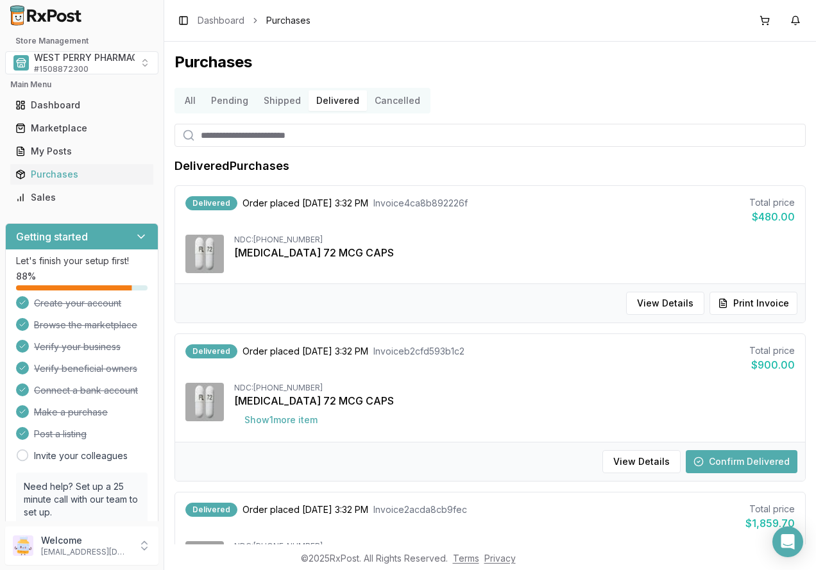
click at [710, 457] on button "Confirm Delivered" at bounding box center [742, 461] width 112 height 23
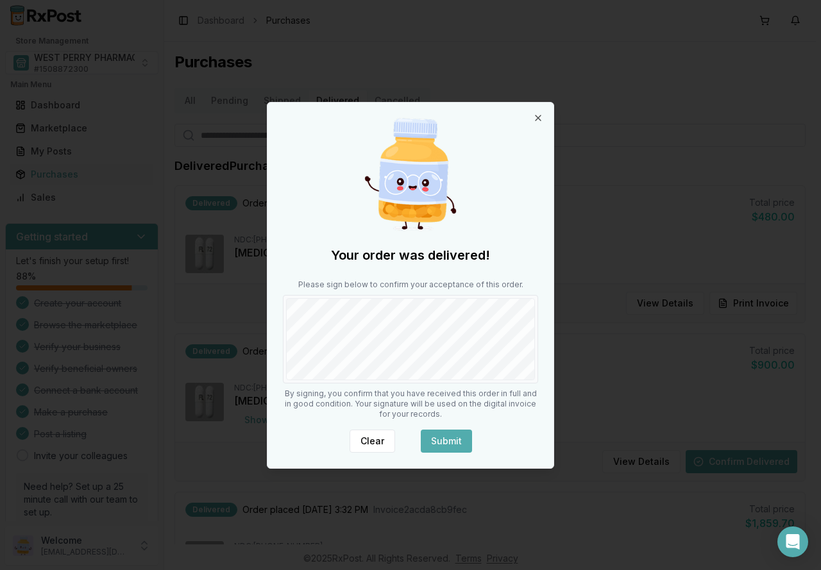
click at [445, 438] on button "Submit" at bounding box center [446, 441] width 51 height 23
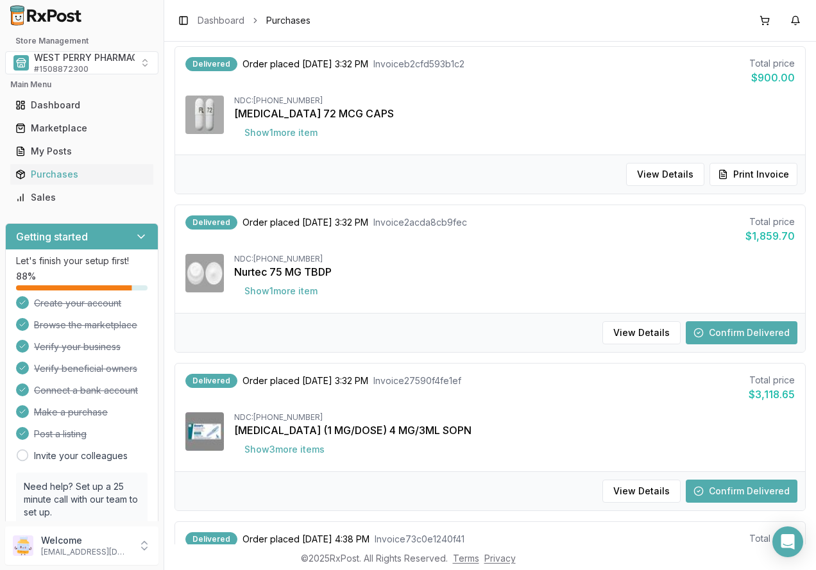
scroll to position [321, 0]
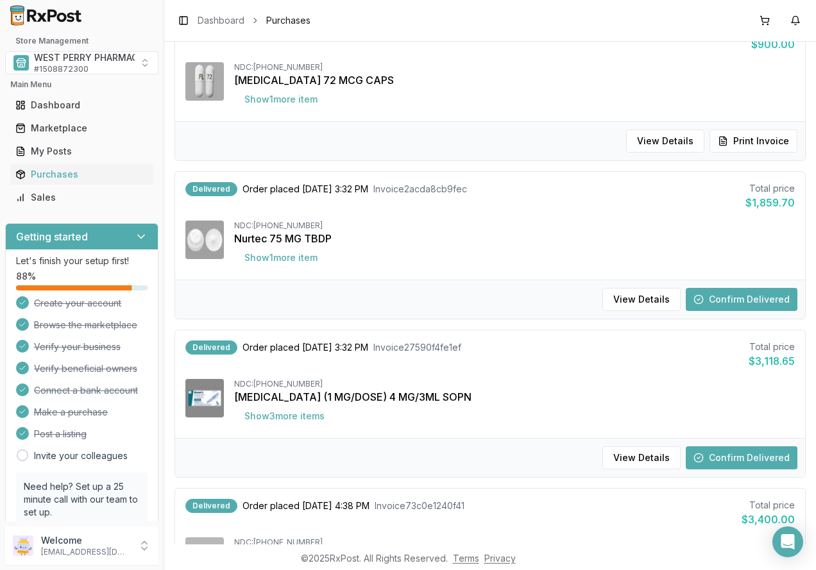
click at [708, 296] on button "Confirm Delivered" at bounding box center [742, 299] width 112 height 23
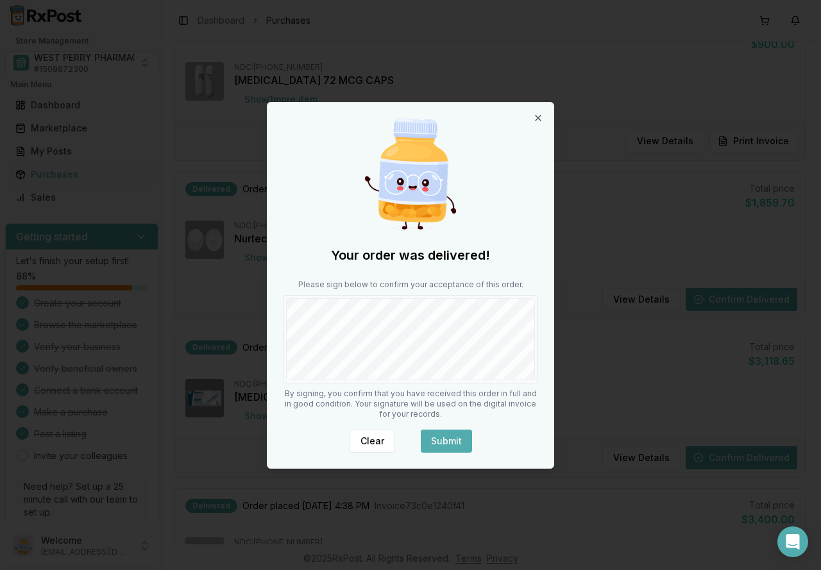
click at [441, 439] on button "Submit" at bounding box center [446, 441] width 51 height 23
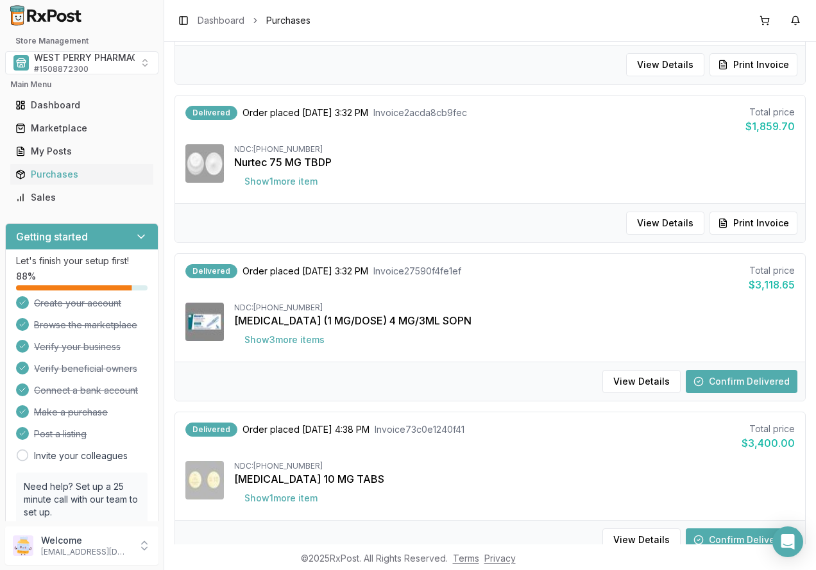
scroll to position [399, 0]
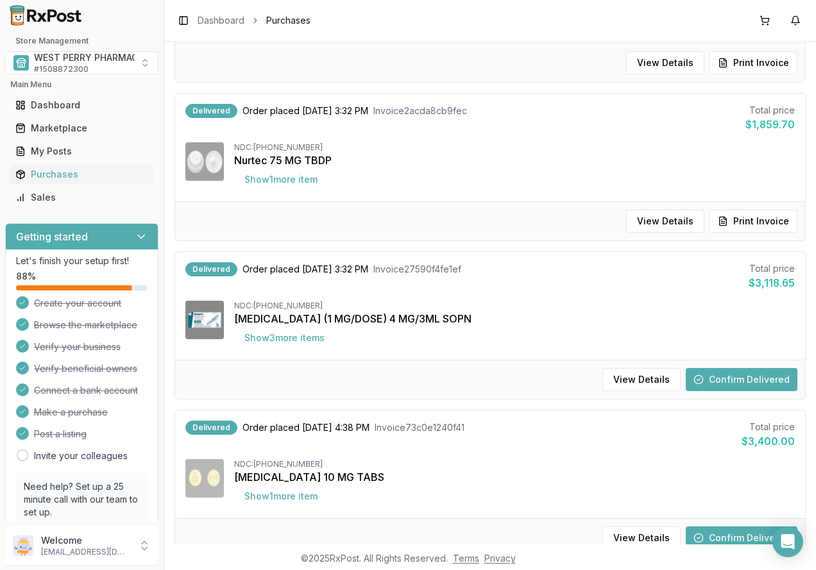
click at [713, 382] on button "Confirm Delivered" at bounding box center [742, 379] width 112 height 23
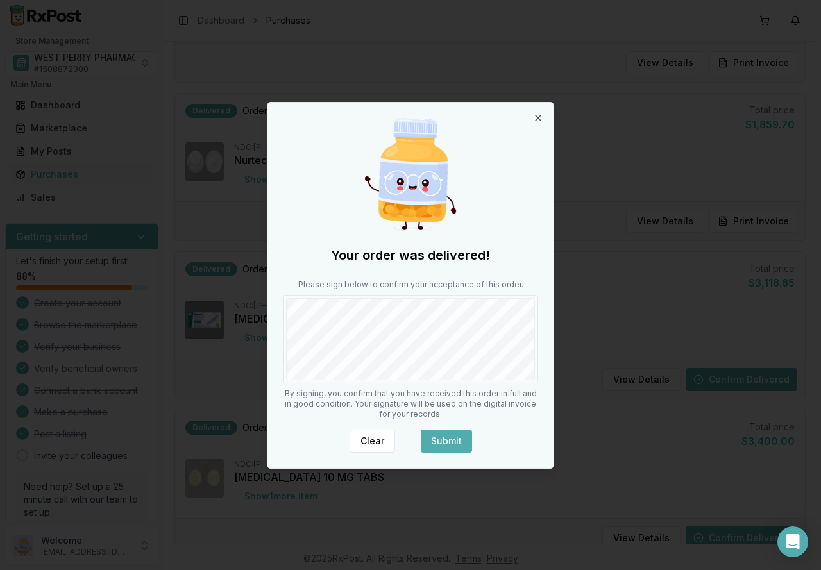
click at [429, 438] on button "Submit" at bounding box center [446, 441] width 51 height 23
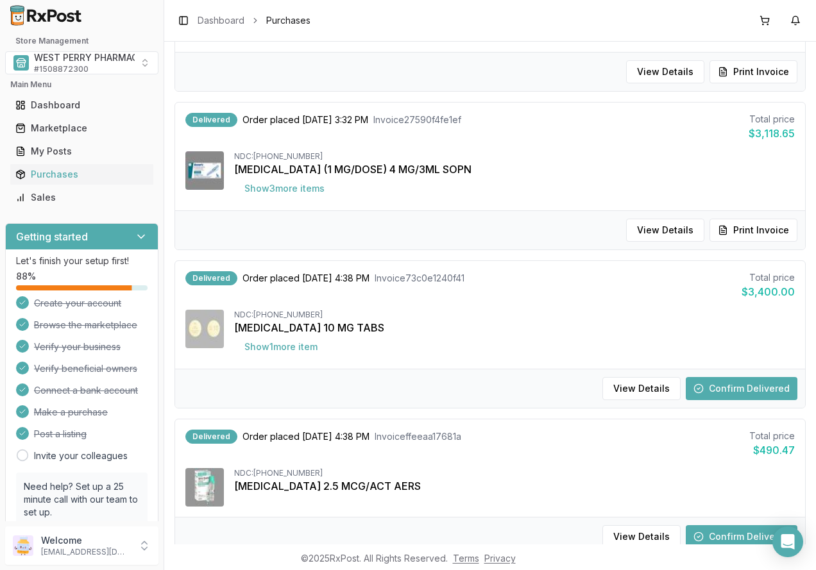
scroll to position [577, 0]
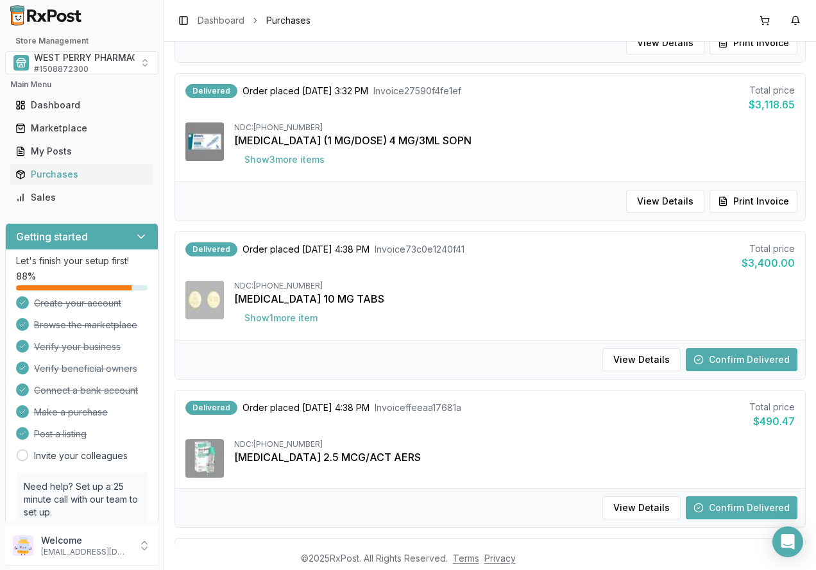
click at [708, 354] on button "Confirm Delivered" at bounding box center [742, 359] width 112 height 23
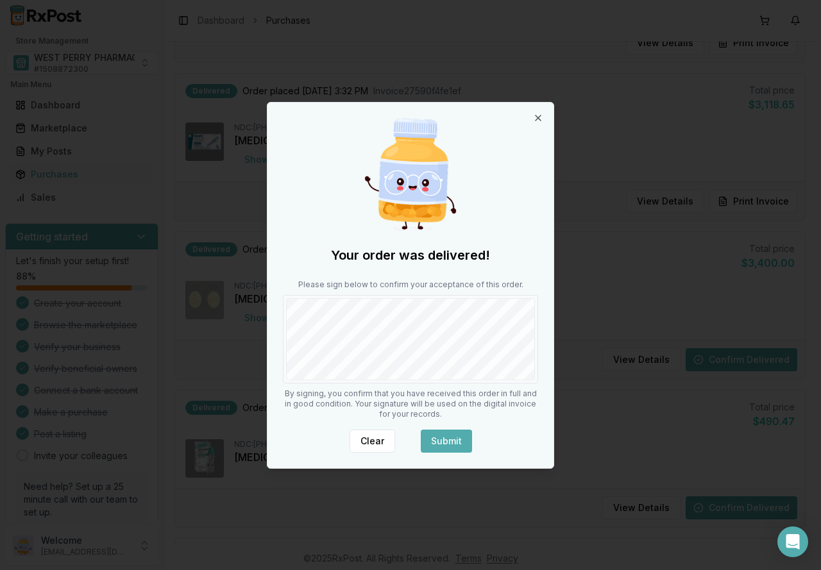
click at [439, 443] on button "Submit" at bounding box center [446, 441] width 51 height 23
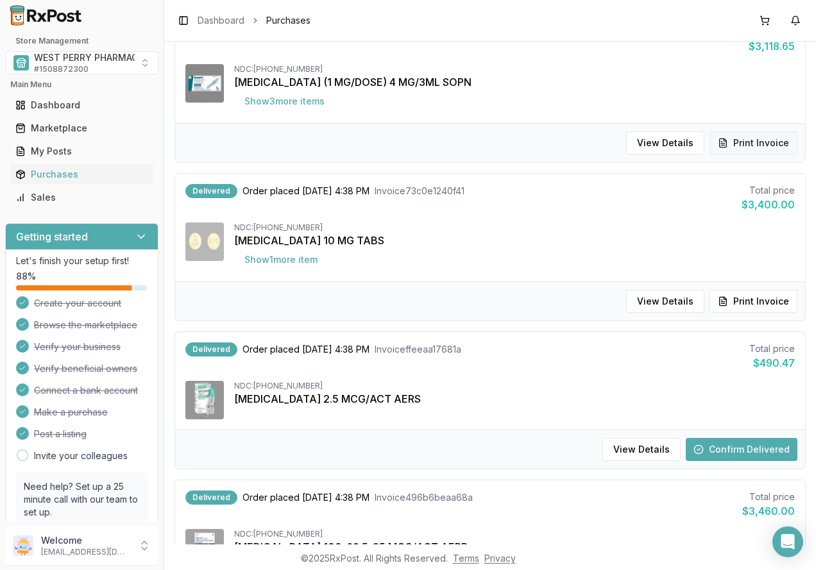
scroll to position [706, 0]
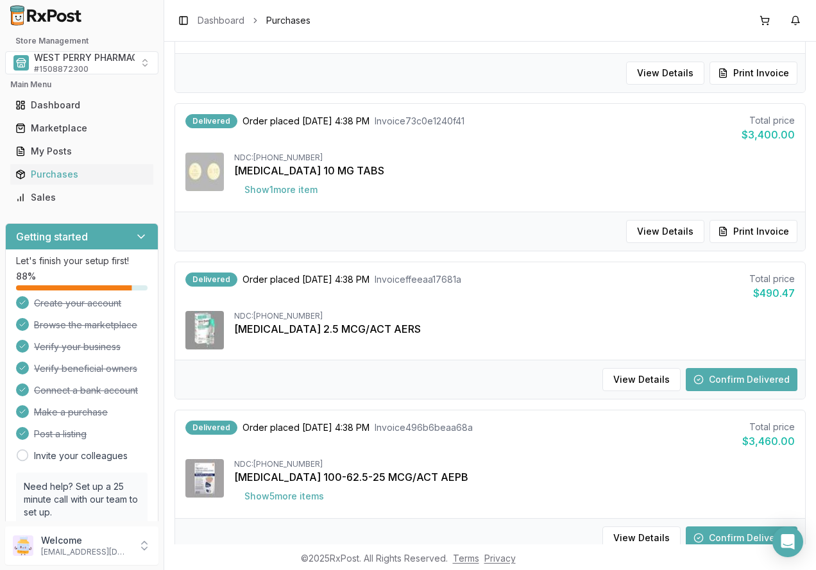
click at [726, 382] on button "Confirm Delivered" at bounding box center [742, 379] width 112 height 23
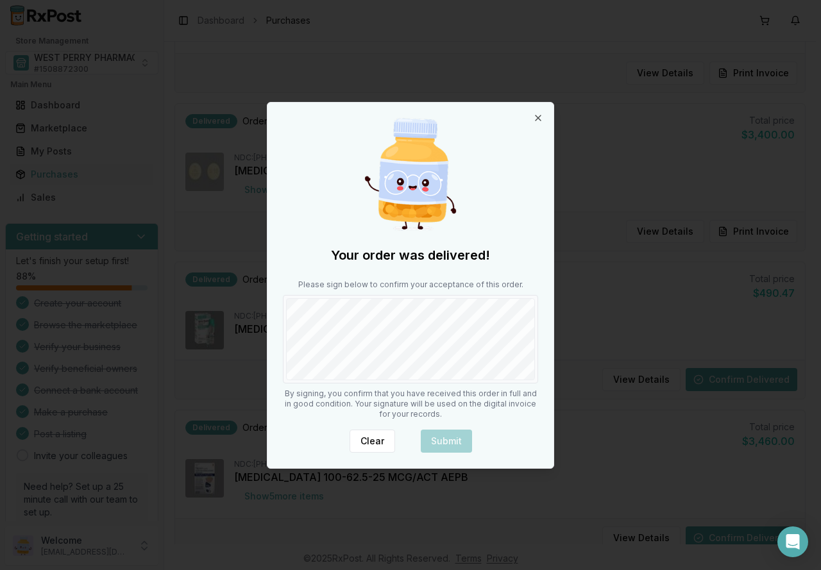
click at [409, 383] on div at bounding box center [410, 339] width 255 height 89
click at [438, 443] on button "Submit" at bounding box center [446, 441] width 51 height 23
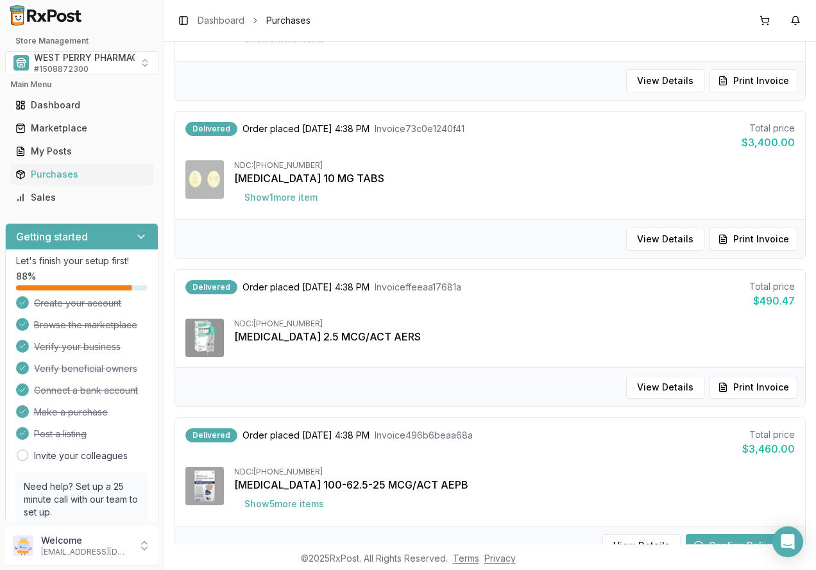
scroll to position [770, 0]
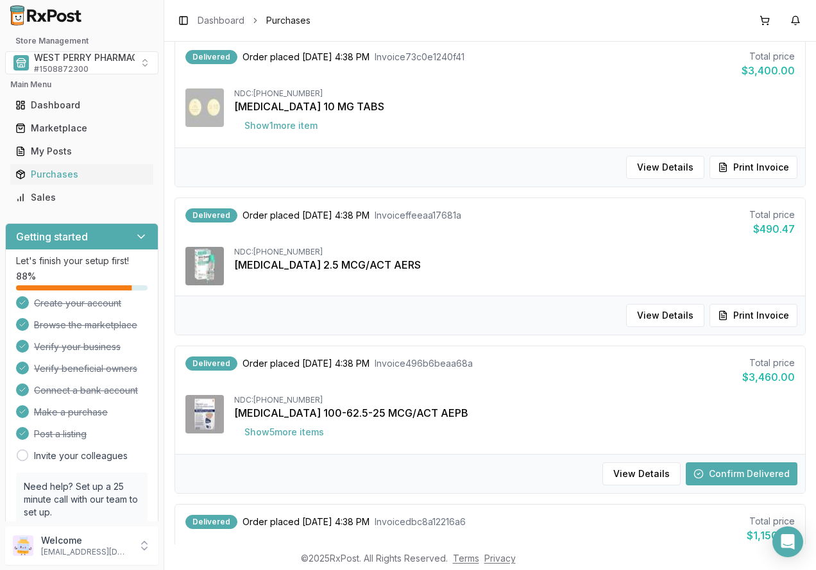
click at [708, 489] on div "View Details Confirm Delivered" at bounding box center [490, 473] width 630 height 39
click at [708, 479] on button "Confirm Delivered" at bounding box center [742, 474] width 112 height 23
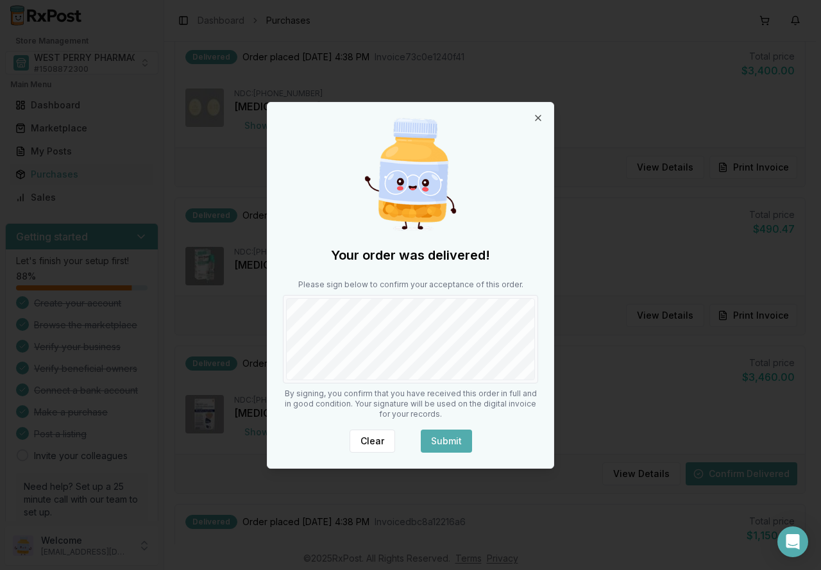
click at [432, 440] on button "Submit" at bounding box center [446, 441] width 51 height 23
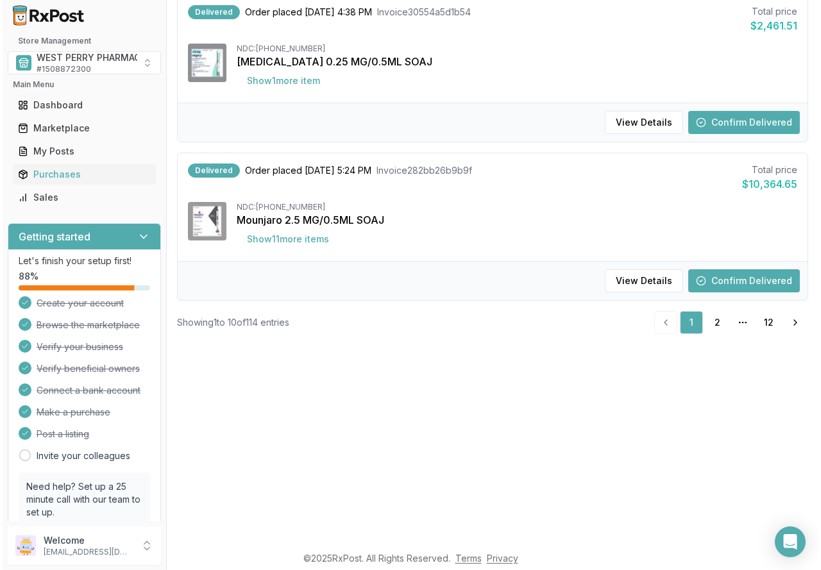
scroll to position [192, 0]
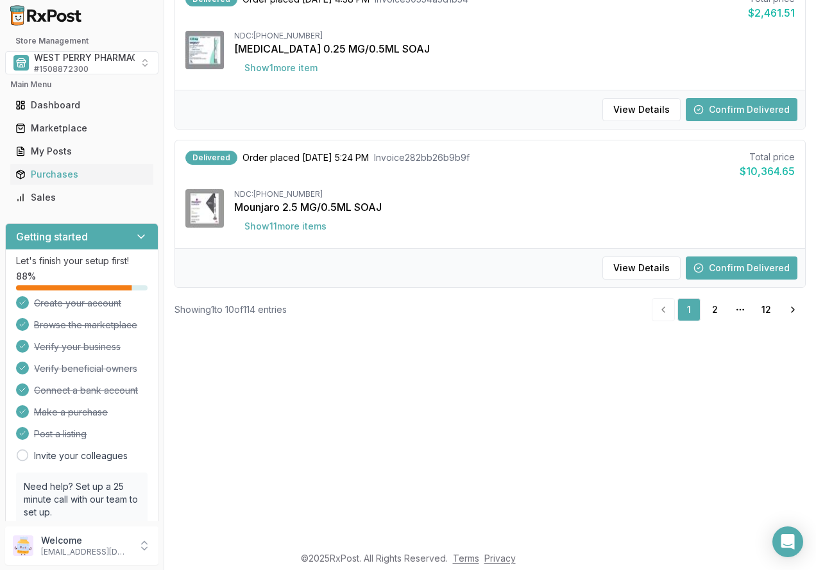
click at [742, 264] on button "Confirm Delivered" at bounding box center [742, 268] width 112 height 23
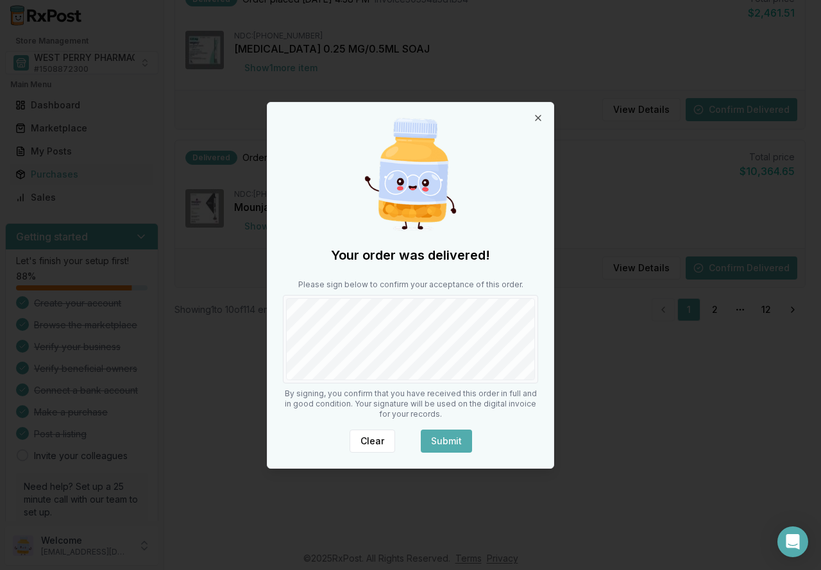
click at [450, 445] on button "Submit" at bounding box center [446, 441] width 51 height 23
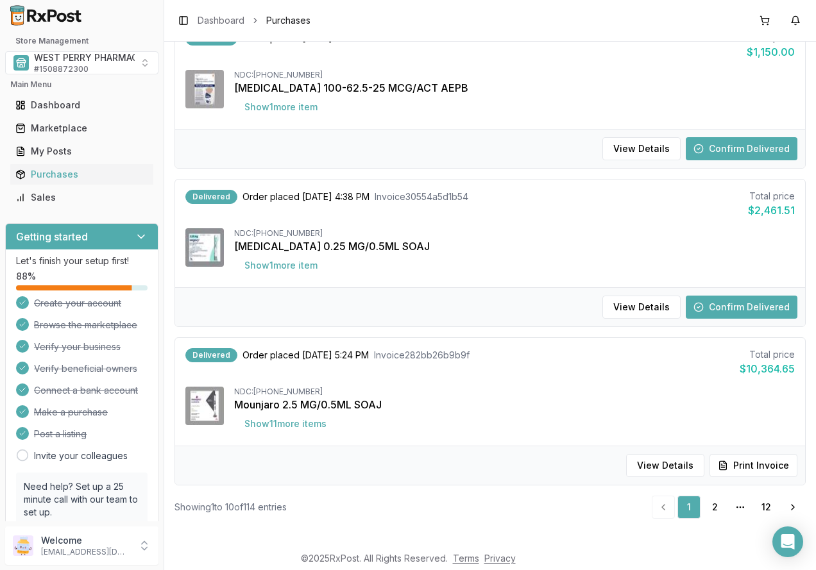
scroll to position [1259, 0]
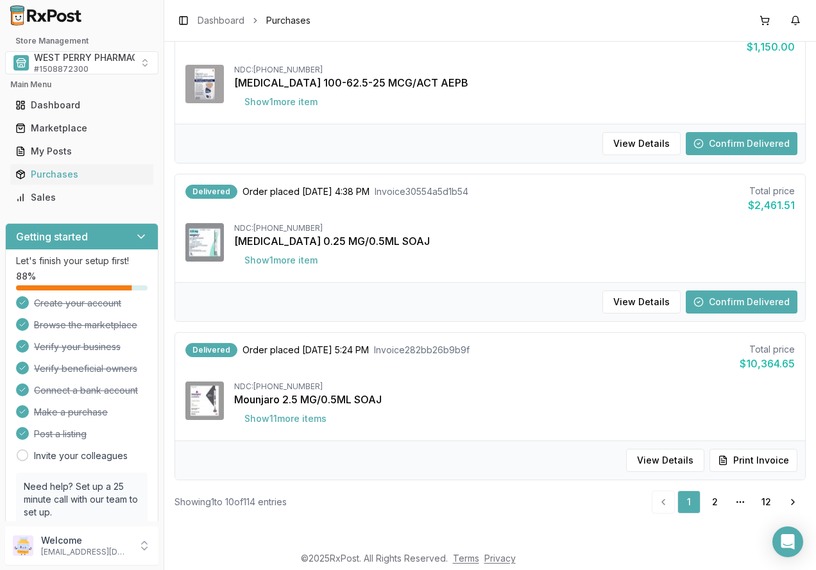
click at [730, 303] on button "Confirm Delivered" at bounding box center [742, 302] width 112 height 23
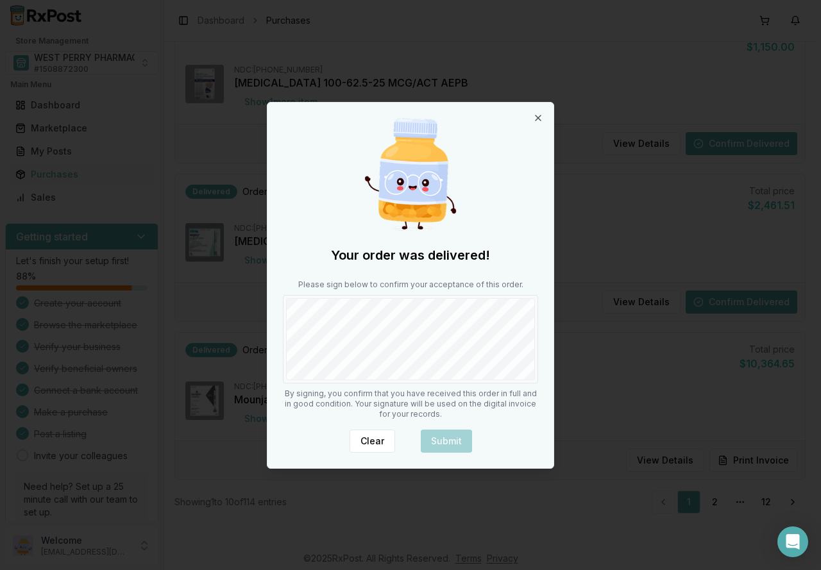
click at [423, 384] on div "Your order was delivered! Please sign below to confirm your acceptance of this …" at bounding box center [411, 286] width 286 height 366
click at [443, 443] on button "Submit" at bounding box center [446, 441] width 51 height 23
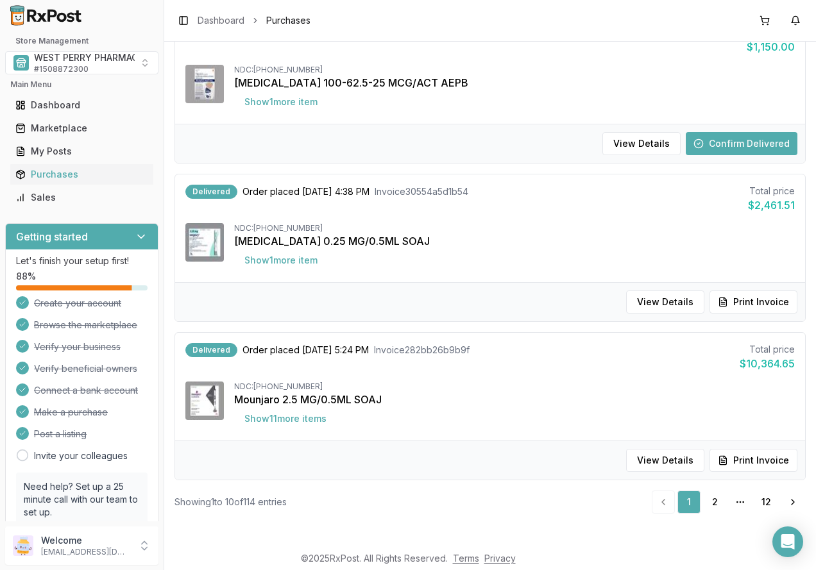
click at [721, 147] on button "Confirm Delivered" at bounding box center [742, 143] width 112 height 23
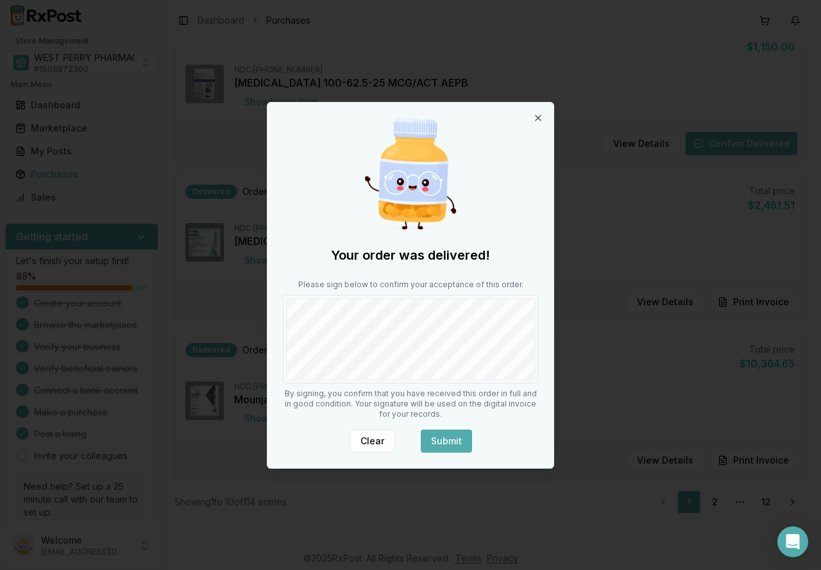
click at [440, 443] on button "Submit" at bounding box center [446, 441] width 51 height 23
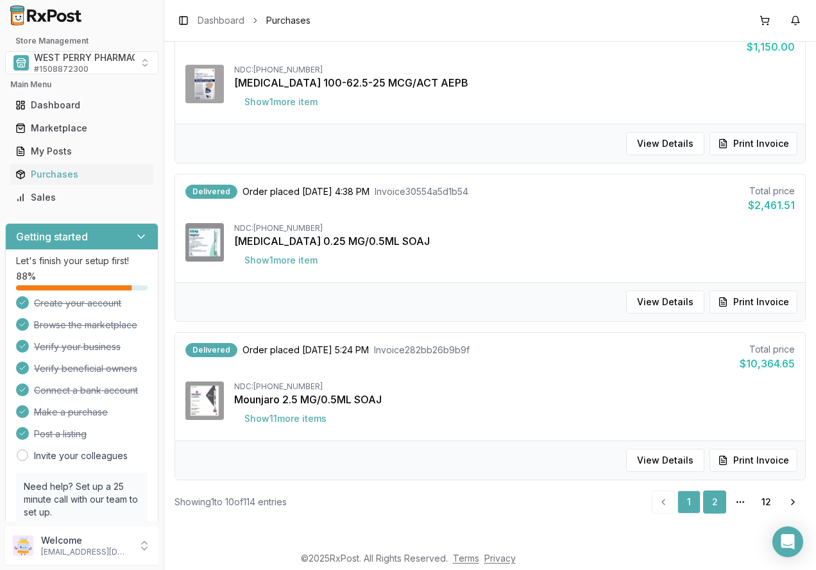
click at [706, 504] on link "2" at bounding box center [714, 502] width 23 height 23
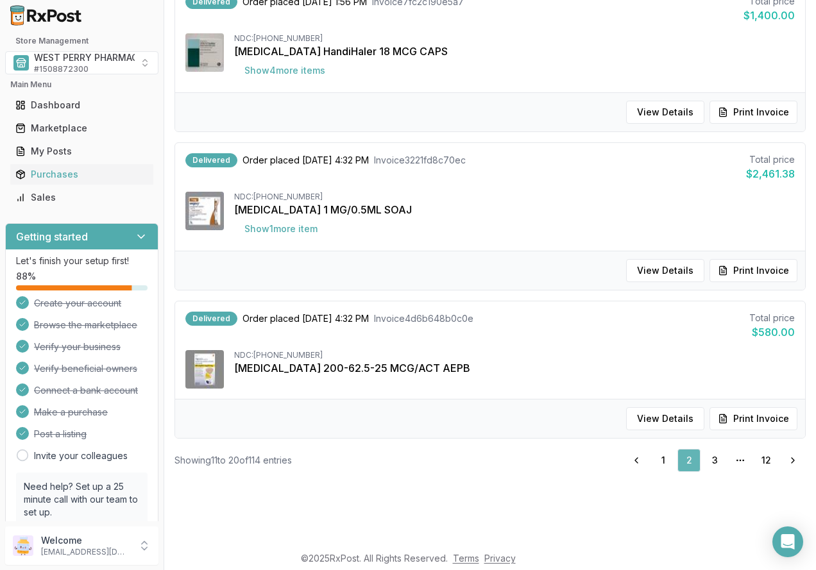
scroll to position [46, 0]
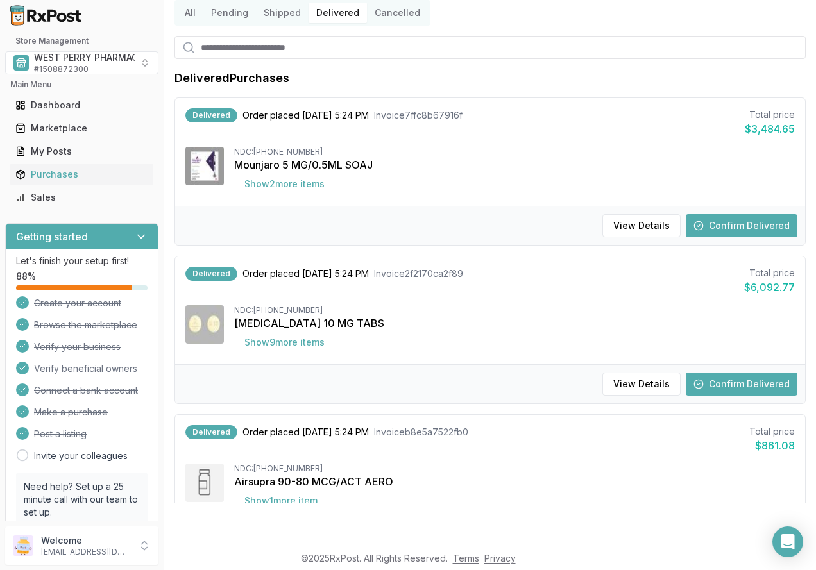
click at [730, 229] on button "Confirm Delivered" at bounding box center [742, 225] width 112 height 23
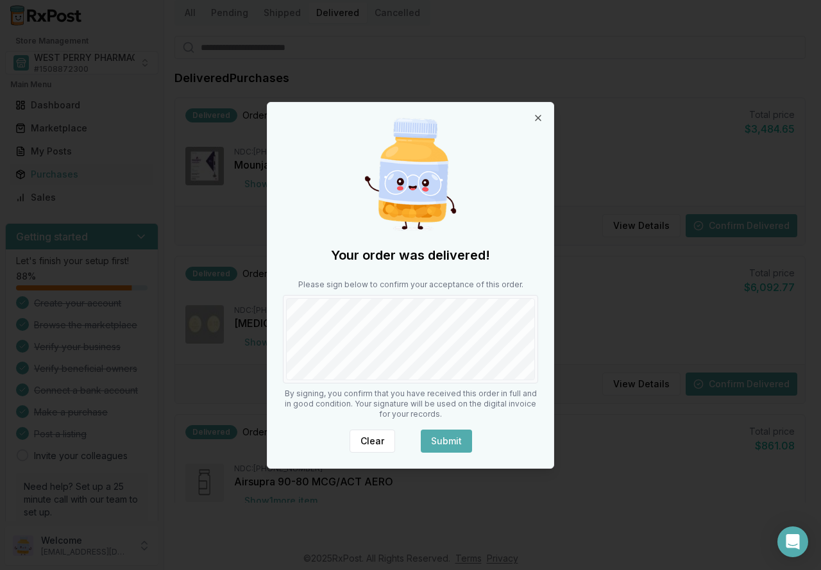
click at [456, 441] on button "Submit" at bounding box center [446, 441] width 51 height 23
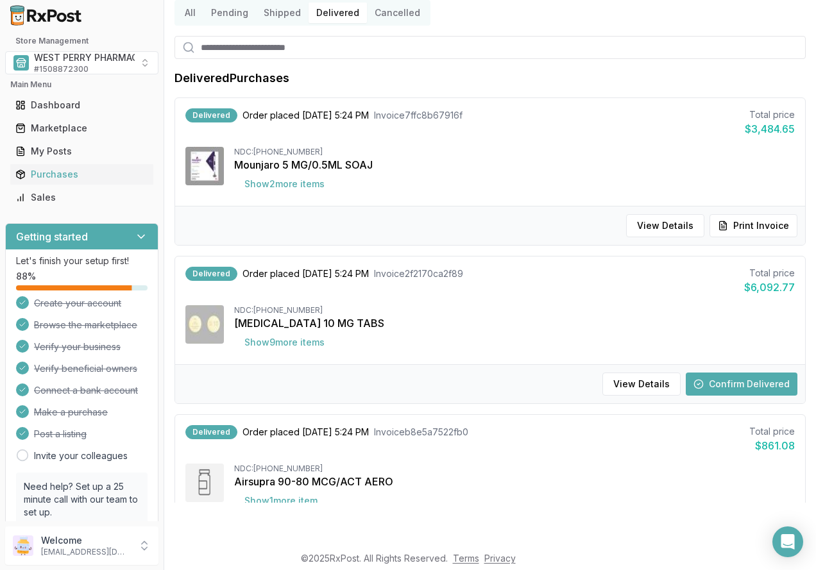
click at [722, 377] on button "Confirm Delivered" at bounding box center [742, 384] width 112 height 23
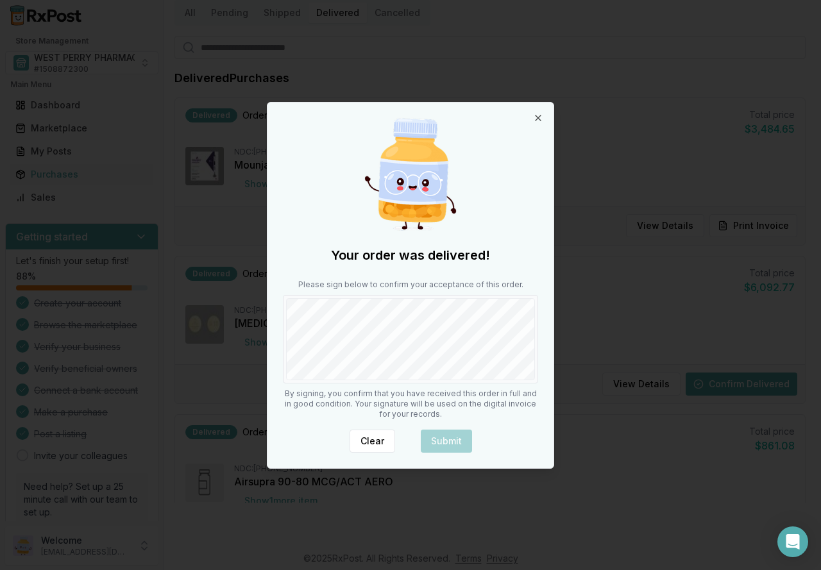
click at [411, 365] on div "Please sign below to confirm your acceptance of this order." at bounding box center [410, 332] width 255 height 104
drag, startPoint x: 368, startPoint y: 291, endPoint x: 433, endPoint y: 395, distance: 121.9
click at [432, 395] on div "Your order was delivered! Please sign below to confirm your acceptance of this …" at bounding box center [411, 286] width 286 height 366
click at [436, 439] on button "Submit" at bounding box center [446, 441] width 51 height 23
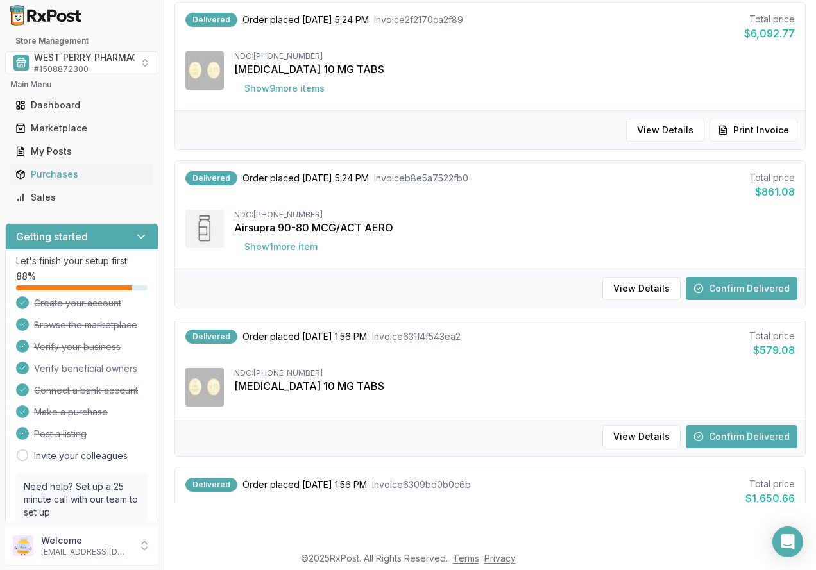
scroll to position [431, 0]
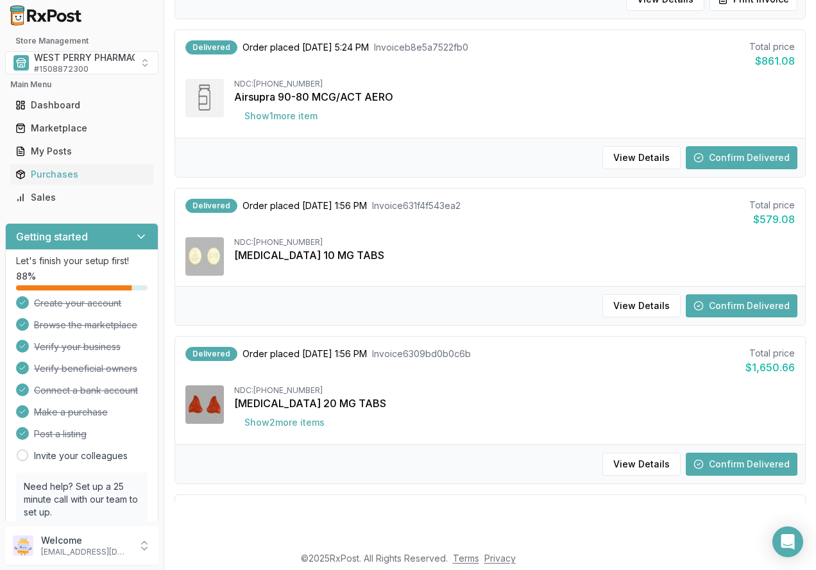
click at [718, 161] on button "Confirm Delivered" at bounding box center [742, 157] width 112 height 23
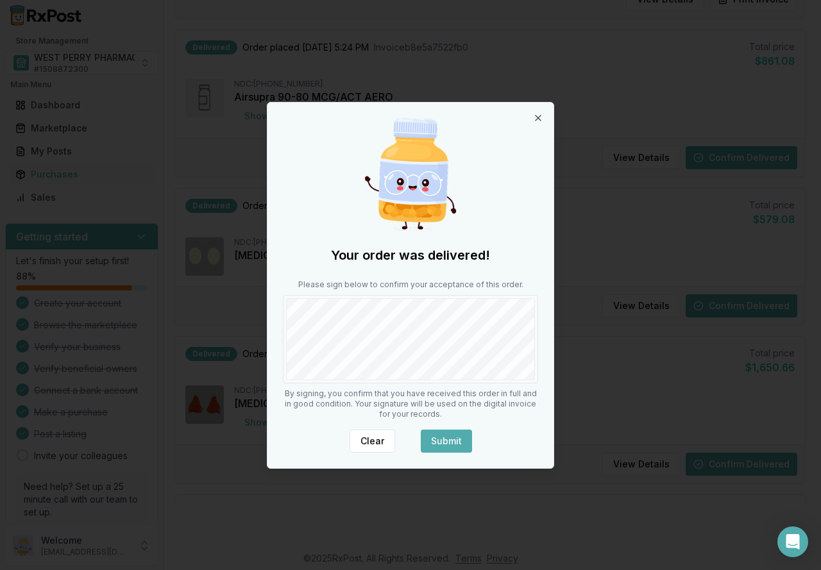
click at [453, 438] on button "Submit" at bounding box center [446, 441] width 51 height 23
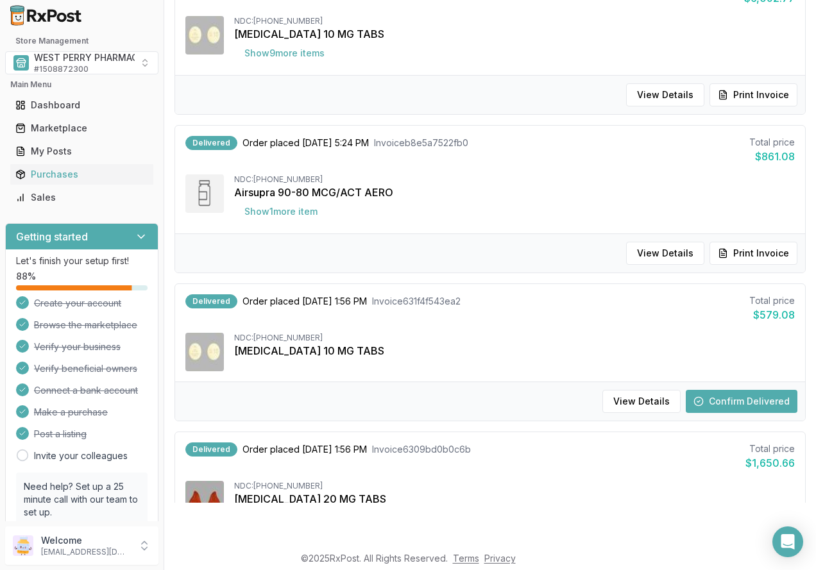
scroll to position [563, 0]
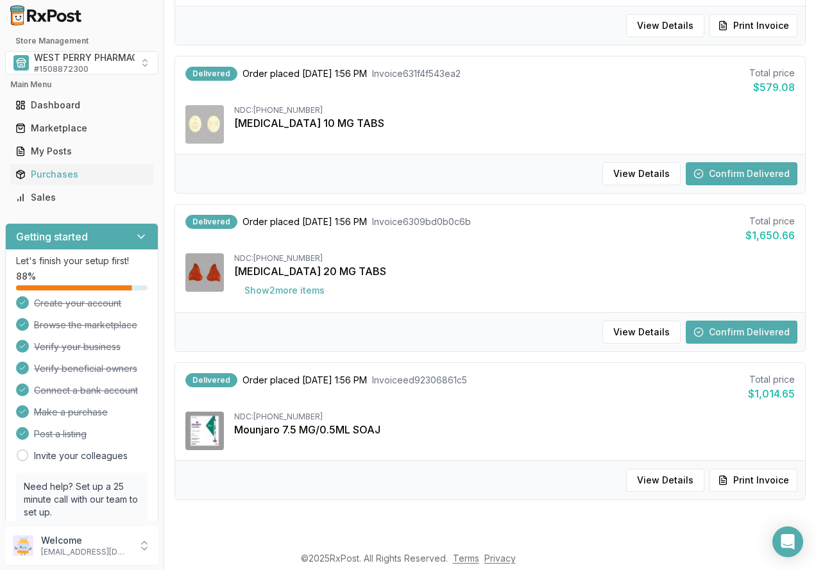
click at [728, 321] on button "Confirm Delivered" at bounding box center [742, 332] width 112 height 23
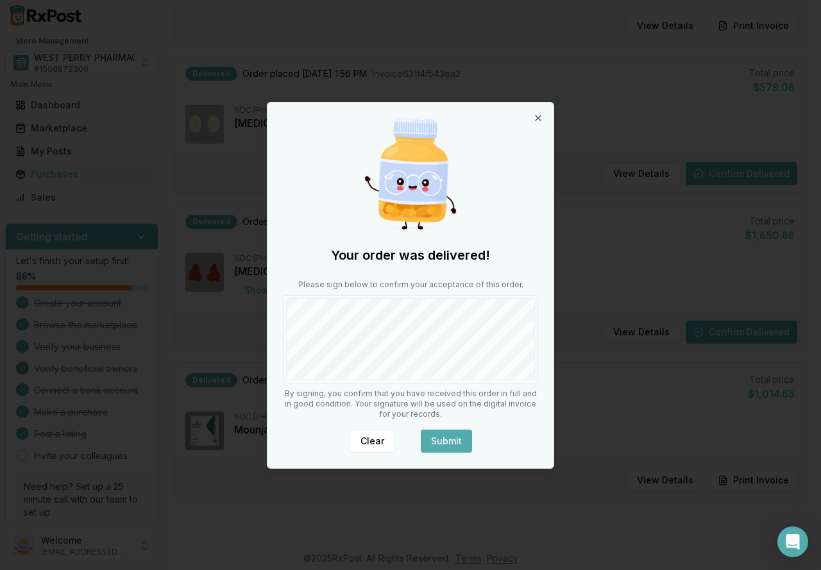
click at [444, 440] on button "Submit" at bounding box center [446, 441] width 51 height 23
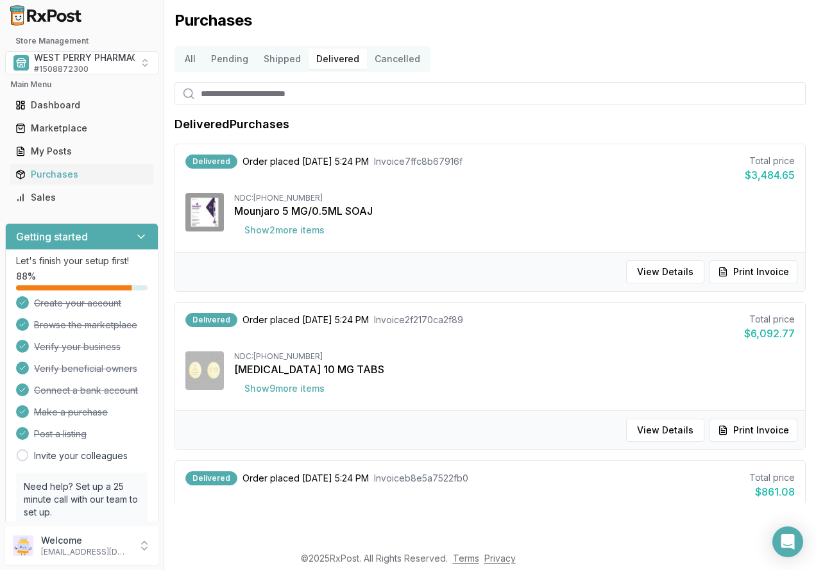
scroll to position [449, 0]
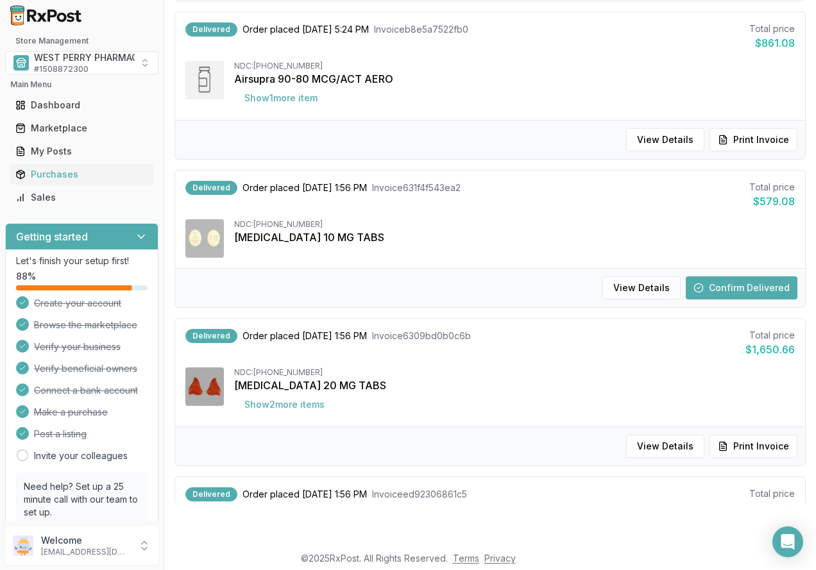
click at [721, 289] on button "Confirm Delivered" at bounding box center [742, 288] width 112 height 23
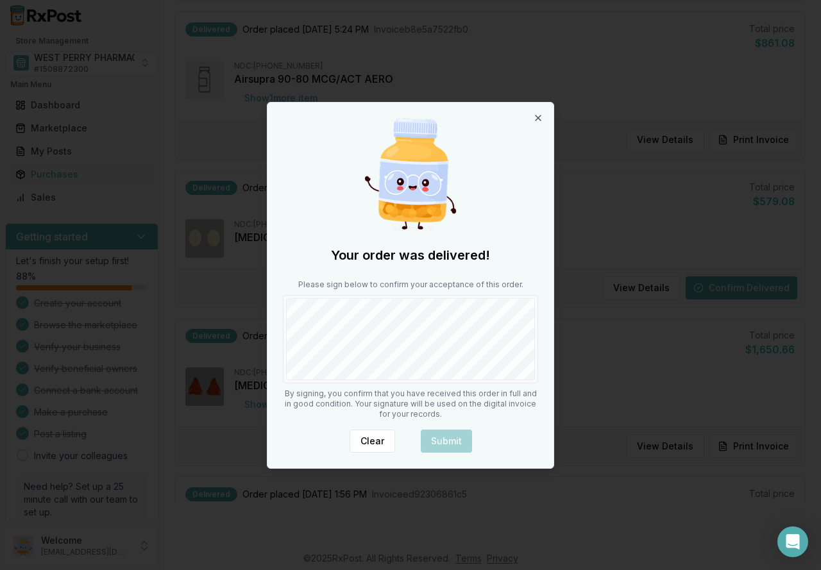
click at [445, 386] on div "Your order was delivered! Please sign below to confirm your acceptance of this …" at bounding box center [411, 286] width 286 height 366
click at [440, 440] on button "Submit" at bounding box center [446, 441] width 51 height 23
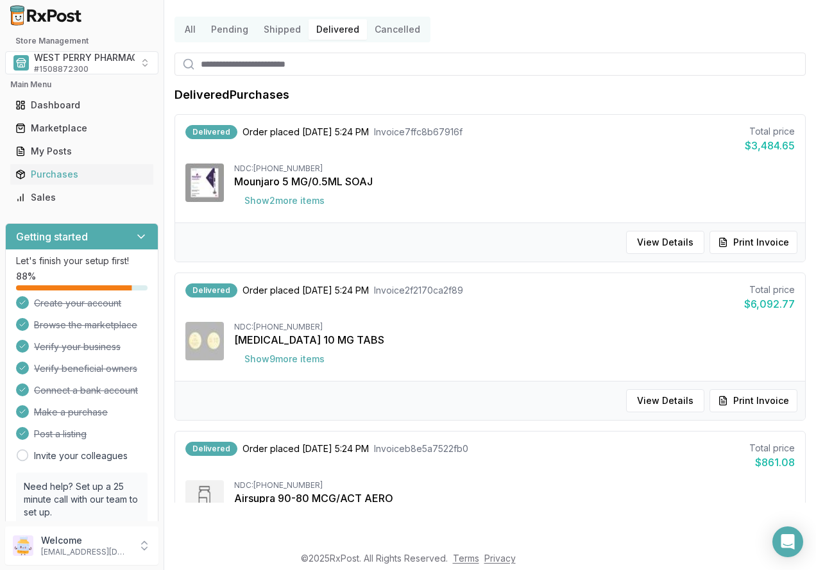
scroll to position [0, 0]
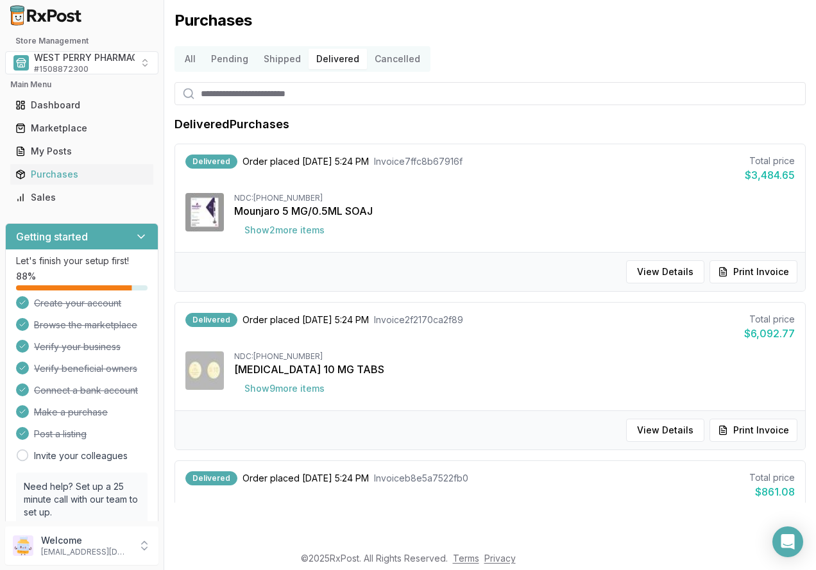
click at [187, 55] on button "All" at bounding box center [190, 59] width 26 height 21
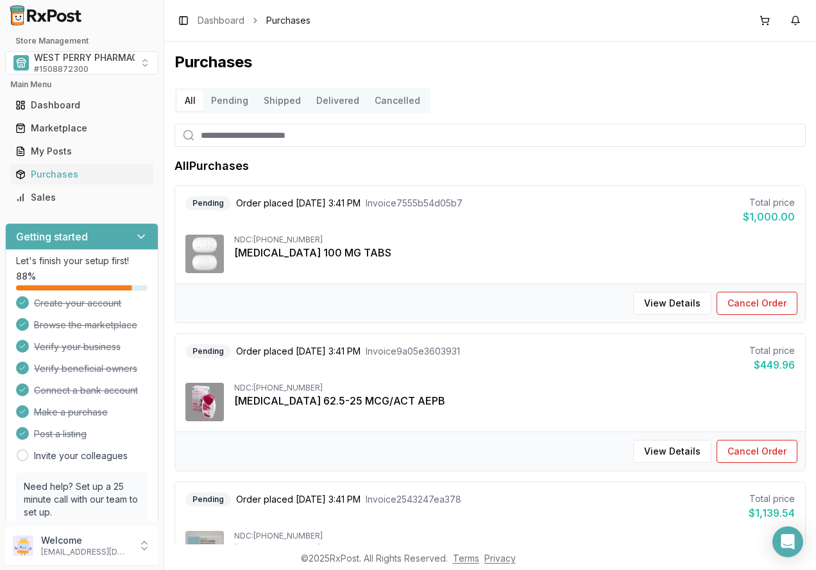
drag, startPoint x: 325, startPoint y: 95, endPoint x: 346, endPoint y: 119, distance: 31.9
click at [326, 95] on button "Delivered" at bounding box center [338, 100] width 58 height 21
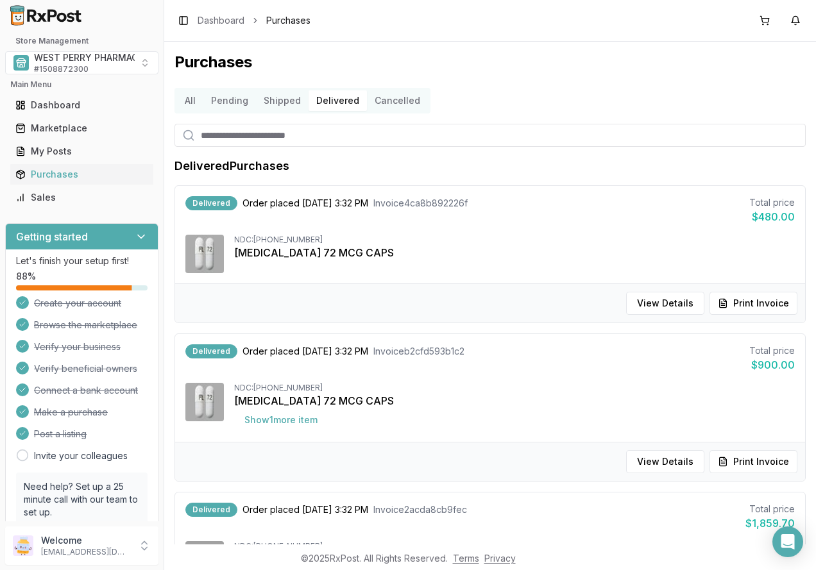
click at [384, 66] on h1 "Purchases" at bounding box center [490, 62] width 631 height 21
click at [70, 63] on span "WEST PERRY PHARMACY INC" at bounding box center [98, 57] width 129 height 13
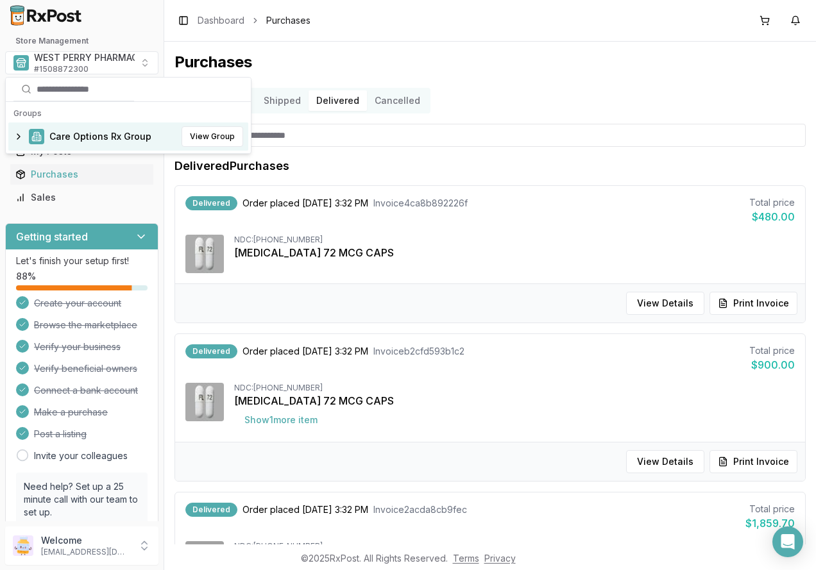
click at [76, 132] on span "Care Options Rx Group" at bounding box center [100, 136] width 102 height 13
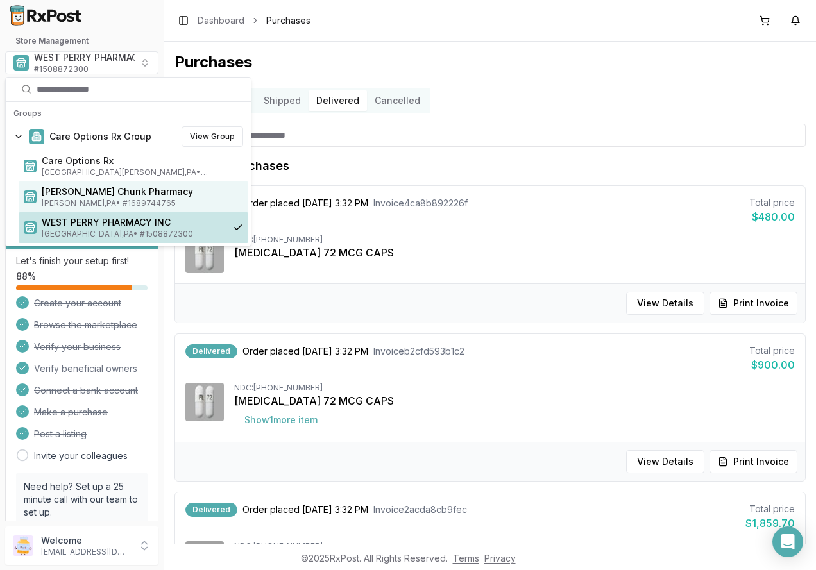
click at [79, 191] on span "[PERSON_NAME] Chunk Pharmacy" at bounding box center [142, 191] width 201 height 13
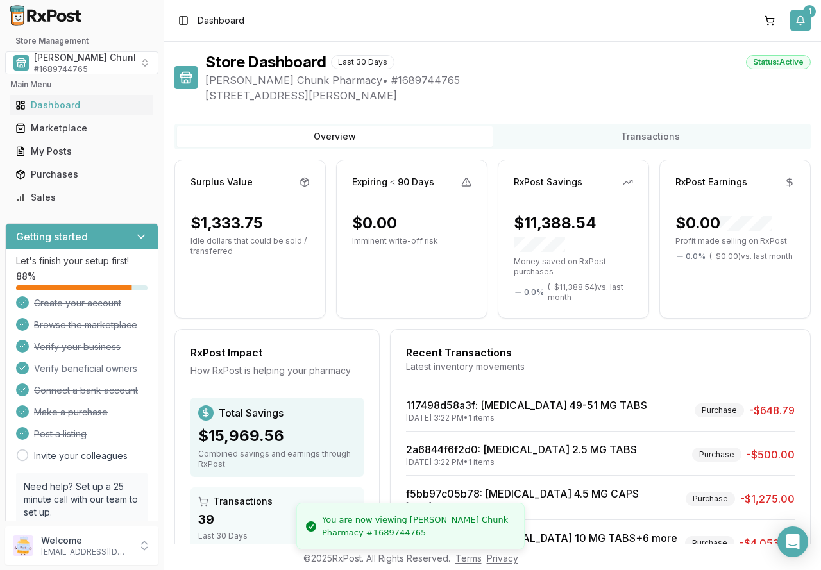
click at [802, 22] on button "1" at bounding box center [800, 20] width 21 height 21
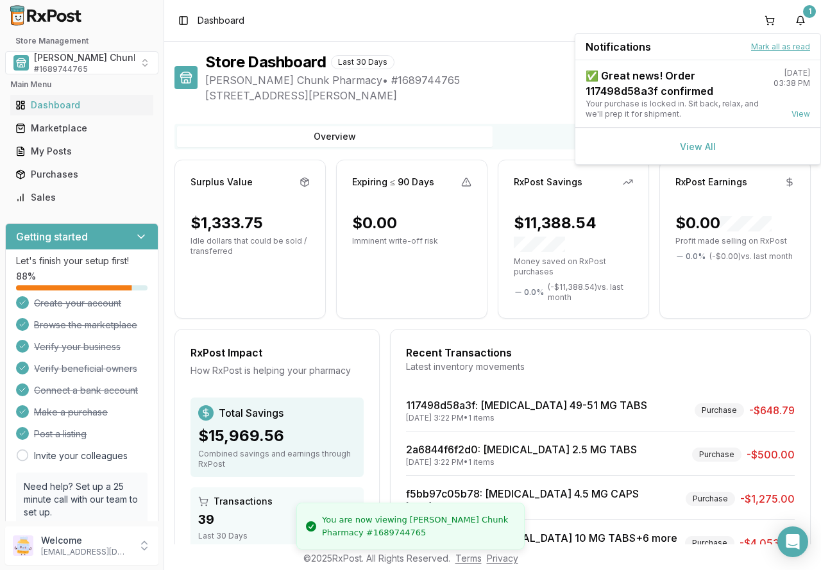
click at [788, 43] on button "Mark all as read" at bounding box center [780, 47] width 59 height 10
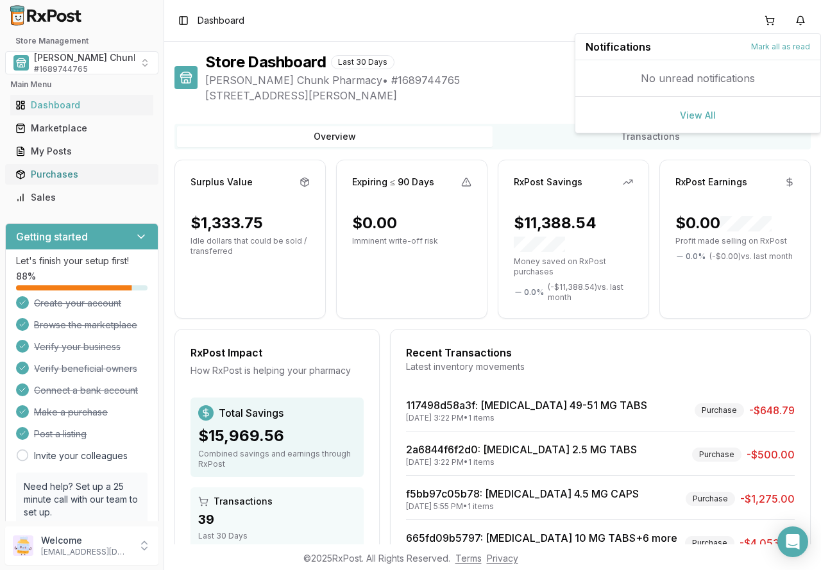
click at [47, 169] on div "Purchases" at bounding box center [81, 174] width 133 height 13
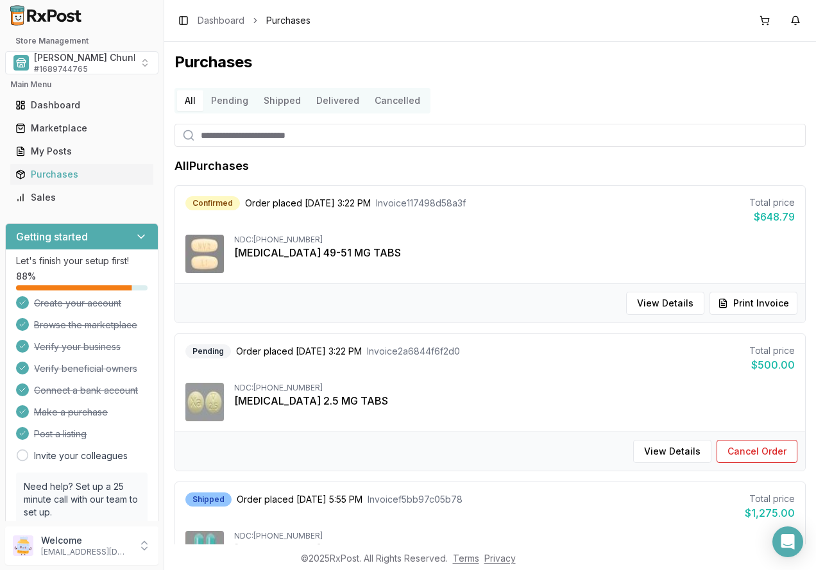
click at [328, 102] on button "Delivered" at bounding box center [338, 100] width 58 height 21
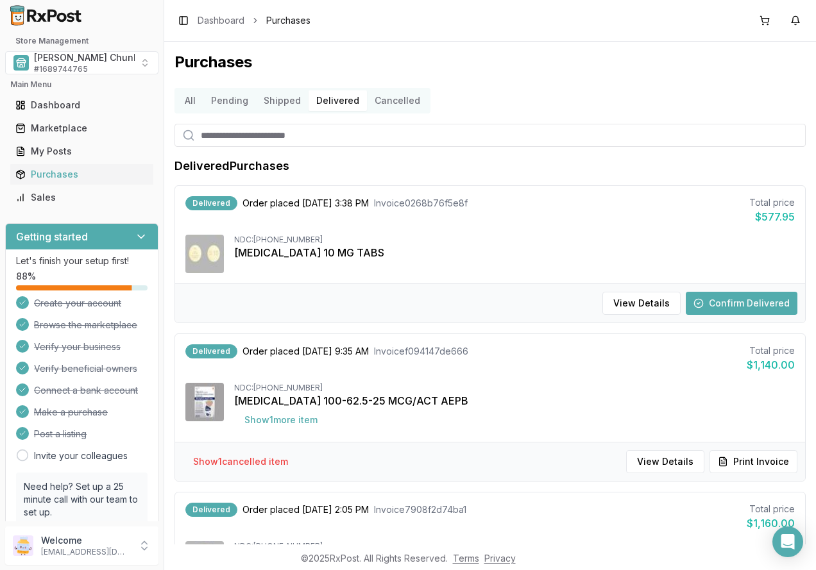
click at [710, 302] on button "Confirm Delivered" at bounding box center [742, 303] width 112 height 23
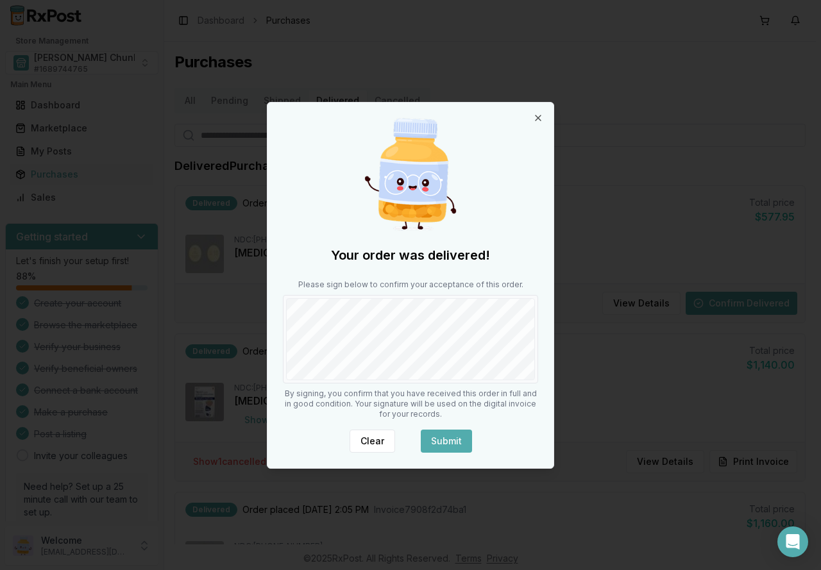
click at [438, 445] on button "Submit" at bounding box center [446, 441] width 51 height 23
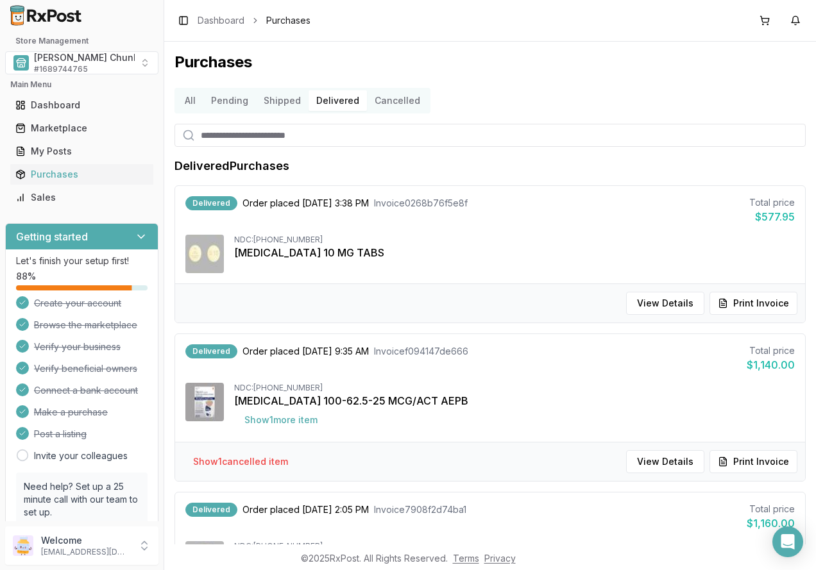
click at [191, 96] on button "All" at bounding box center [190, 100] width 26 height 21
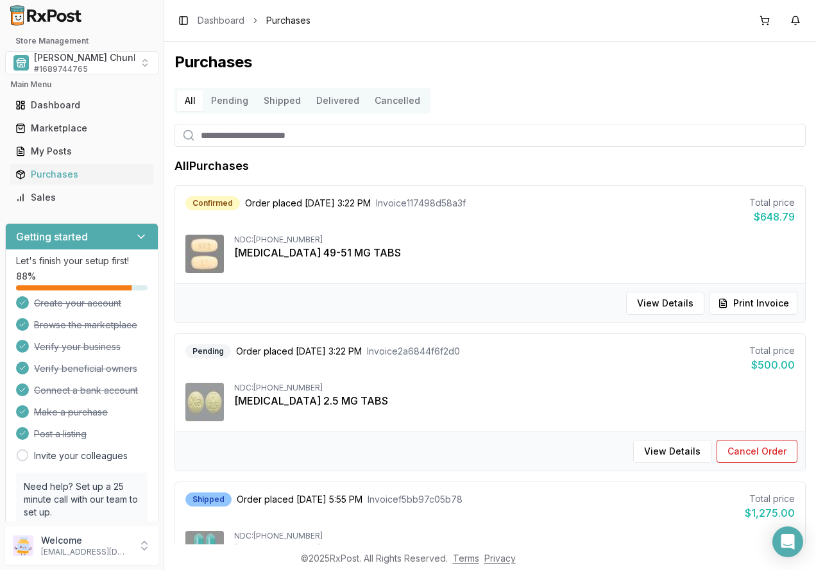
click at [587, 75] on div "Purchases All Pending Shipped Delivered Cancelled All Purchases Confirmed Order…" at bounding box center [490, 293] width 652 height 503
click at [545, 53] on h1 "Purchases" at bounding box center [490, 62] width 631 height 21
click at [614, 83] on div "Purchases All Pending Shipped Delivered Cancelled All Purchases Confirmed Order…" at bounding box center [490, 293] width 652 height 503
click at [73, 69] on span "# 1689744765" at bounding box center [61, 69] width 54 height 10
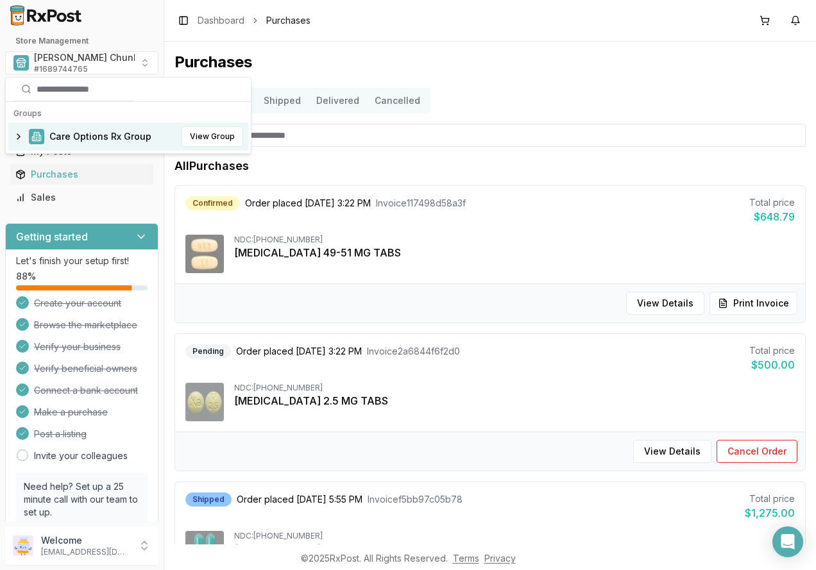
click at [68, 137] on span "Care Options Rx Group" at bounding box center [100, 136] width 102 height 13
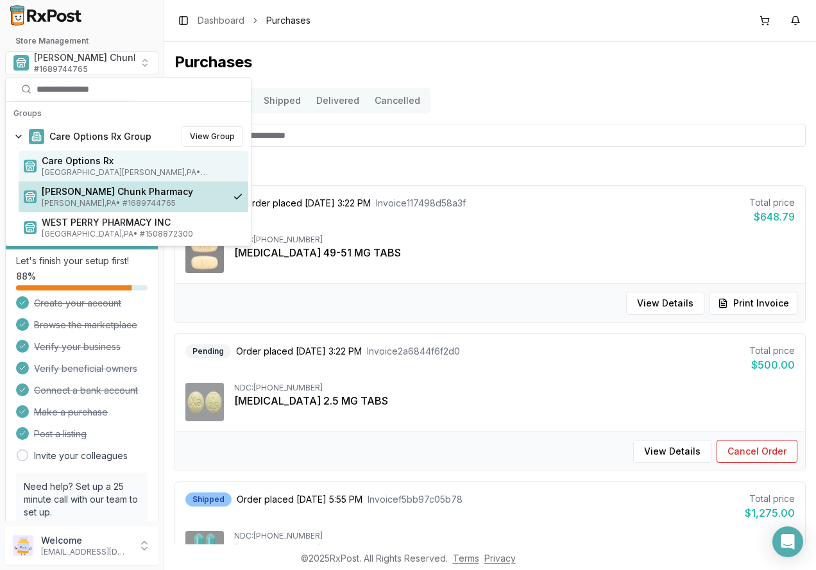
click at [73, 169] on span "[GEOGRAPHIC_DATA][PERSON_NAME] , [GEOGRAPHIC_DATA] • # 1932201860" at bounding box center [142, 172] width 201 height 10
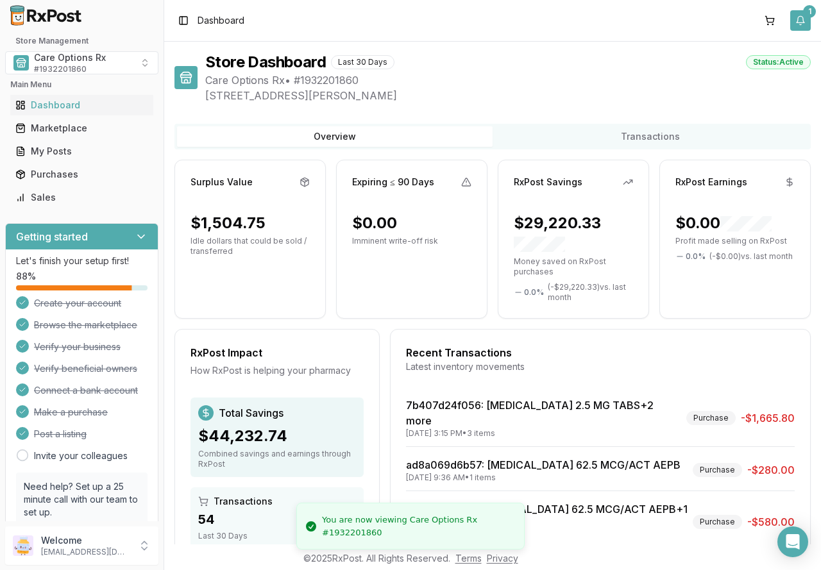
click at [805, 20] on button "1" at bounding box center [800, 20] width 21 height 21
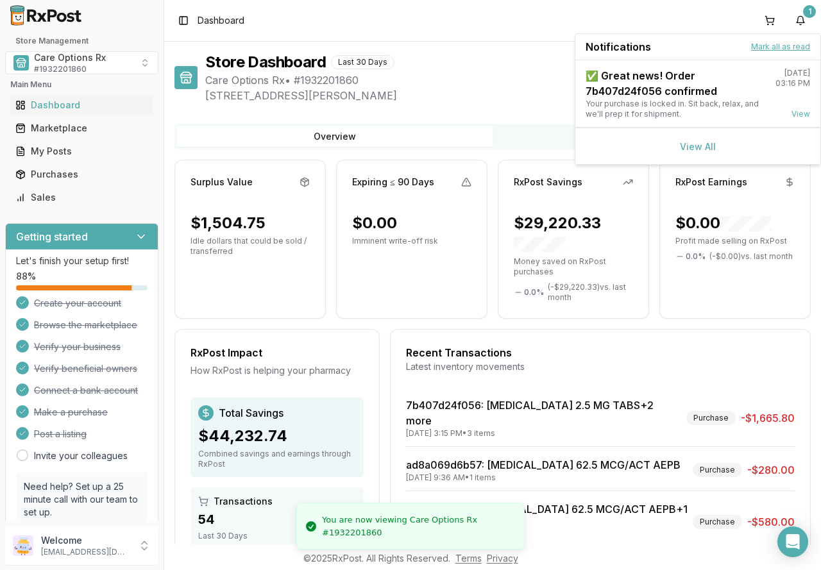
click at [799, 47] on button "Mark all as read" at bounding box center [780, 47] width 59 height 10
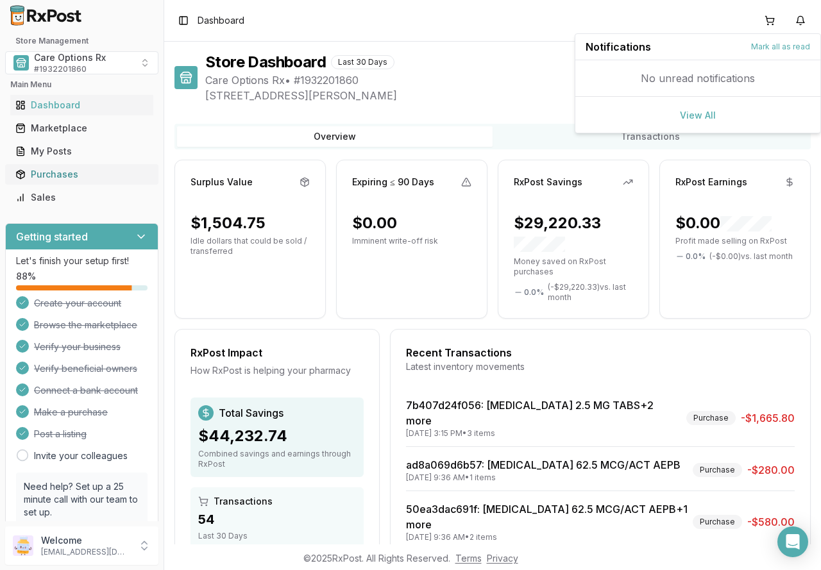
click at [57, 179] on div "Purchases" at bounding box center [81, 174] width 133 height 13
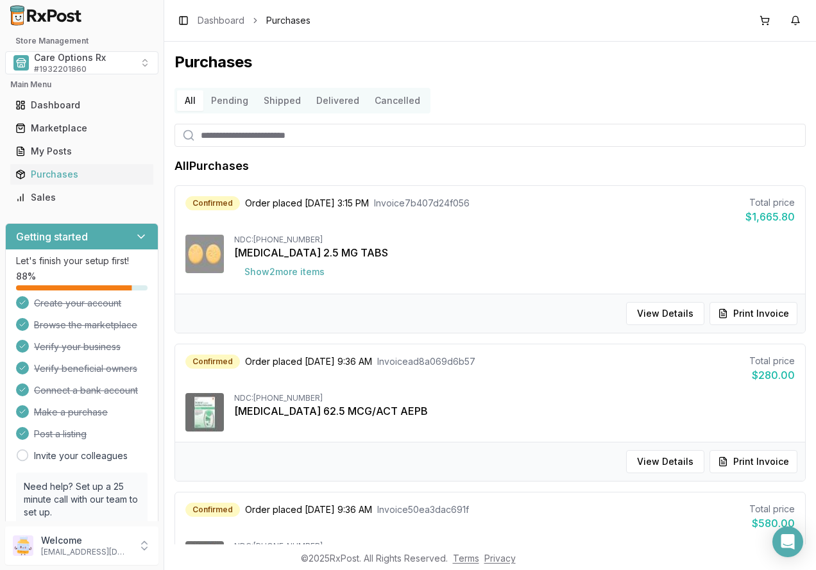
click at [327, 101] on button "Delivered" at bounding box center [338, 100] width 58 height 21
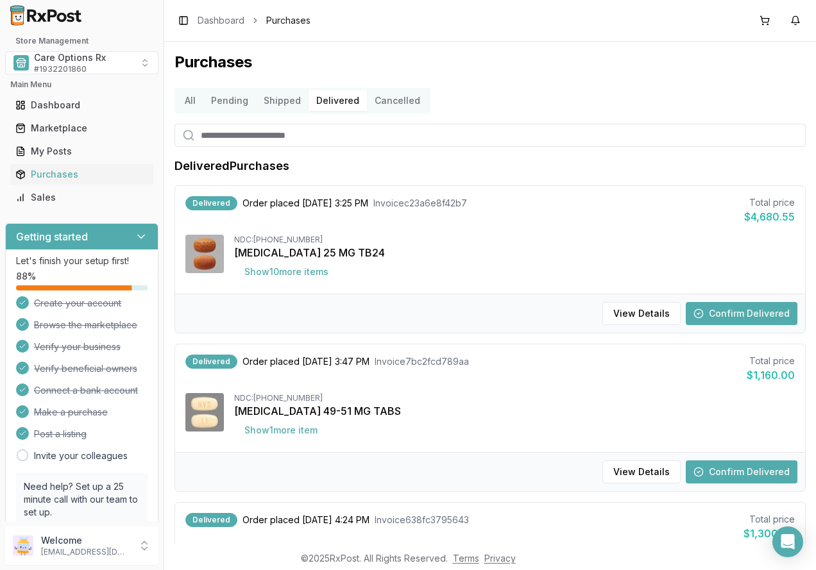
click at [711, 314] on button "Confirm Delivered" at bounding box center [742, 313] width 112 height 23
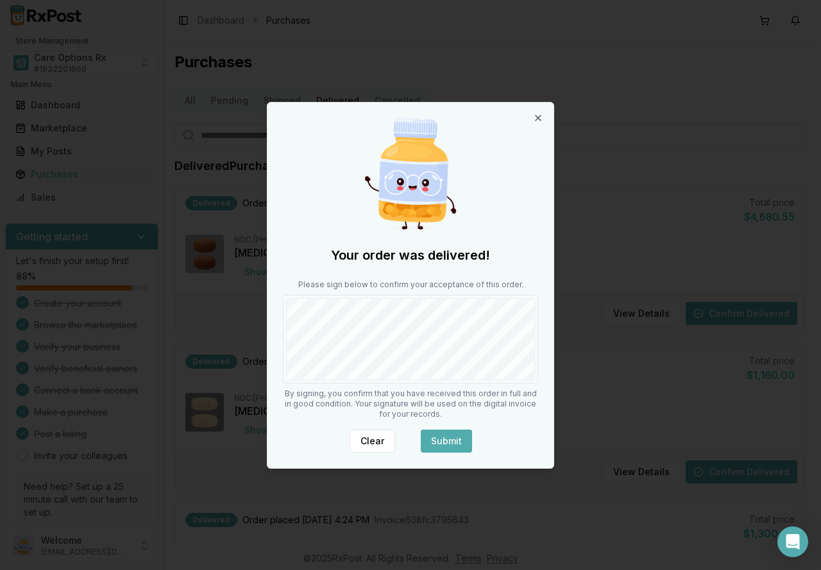
click at [445, 447] on button "Submit" at bounding box center [446, 441] width 51 height 23
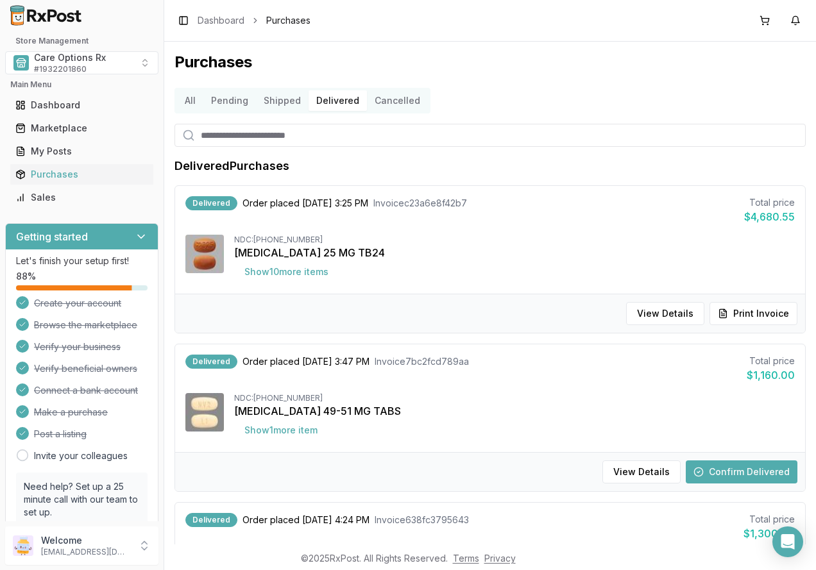
click at [701, 465] on button "Confirm Delivered" at bounding box center [742, 472] width 112 height 23
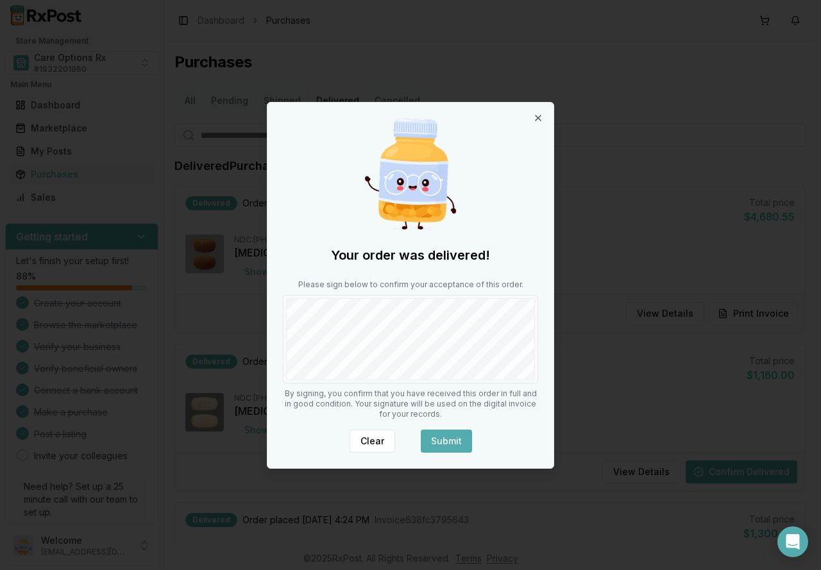
click at [447, 441] on button "Submit" at bounding box center [446, 441] width 51 height 23
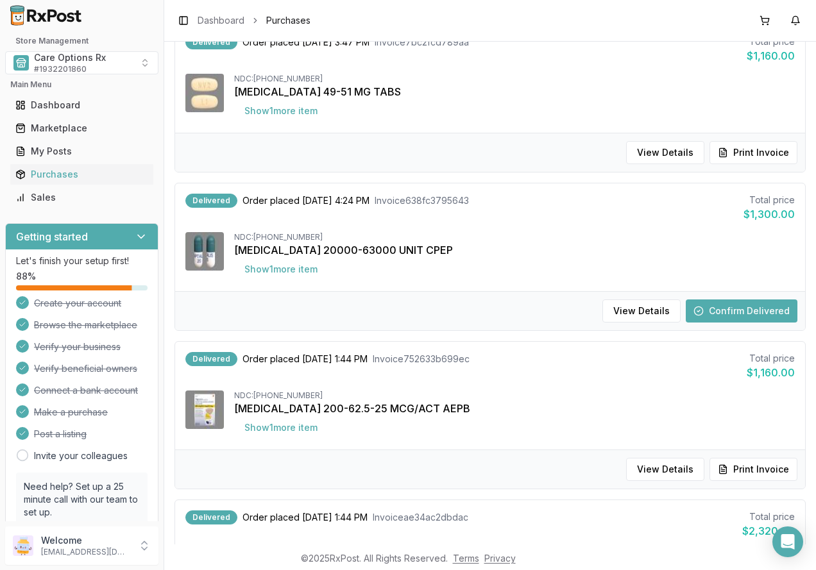
scroll to position [321, 0]
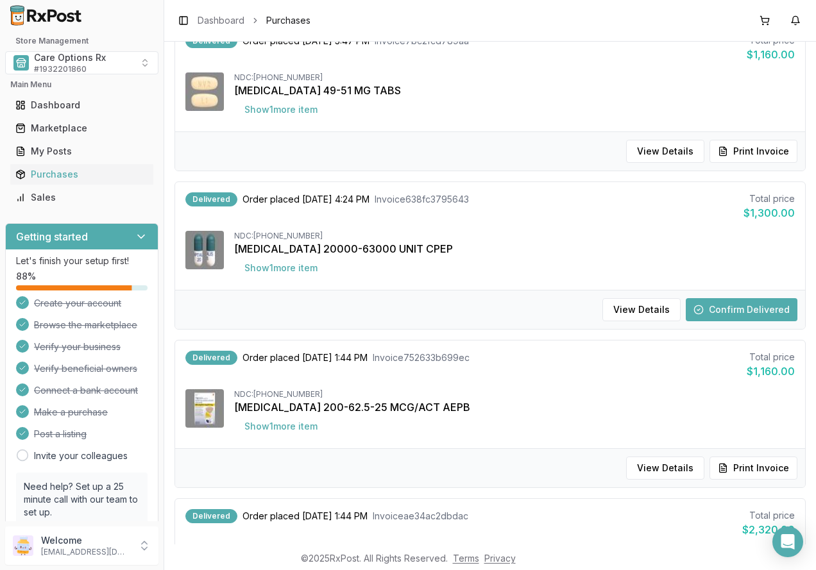
click at [733, 314] on button "Confirm Delivered" at bounding box center [742, 309] width 112 height 23
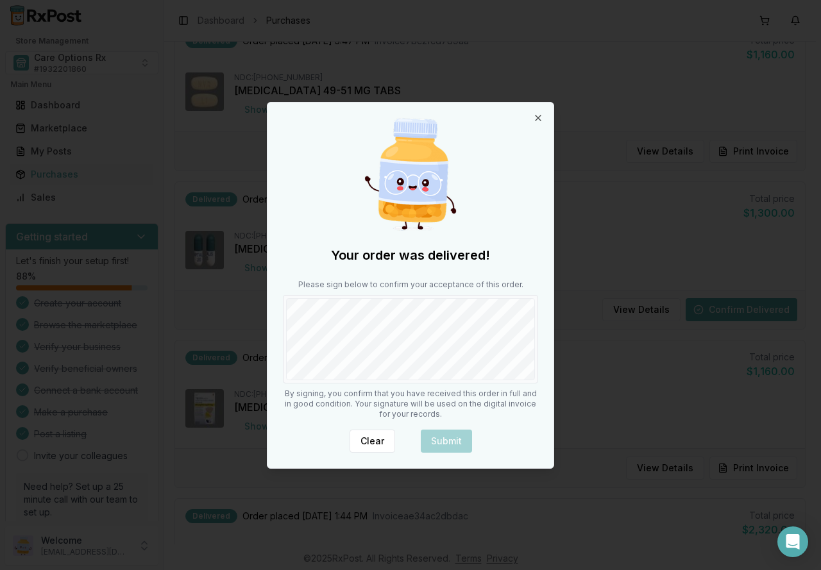
click at [425, 396] on div "Your order was delivered! Please sign below to confirm your acceptance of this …" at bounding box center [411, 286] width 286 height 366
click at [440, 438] on button "Submit" at bounding box center [446, 441] width 51 height 23
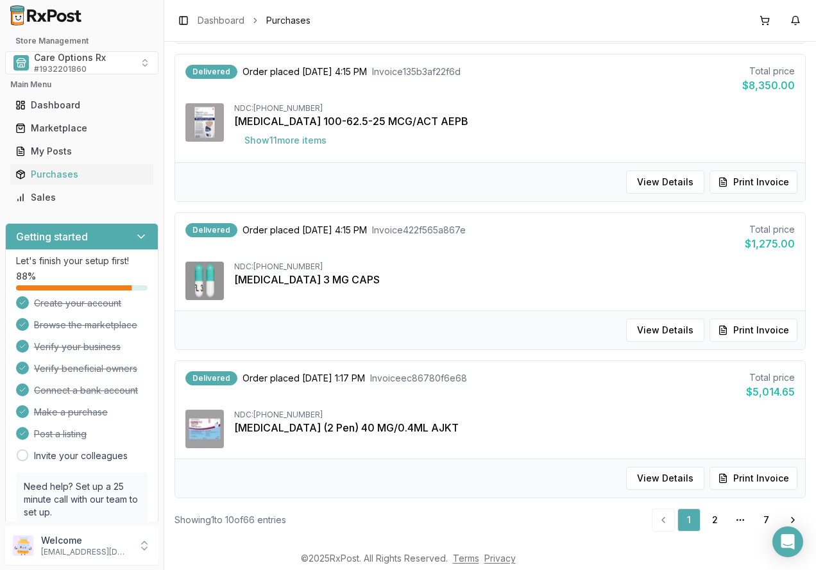
scroll to position [1259, 0]
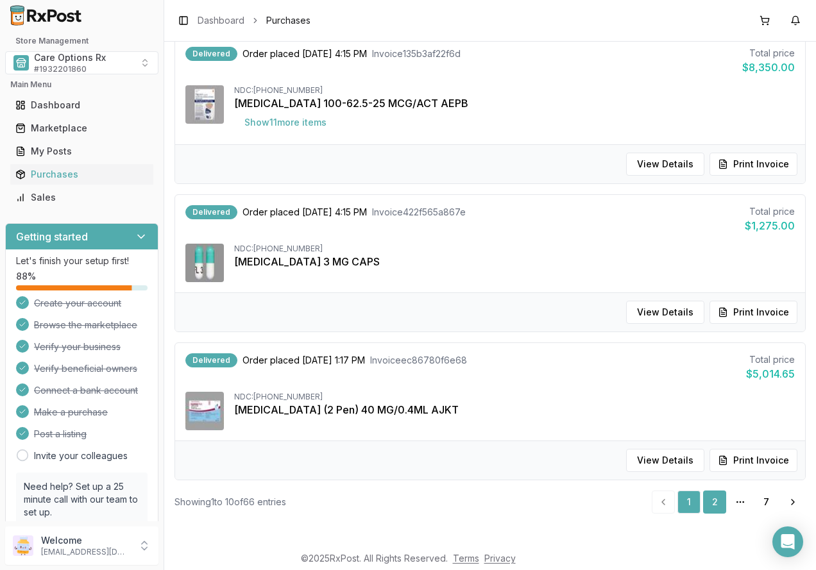
click at [704, 499] on link "2" at bounding box center [714, 502] width 23 height 23
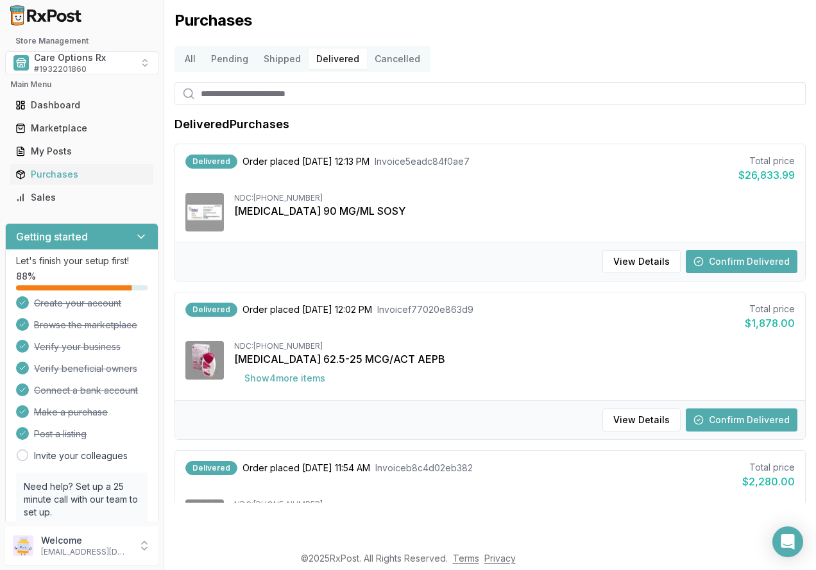
click at [716, 260] on button "Confirm Delivered" at bounding box center [742, 261] width 112 height 23
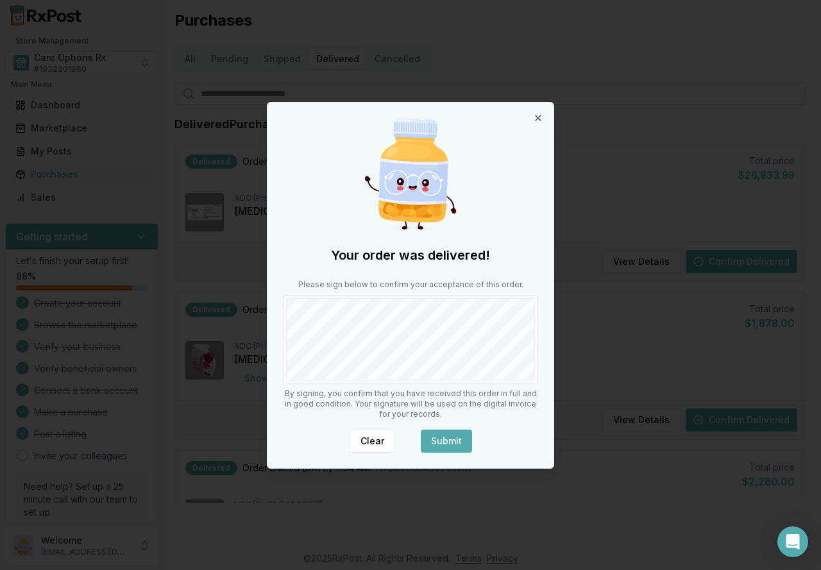
click at [445, 438] on button "Submit" at bounding box center [446, 441] width 51 height 23
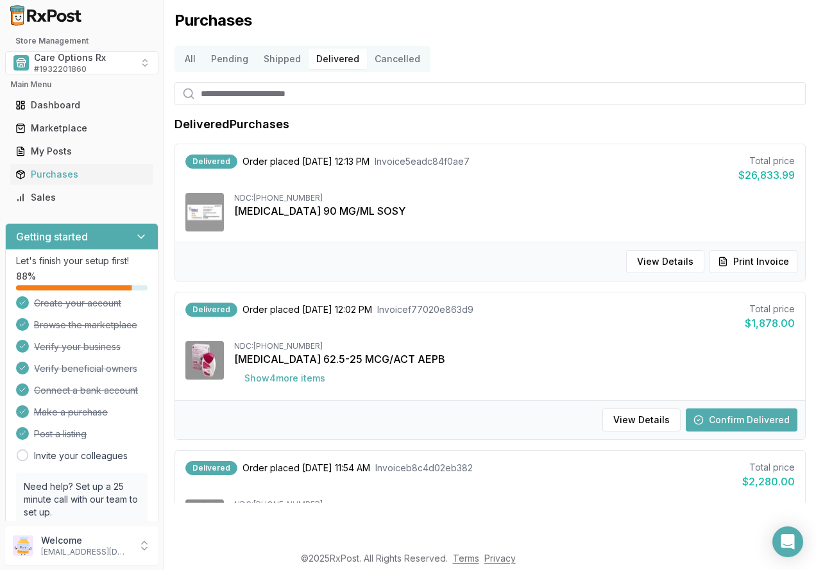
click at [717, 422] on button "Confirm Delivered" at bounding box center [742, 420] width 112 height 23
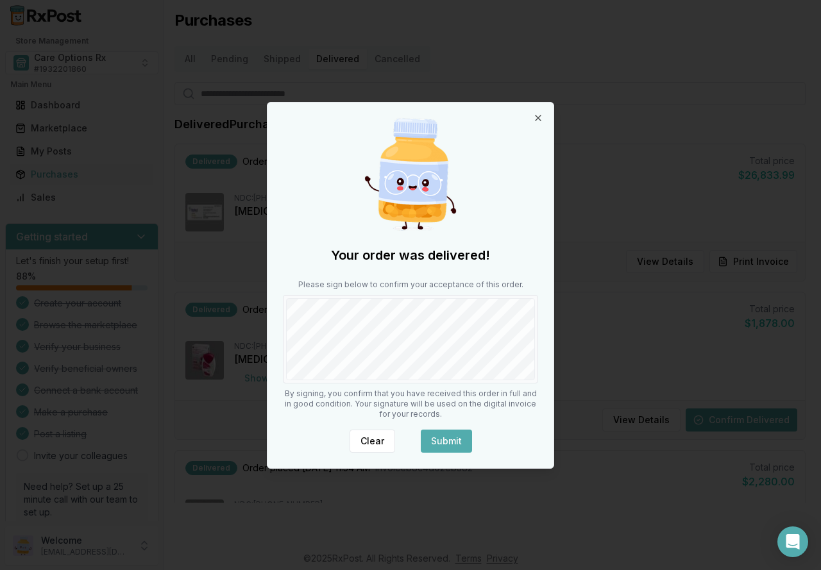
click at [458, 438] on button "Submit" at bounding box center [446, 441] width 51 height 23
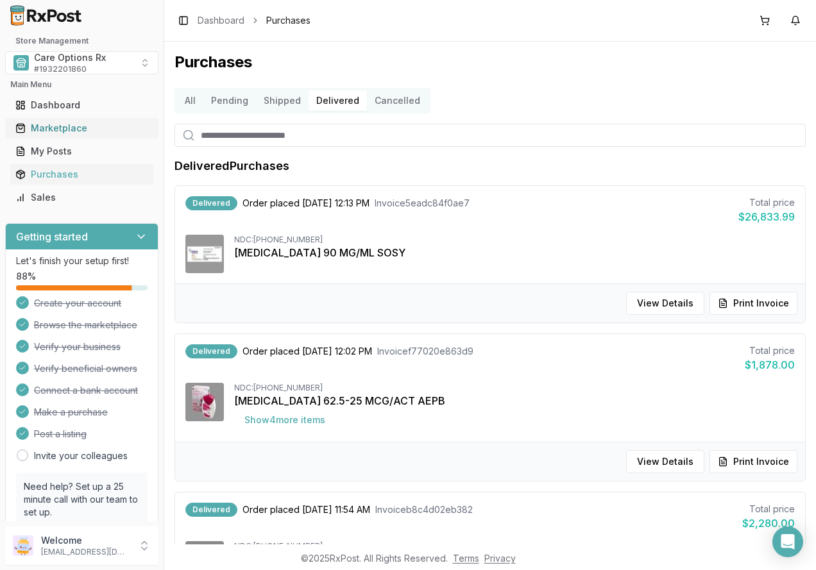
click at [67, 129] on div "Marketplace" at bounding box center [81, 128] width 133 height 13
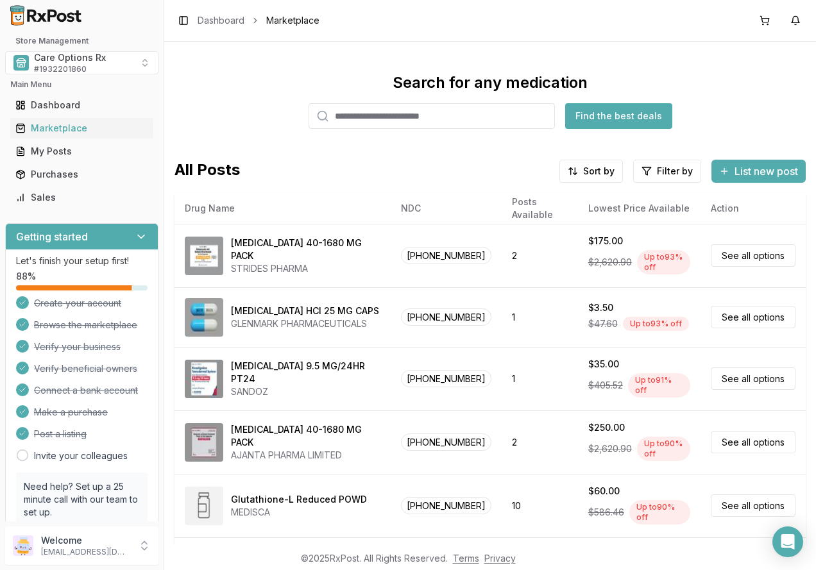
click at [690, 60] on div "Search for any medication Find the best deals All Posts Sort by Filter by List …" at bounding box center [490, 293] width 652 height 503
click at [715, 81] on div "Search for any medication Find the best deals" at bounding box center [490, 101] width 631 height 56
click at [295, 80] on div "Search for any medication Find the best deals" at bounding box center [490, 101] width 631 height 56
click at [71, 64] on span "Care Options Rx" at bounding box center [70, 57] width 72 height 13
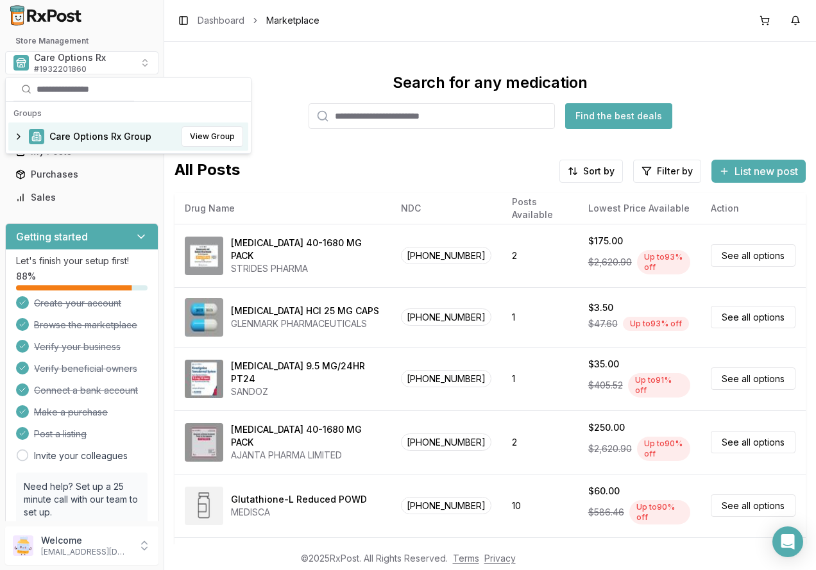
click at [73, 135] on span "Care Options Rx Group" at bounding box center [100, 136] width 102 height 13
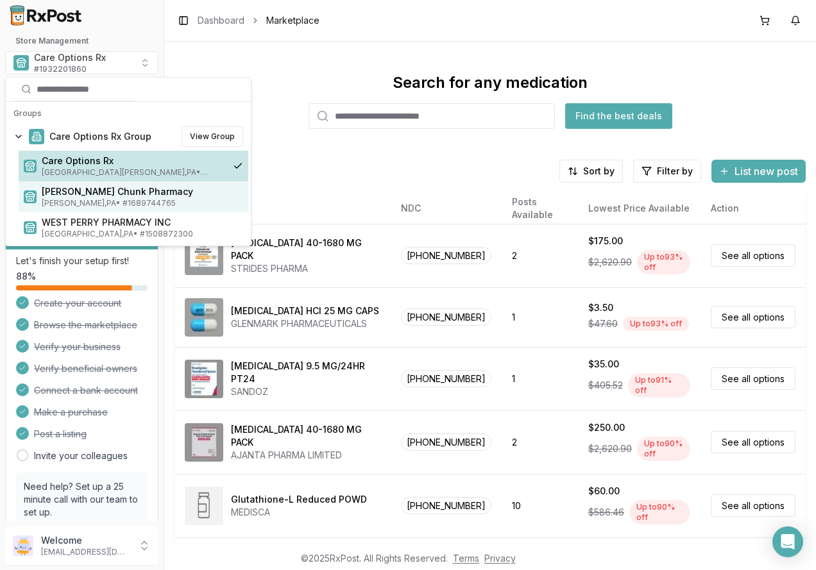
click at [70, 200] on span "[PERSON_NAME] , [GEOGRAPHIC_DATA] • # 1689744765" at bounding box center [142, 203] width 201 height 10
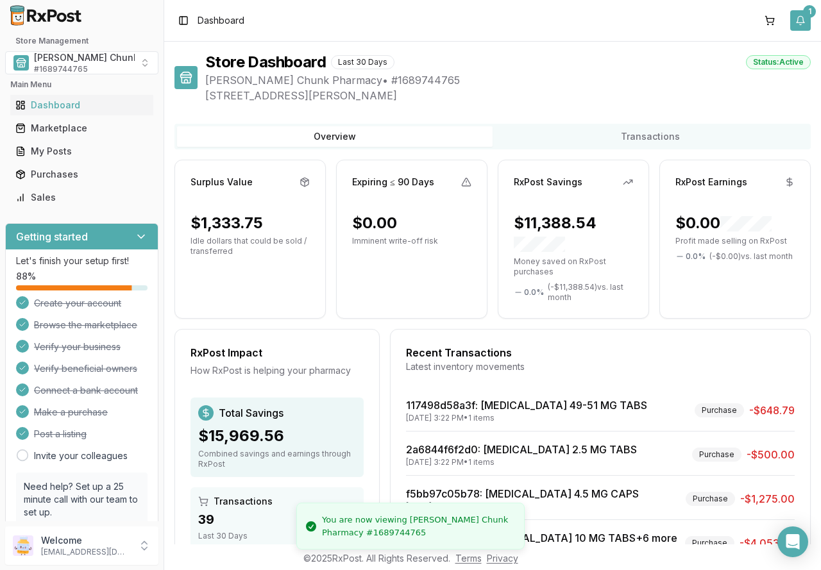
click at [799, 17] on button "1" at bounding box center [800, 20] width 21 height 21
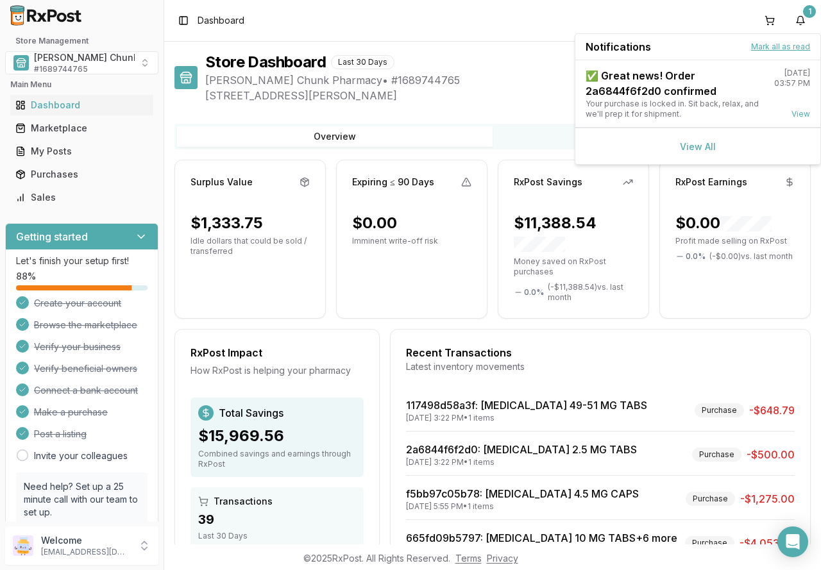
click at [763, 47] on button "Mark all as read" at bounding box center [780, 47] width 59 height 10
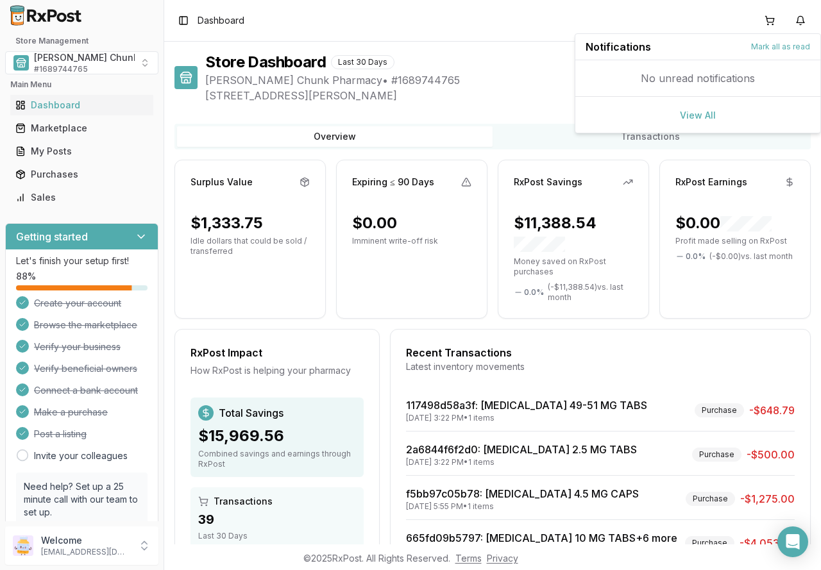
click at [484, 35] on div "Toggle Sidebar Dashboard" at bounding box center [492, 20] width 657 height 41
click at [91, 64] on div "Mauch Chunk Pharmacy # 1689744765" at bounding box center [109, 62] width 151 height 23
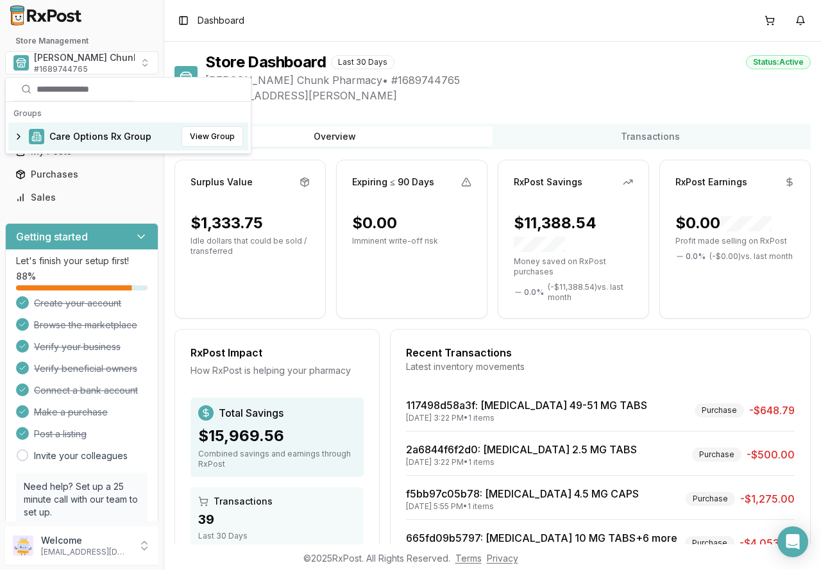
click at [67, 135] on span "Care Options Rx Group" at bounding box center [100, 136] width 102 height 13
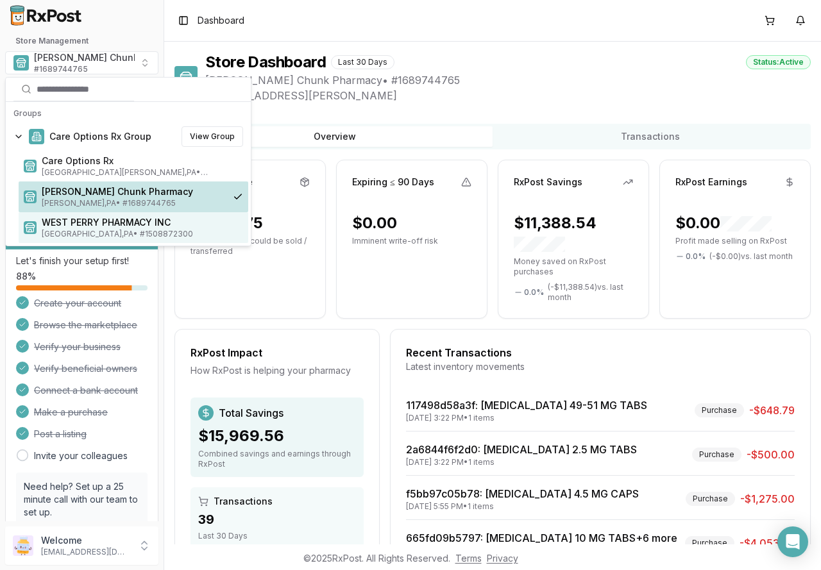
click at [87, 225] on span "WEST PERRY PHARMACY INC" at bounding box center [142, 222] width 201 height 13
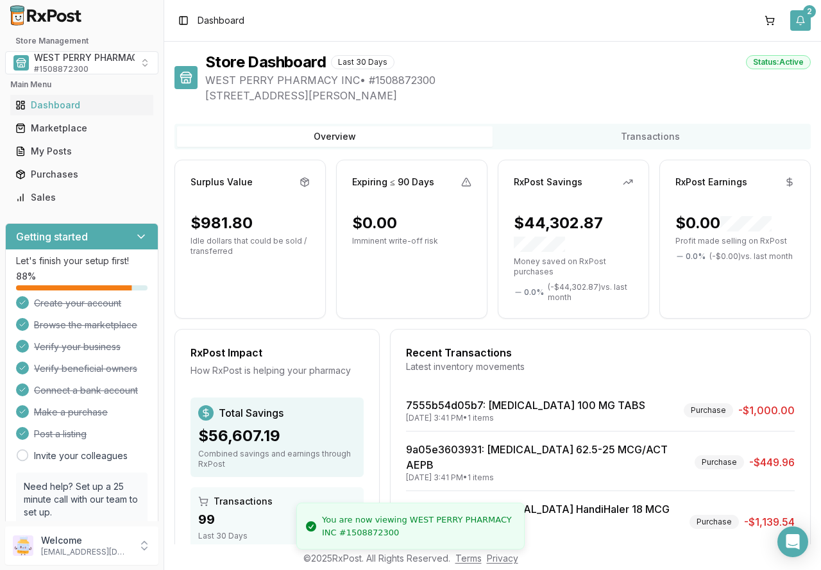
click at [798, 22] on button "2" at bounding box center [800, 20] width 21 height 21
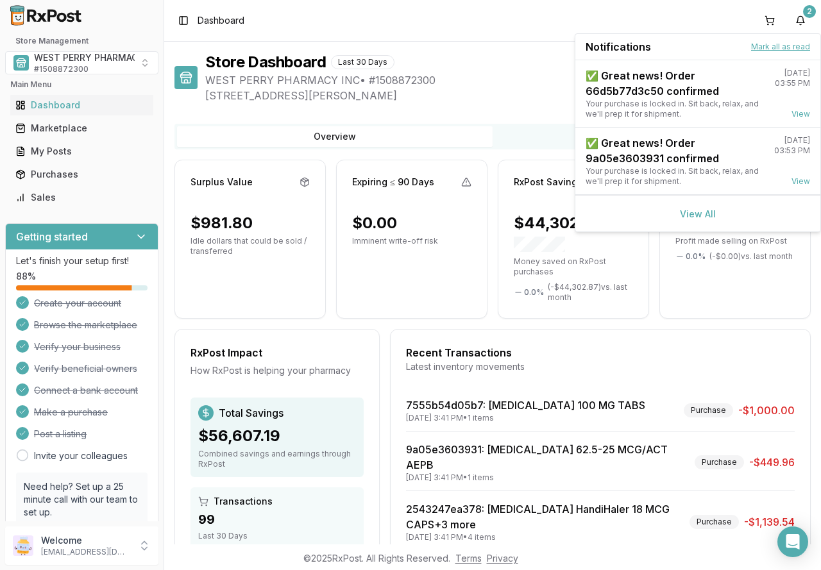
click at [783, 47] on button "Mark all as read" at bounding box center [780, 47] width 59 height 10
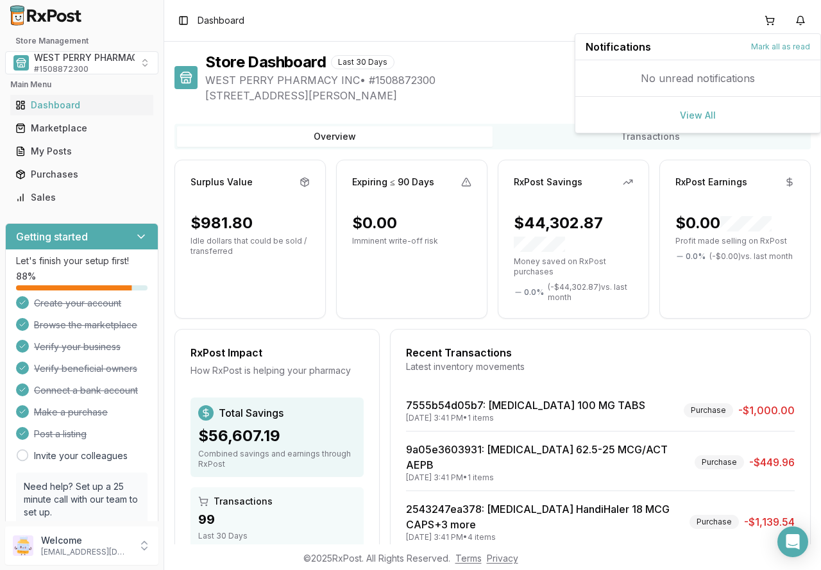
click at [508, 58] on div "Store Dashboard Last 30 Days Status: Active" at bounding box center [508, 62] width 606 height 21
click at [467, 43] on div "Store Dashboard Last 30 Days Status: Active WEST PERRY PHARMACY INC • # 1508872…" at bounding box center [492, 293] width 657 height 503
click at [796, 19] on button "1" at bounding box center [800, 20] width 21 height 21
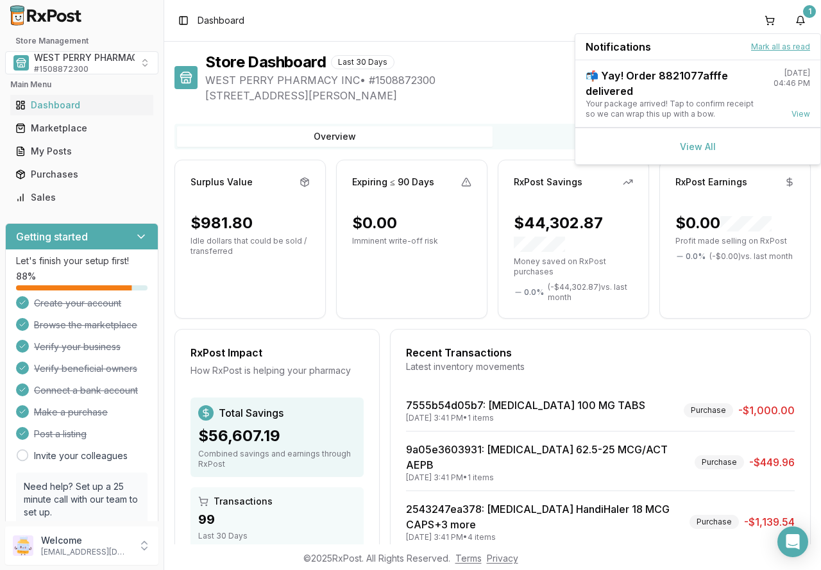
click at [770, 46] on button "Mark all as read" at bounding box center [780, 47] width 59 height 10
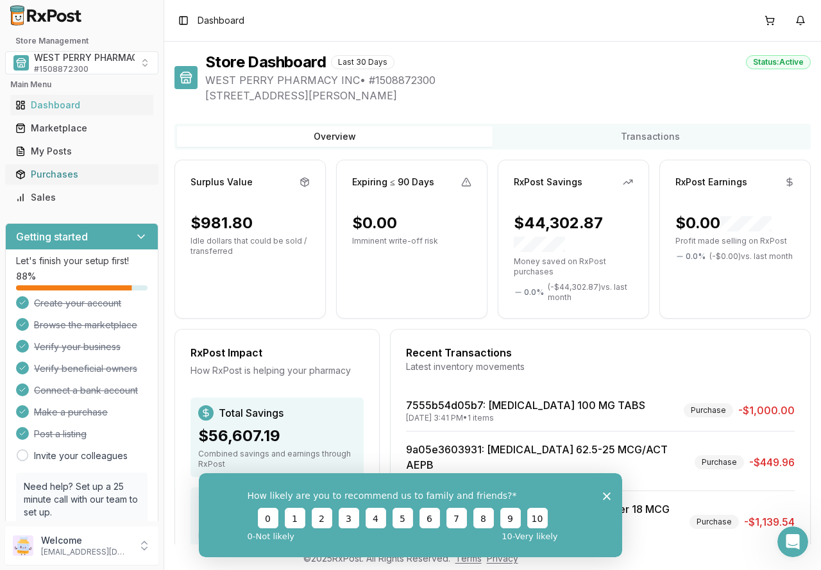
click at [49, 176] on div "Purchases" at bounding box center [81, 174] width 133 height 13
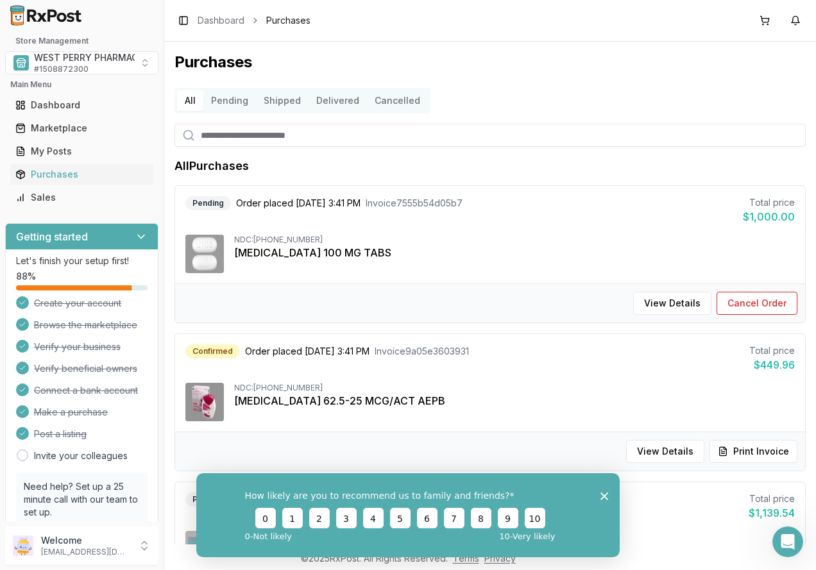
click at [609, 495] on div "How likely are you to recommend us to family and friends? 0 1 2 3 4 5 6 7 8 9 1…" at bounding box center [407, 515] width 423 height 84
click at [604, 495] on icon "Close survey" at bounding box center [605, 496] width 8 height 8
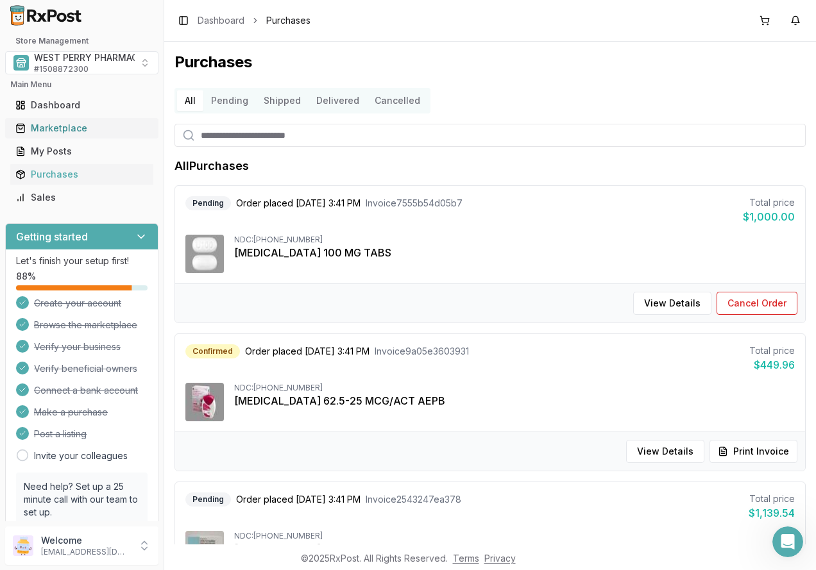
click at [57, 123] on div "Marketplace" at bounding box center [81, 128] width 133 height 13
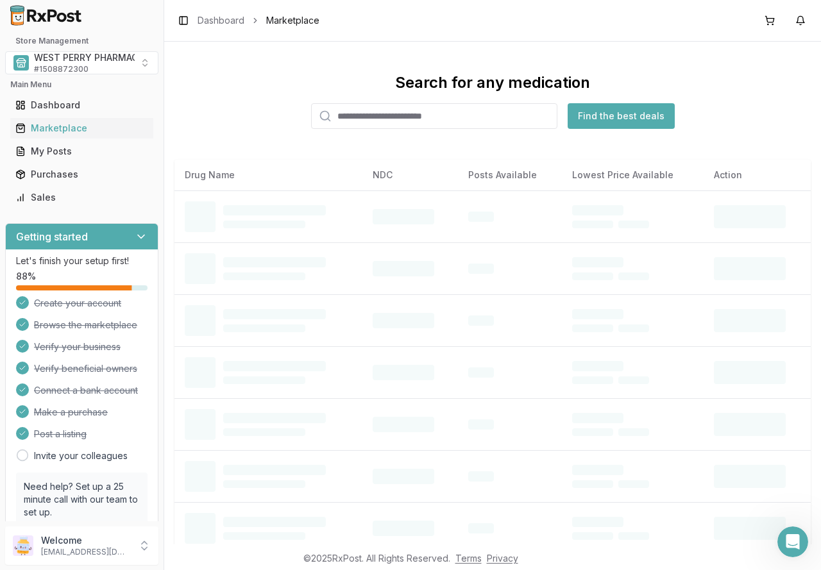
click at [367, 117] on input "search" at bounding box center [434, 116] width 246 height 26
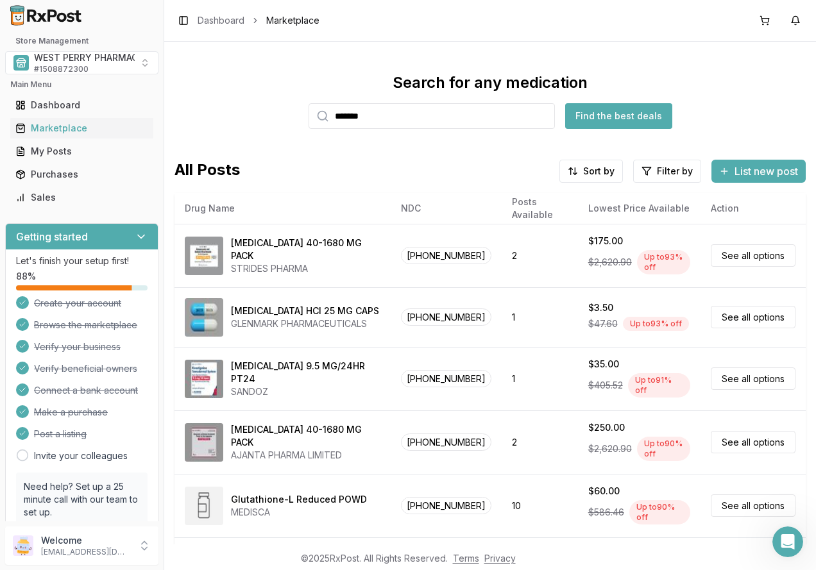
type input "*******"
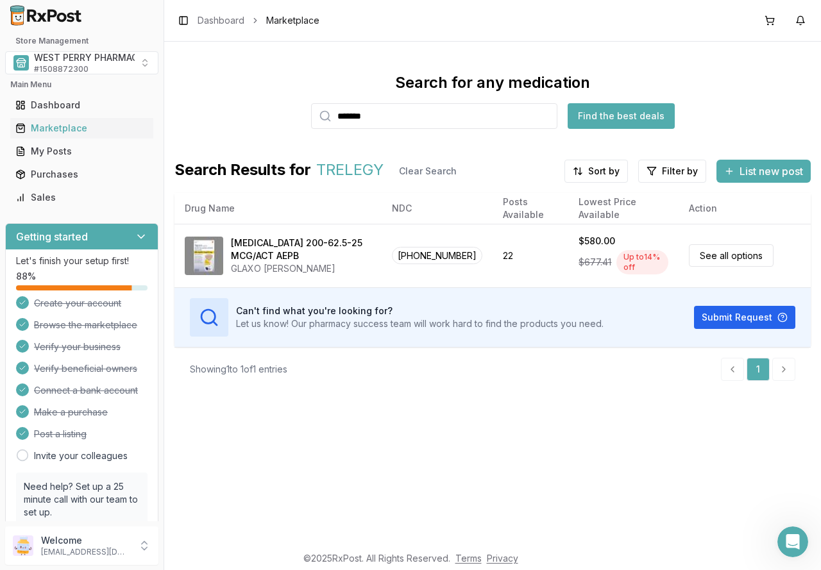
click at [466, 502] on div "Search for any medication ******* Find the best deals Search Results for TRELEG…" at bounding box center [492, 293] width 657 height 503
click at [320, 429] on div "Search for any medication ******* Find the best deals Search Results for TRELEG…" at bounding box center [492, 293] width 657 height 503
click at [77, 63] on span "WEST PERRY PHARMACY INC" at bounding box center [98, 57] width 129 height 13
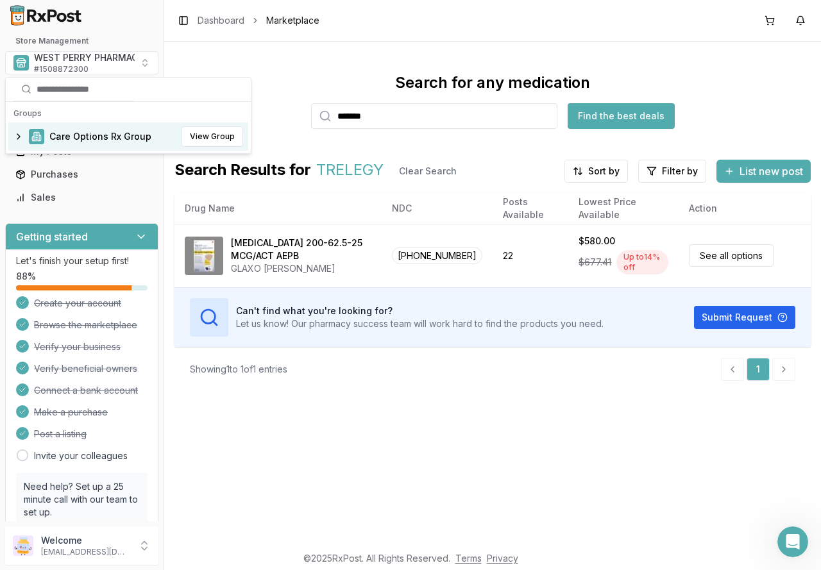
click at [62, 136] on span "Care Options Rx Group" at bounding box center [100, 136] width 102 height 13
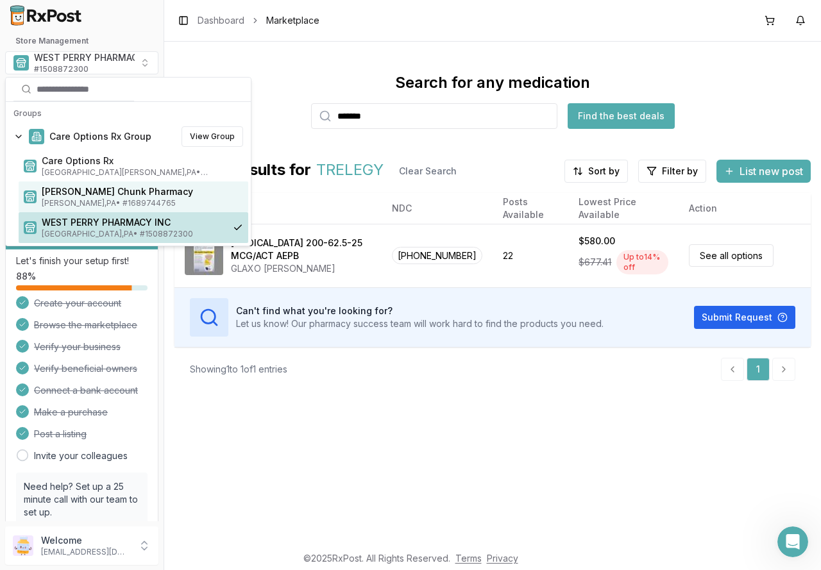
click at [79, 196] on span "[PERSON_NAME] Chunk Pharmacy" at bounding box center [142, 191] width 201 height 13
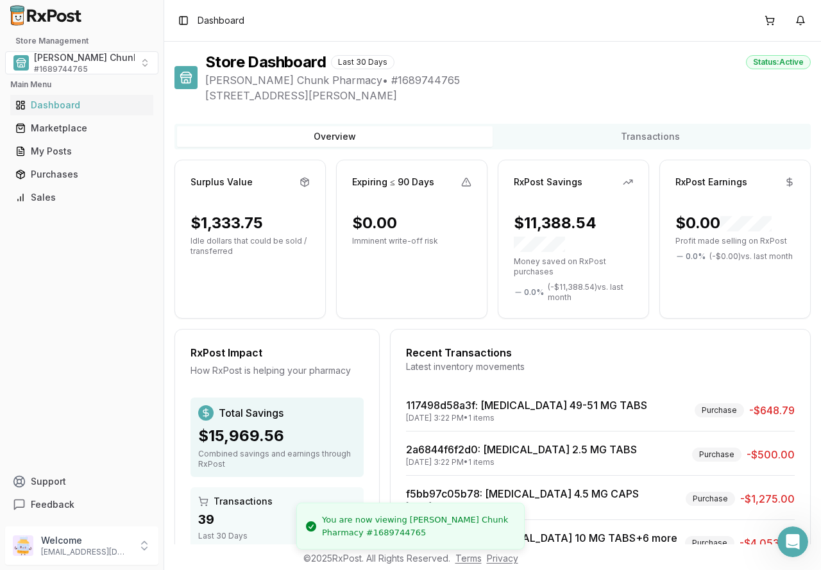
click at [401, 119] on div "Store Dashboard Last 30 Days Status: Active [PERSON_NAME] Chunk Pharmacy • # 16…" at bounding box center [493, 356] width 636 height 609
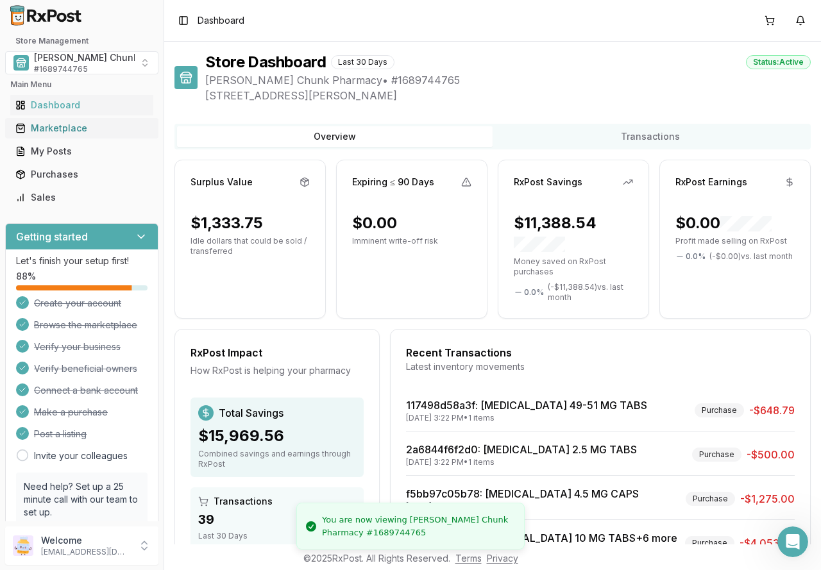
click at [69, 130] on div "Marketplace" at bounding box center [81, 128] width 133 height 13
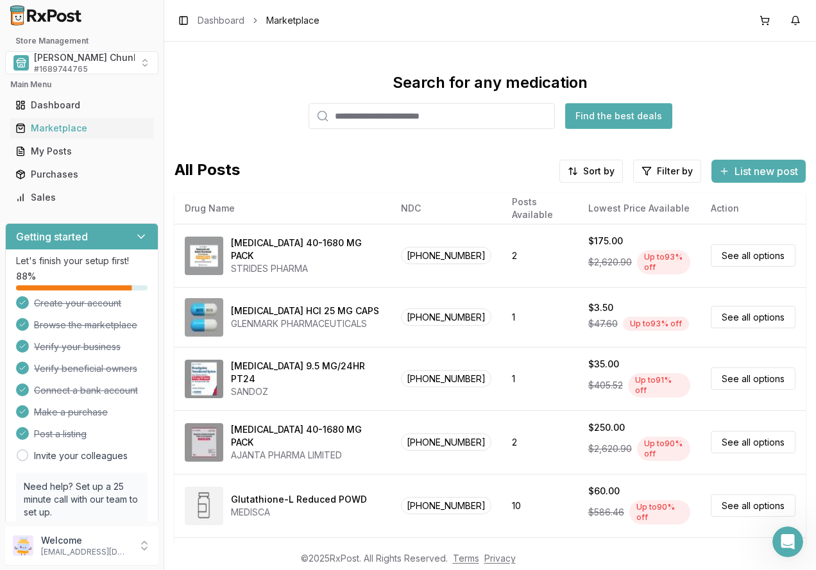
click at [368, 118] on input "search" at bounding box center [432, 116] width 246 height 26
type input "*********"
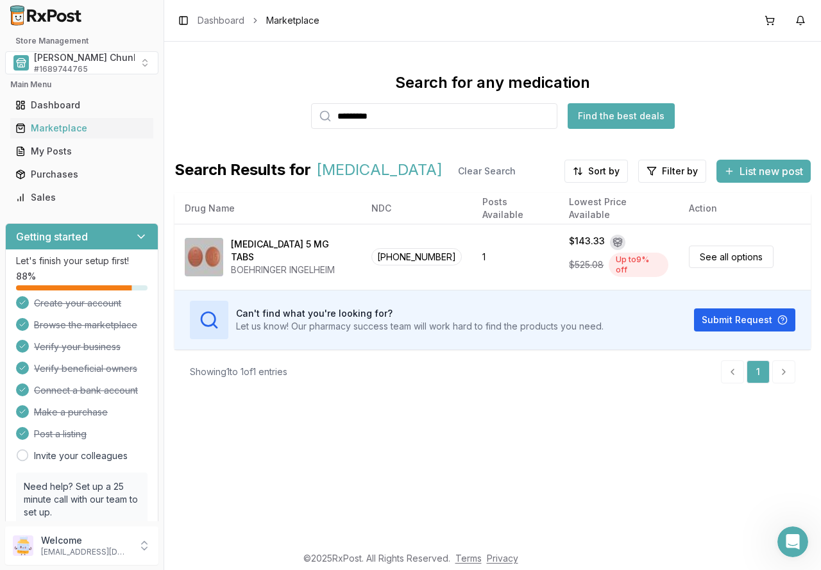
drag, startPoint x: 386, startPoint y: 117, endPoint x: 310, endPoint y: 110, distance: 76.0
click at [310, 110] on div "Search for any medication ********* Find the best deals" at bounding box center [493, 101] width 636 height 56
